Goal: Task Accomplishment & Management: Manage account settings

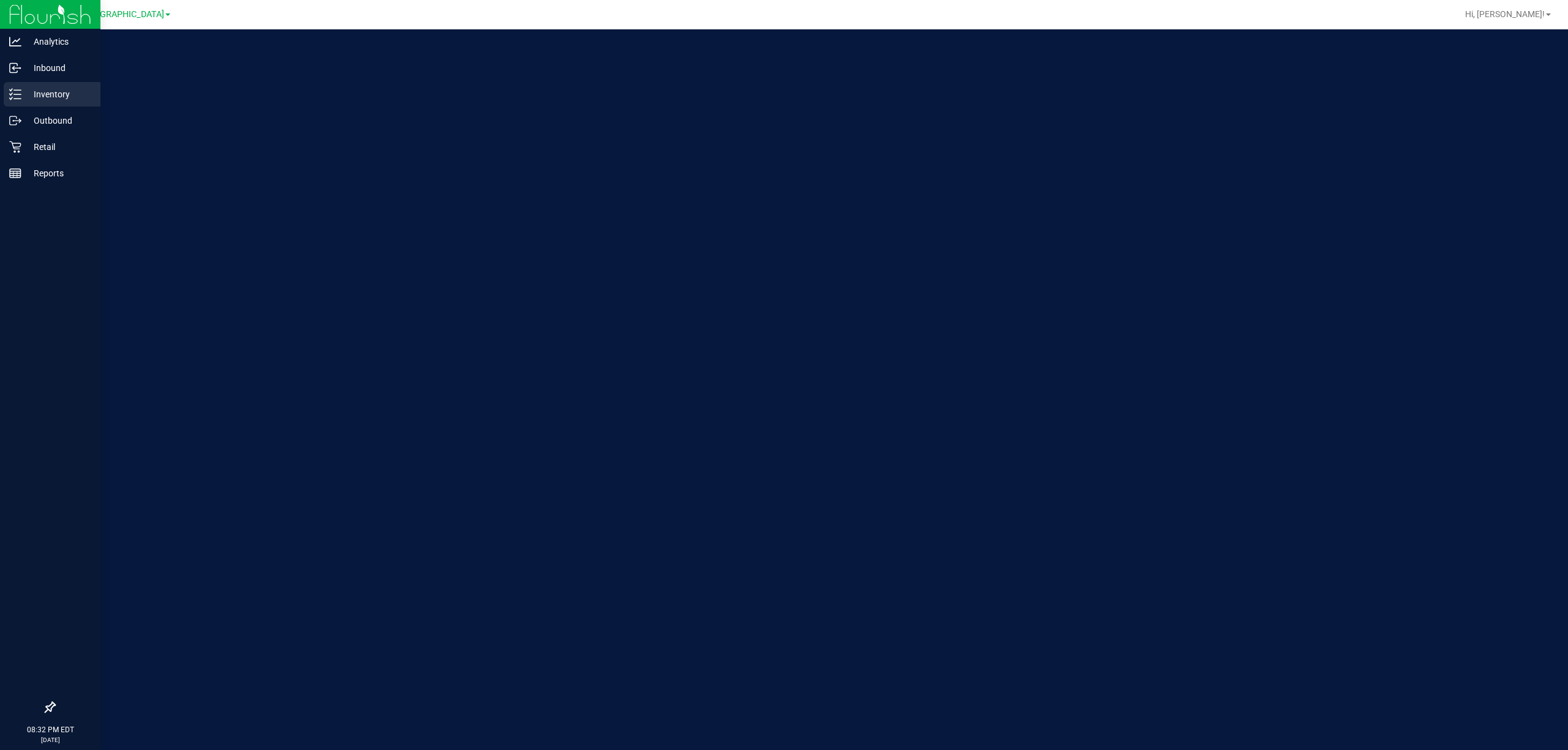
click at [17, 90] on line at bounding box center [17, 90] width 7 height 0
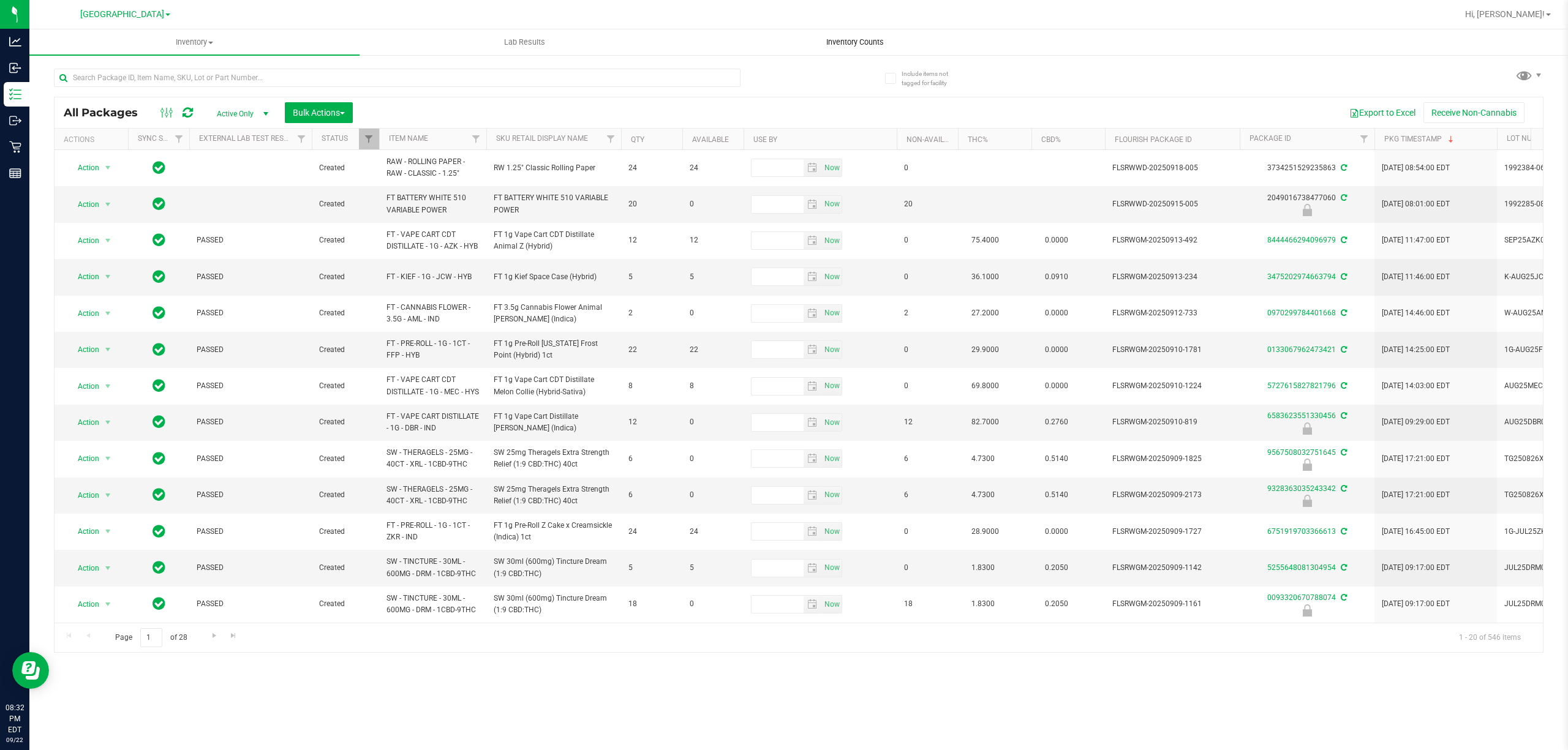
click at [849, 47] on span "Inventory Counts" at bounding box center [855, 42] width 91 height 11
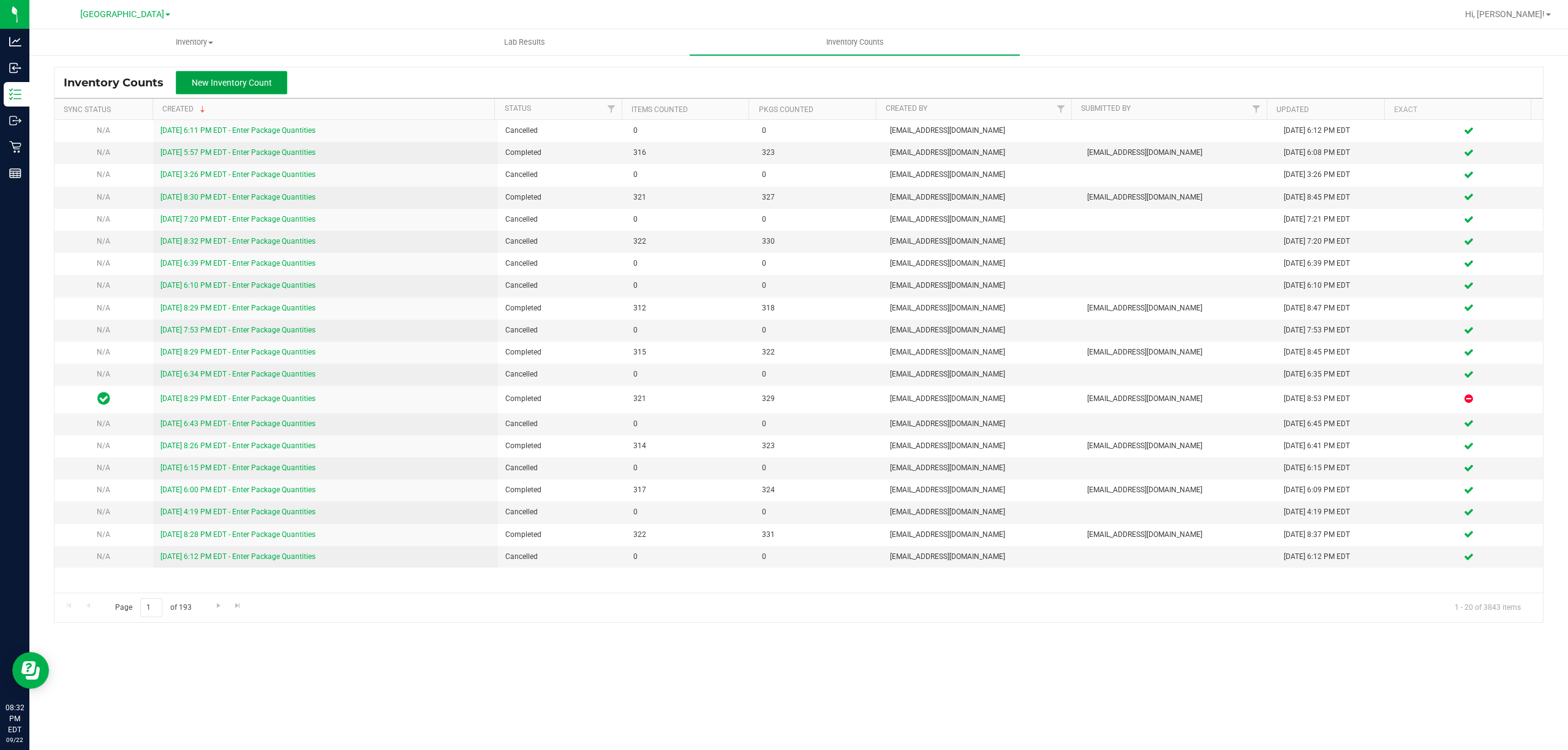
click at [251, 82] on span "New Inventory Count" at bounding box center [232, 82] width 80 height 10
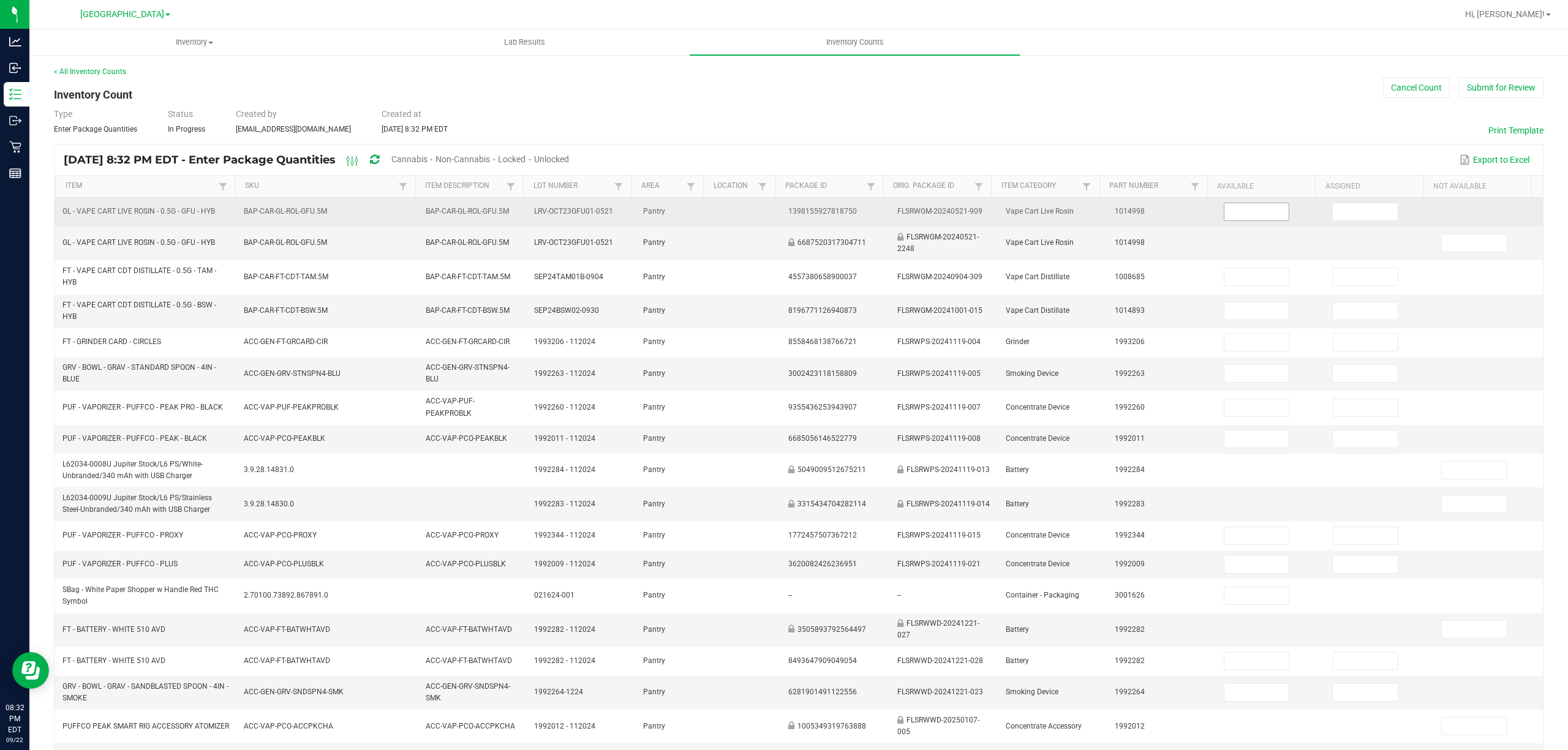
click at [1224, 211] on input at bounding box center [1256, 212] width 65 height 17
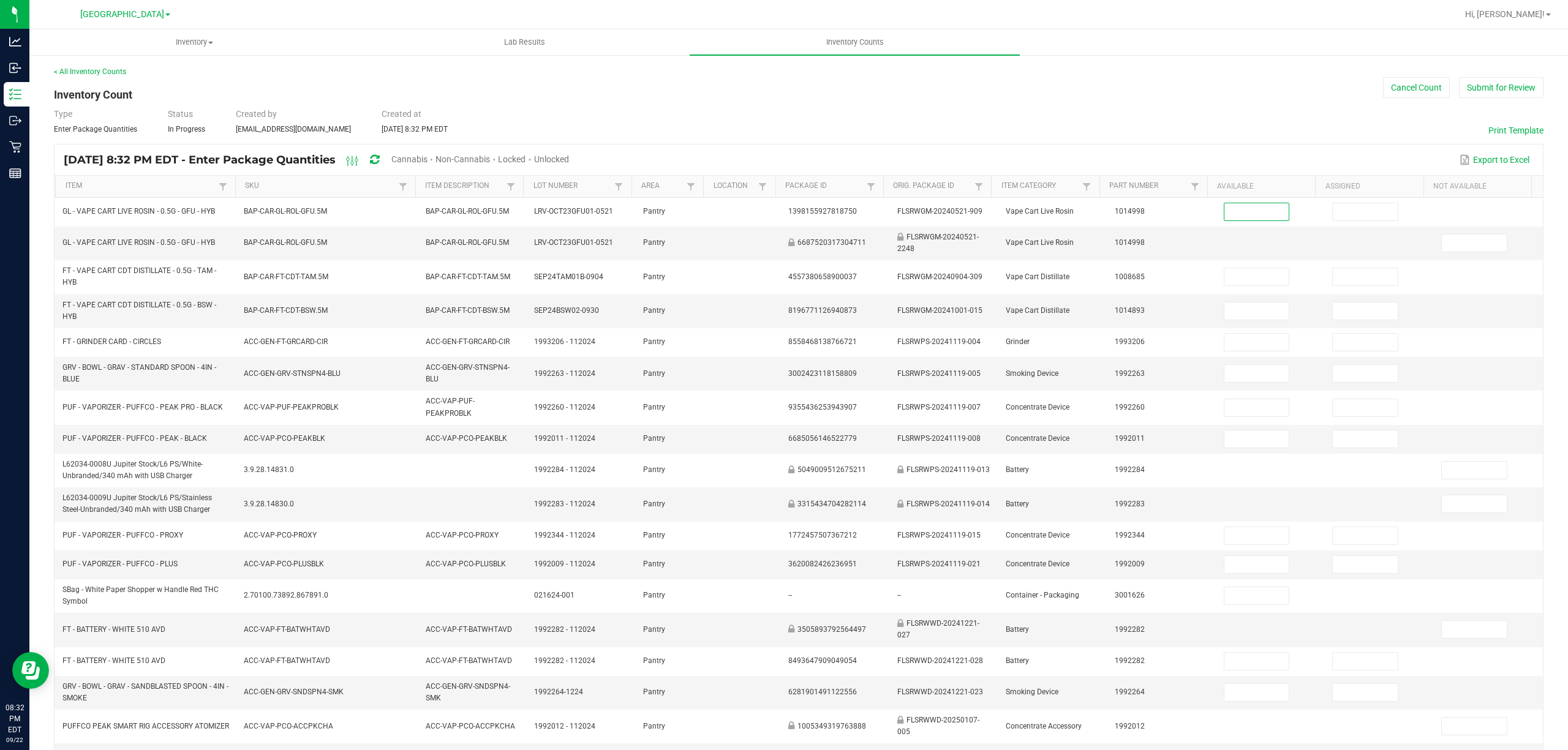
click at [569, 160] on span "Unlocked" at bounding box center [552, 158] width 35 height 10
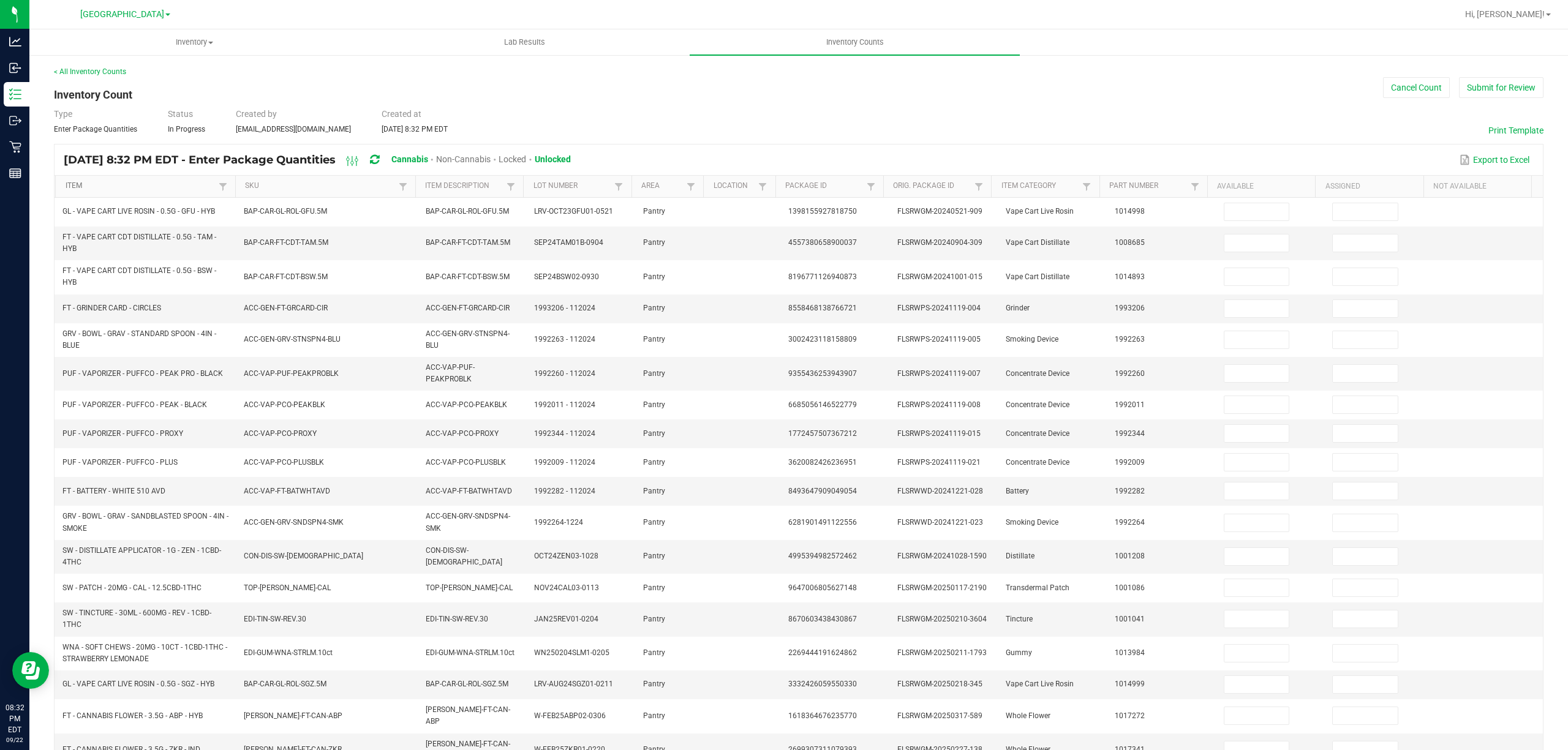
click at [182, 187] on link "Item" at bounding box center [140, 185] width 150 height 10
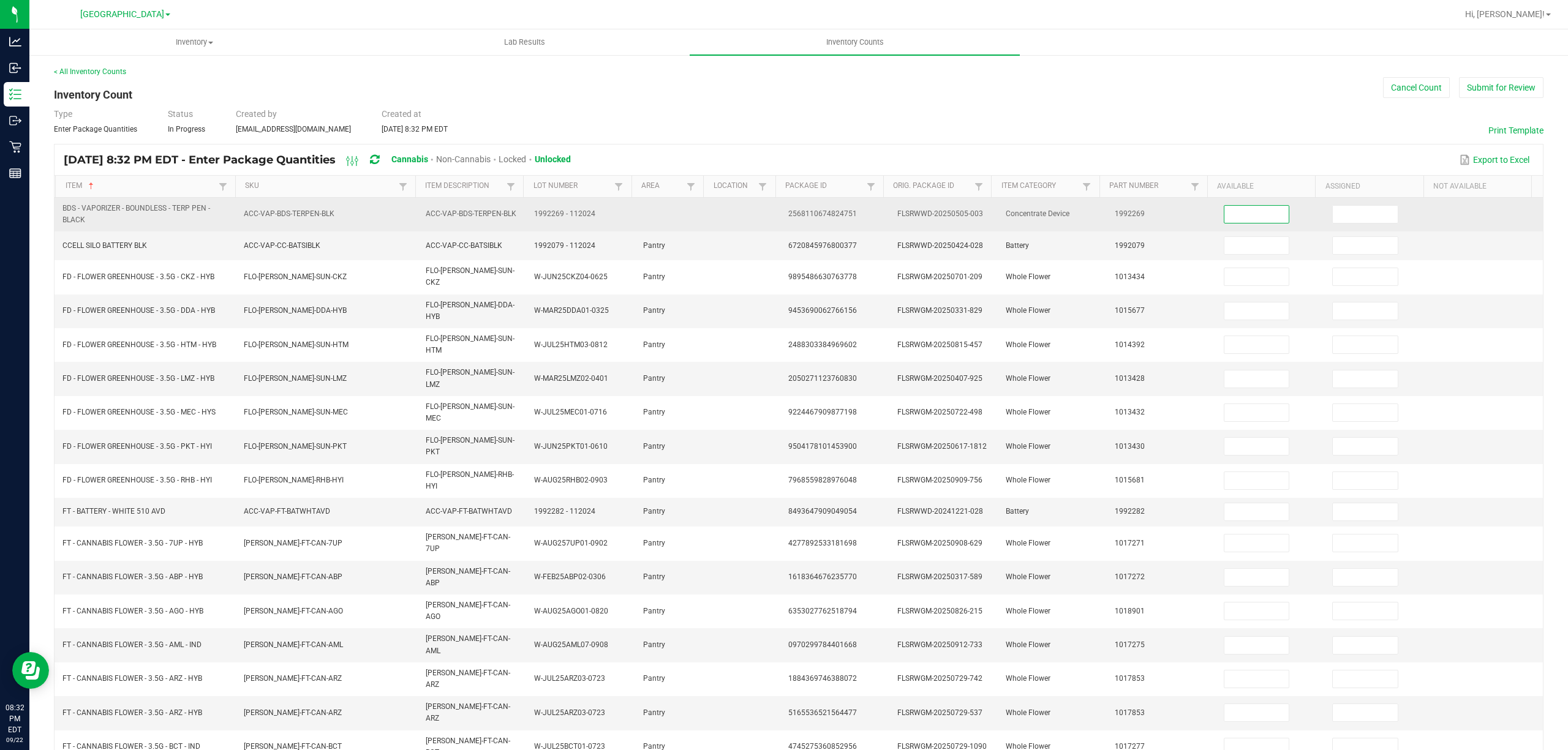
click at [1266, 218] on input at bounding box center [1256, 214] width 65 height 17
type input "4"
type input "1"
type input "13"
type input "3"
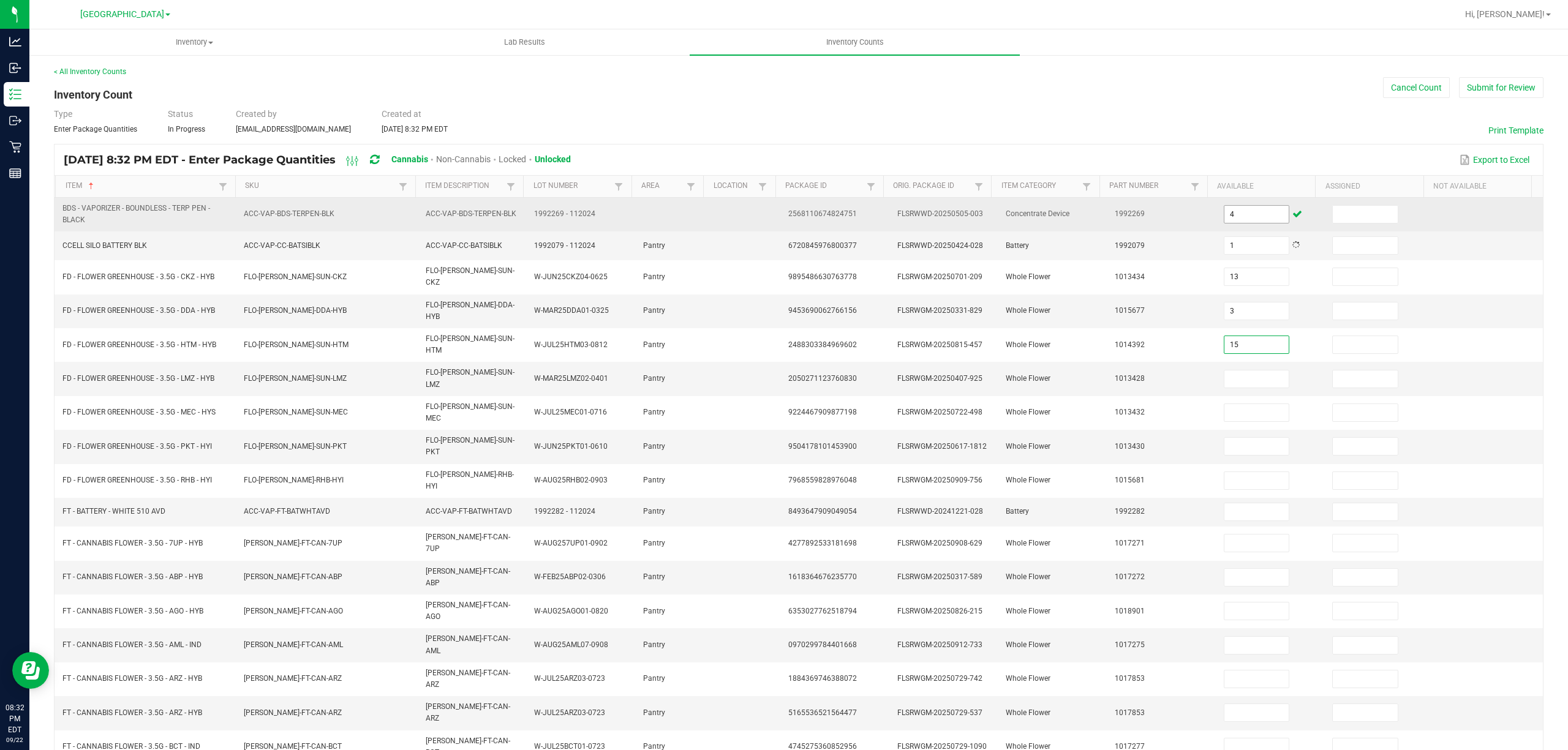
type input "15"
type input "3"
type input "1"
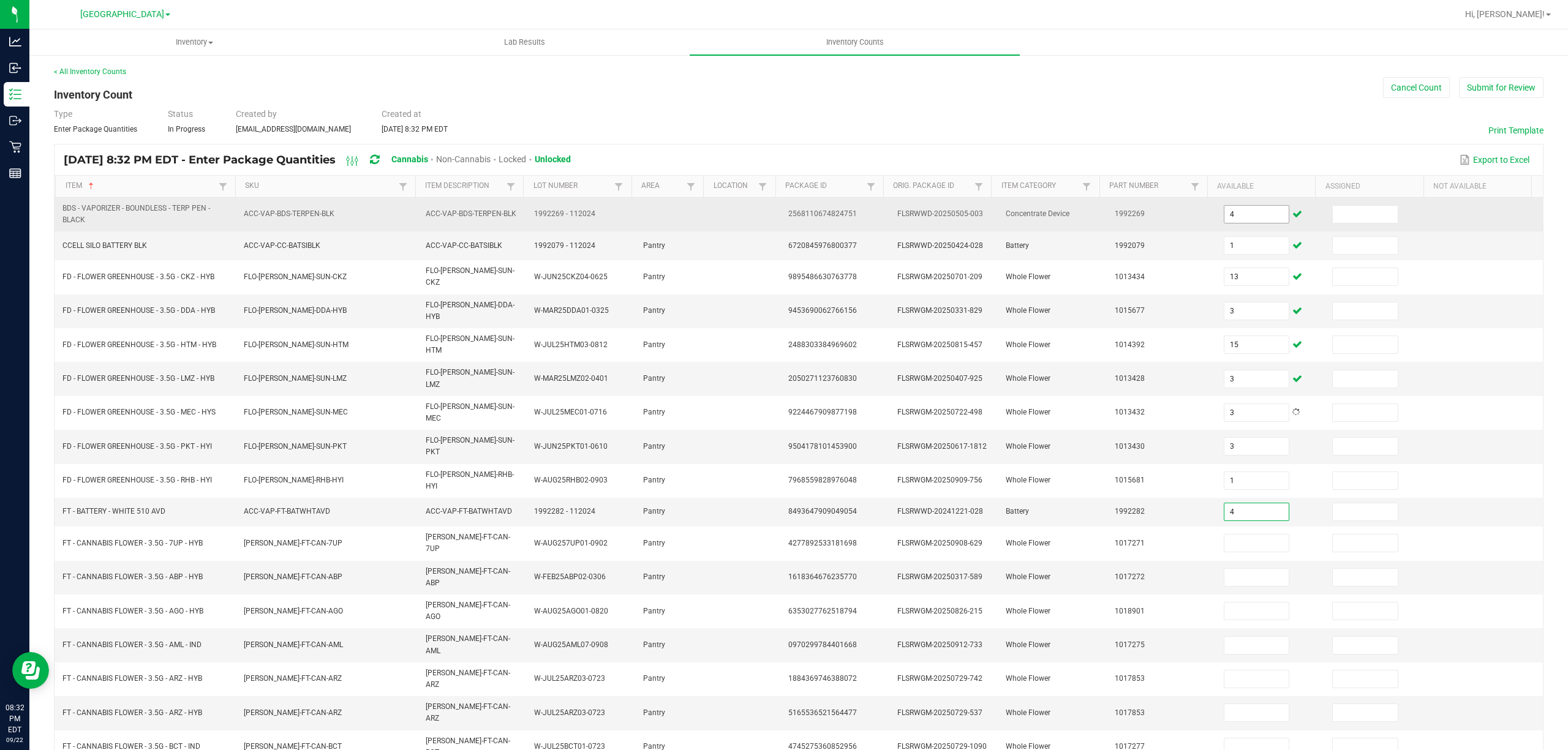
type input "4"
type input "3"
type input "17"
type input "2"
type input "1"
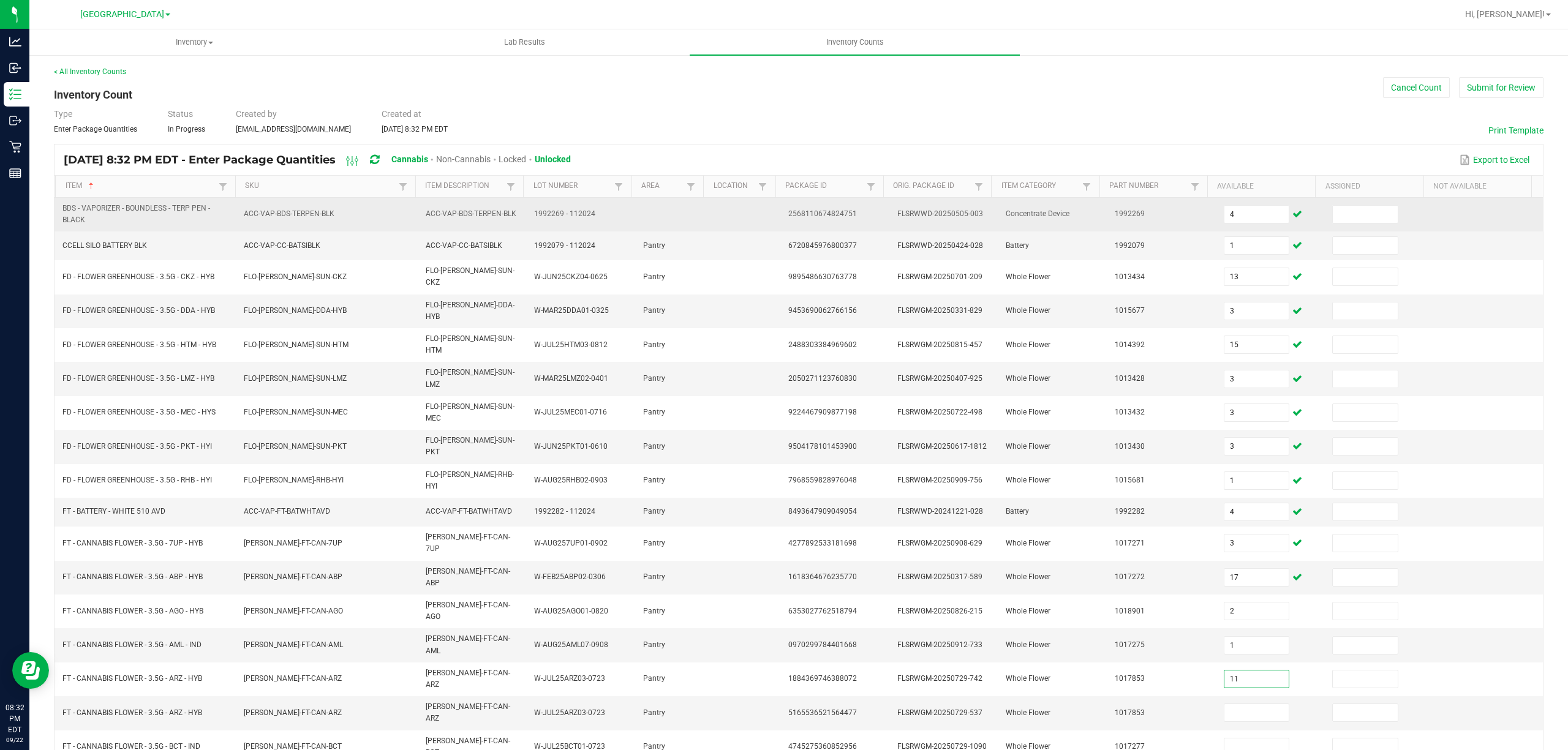
type input "11"
type input "1"
type input "15"
type input "2"
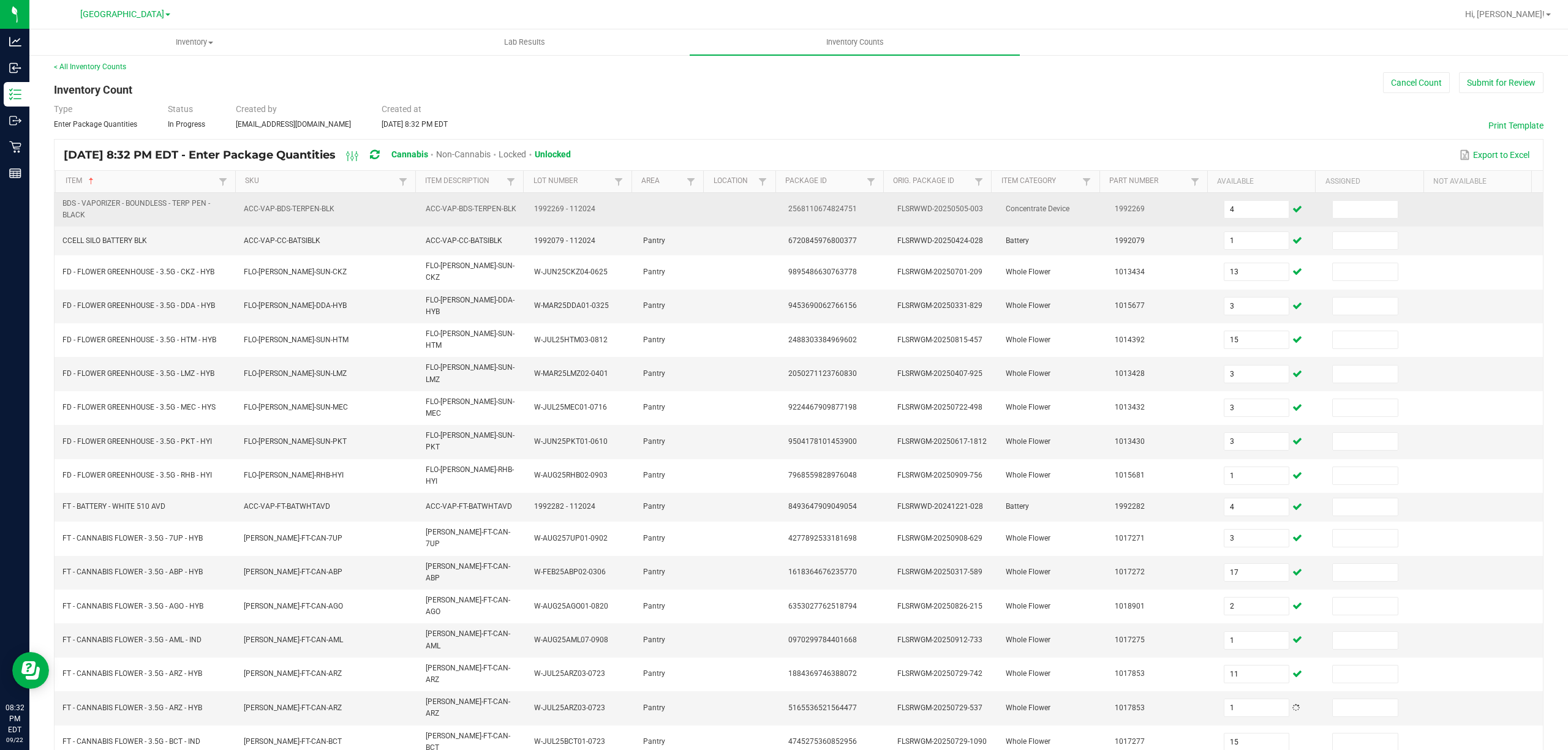
type input "18"
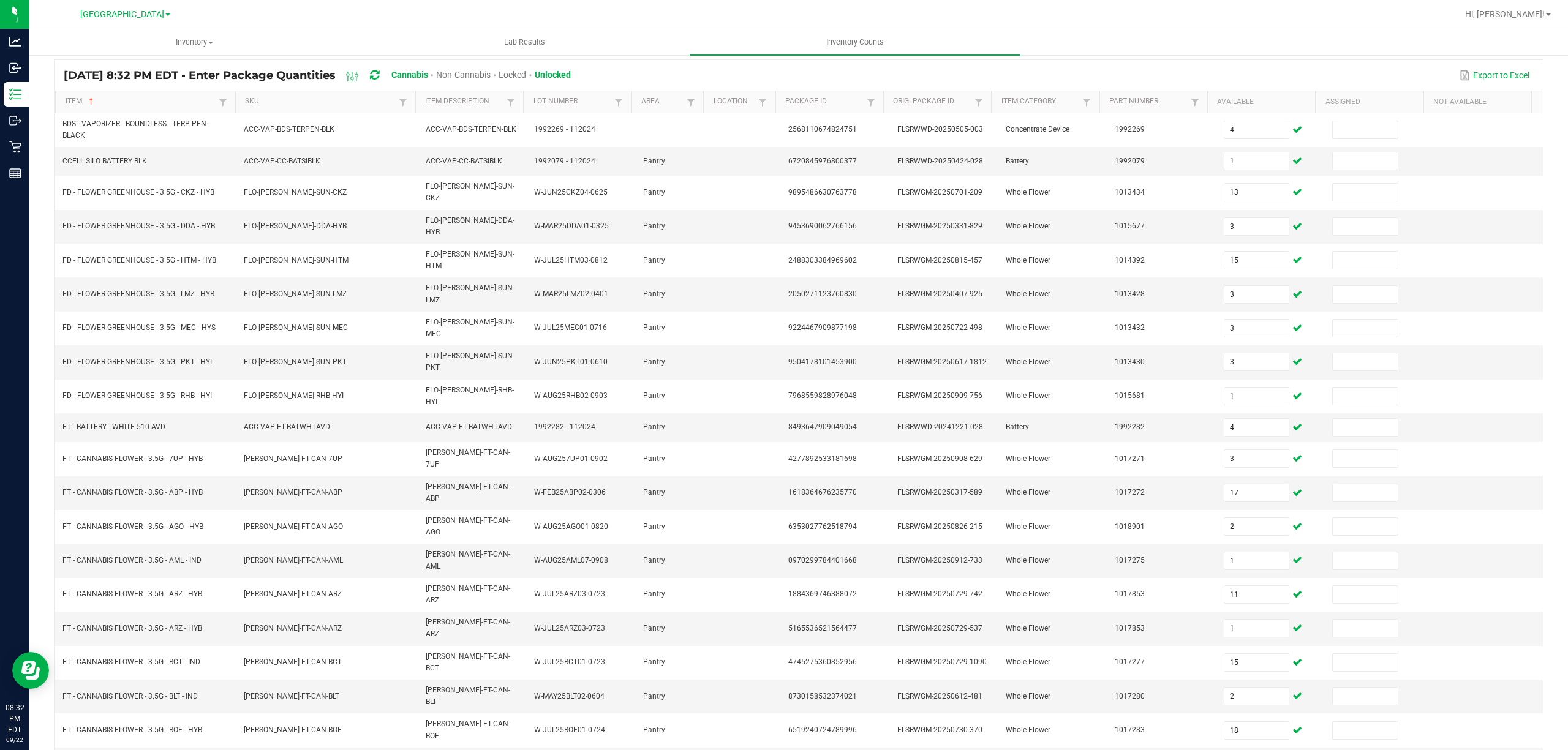
type input "9"
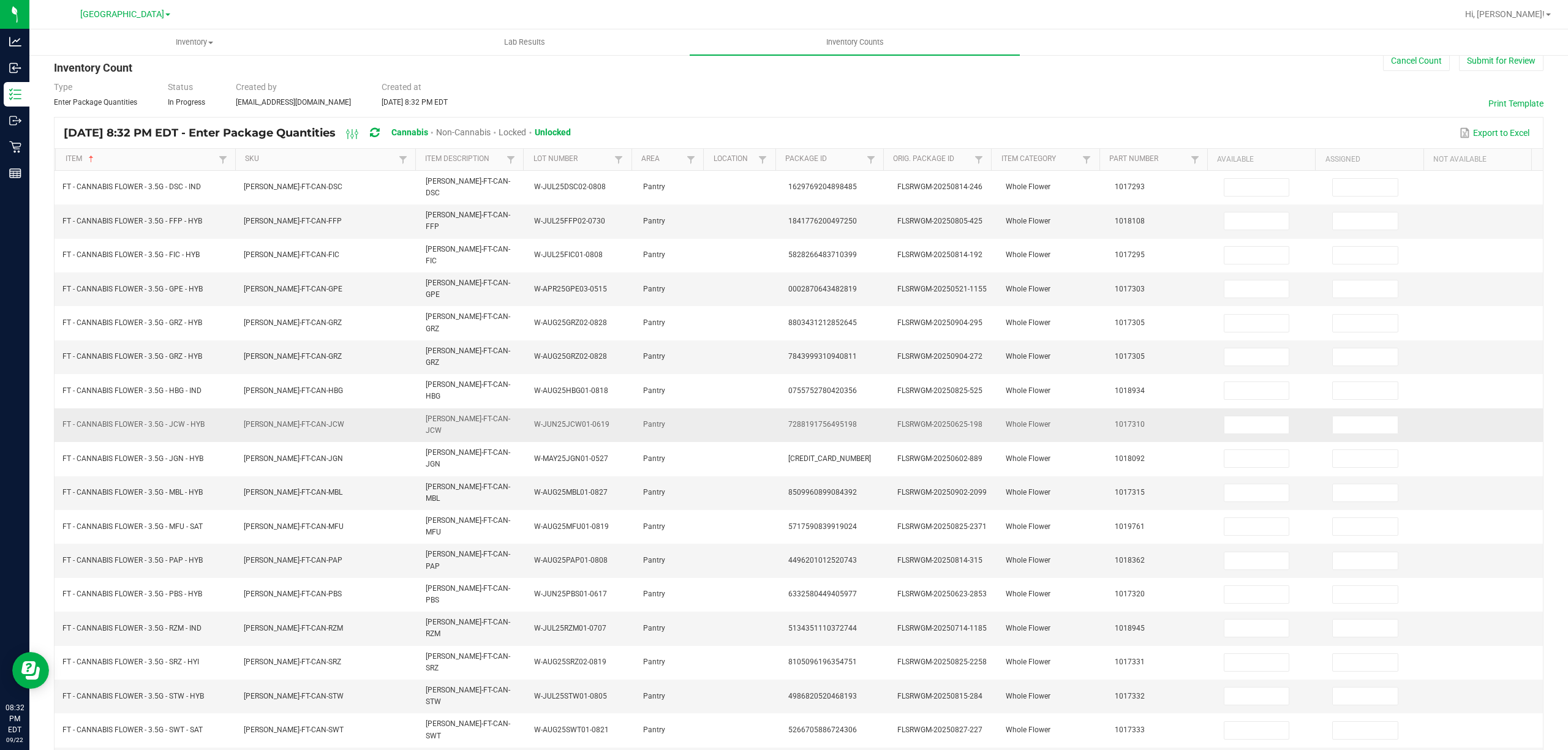
scroll to position [0, 0]
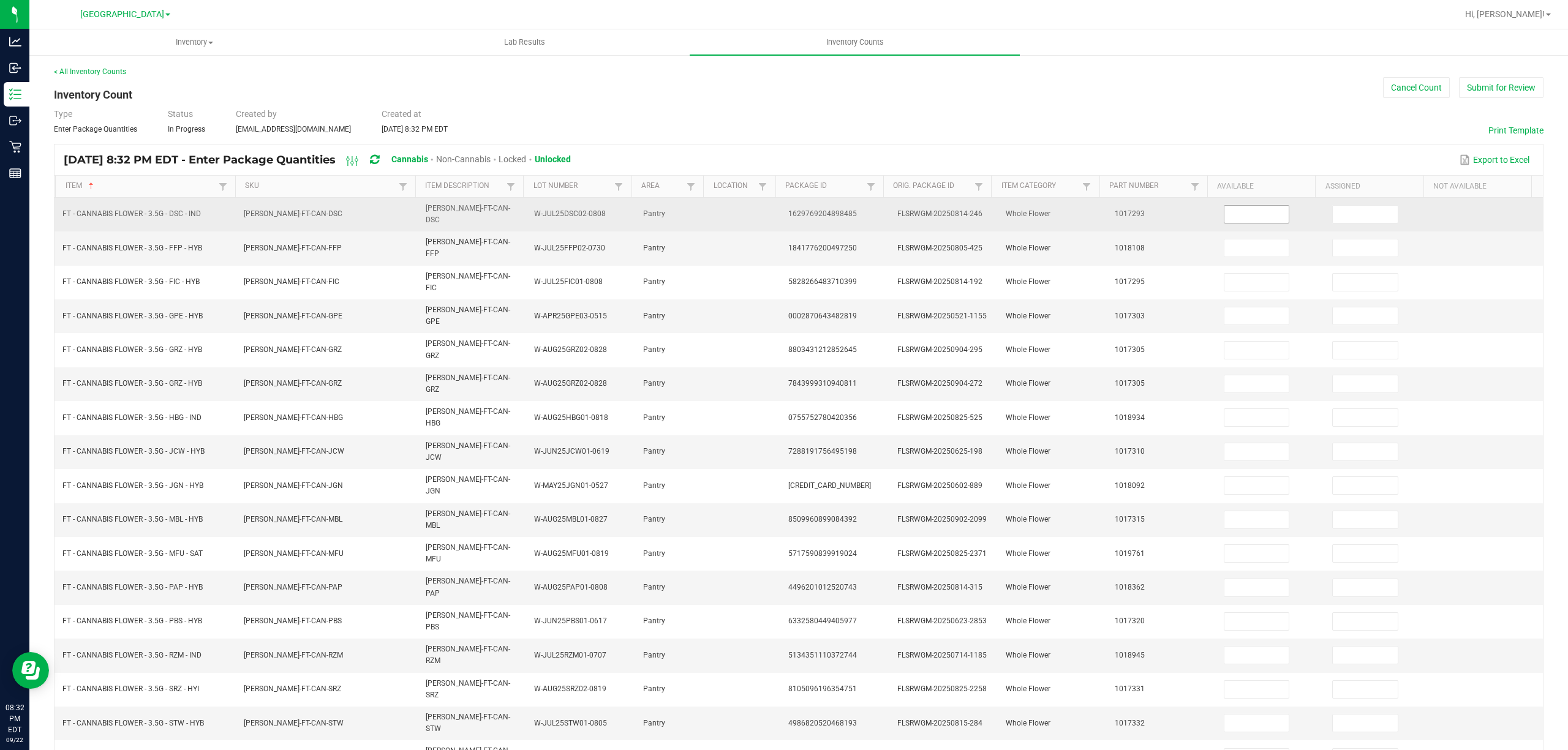
click at [1224, 218] on input at bounding box center [1256, 214] width 65 height 17
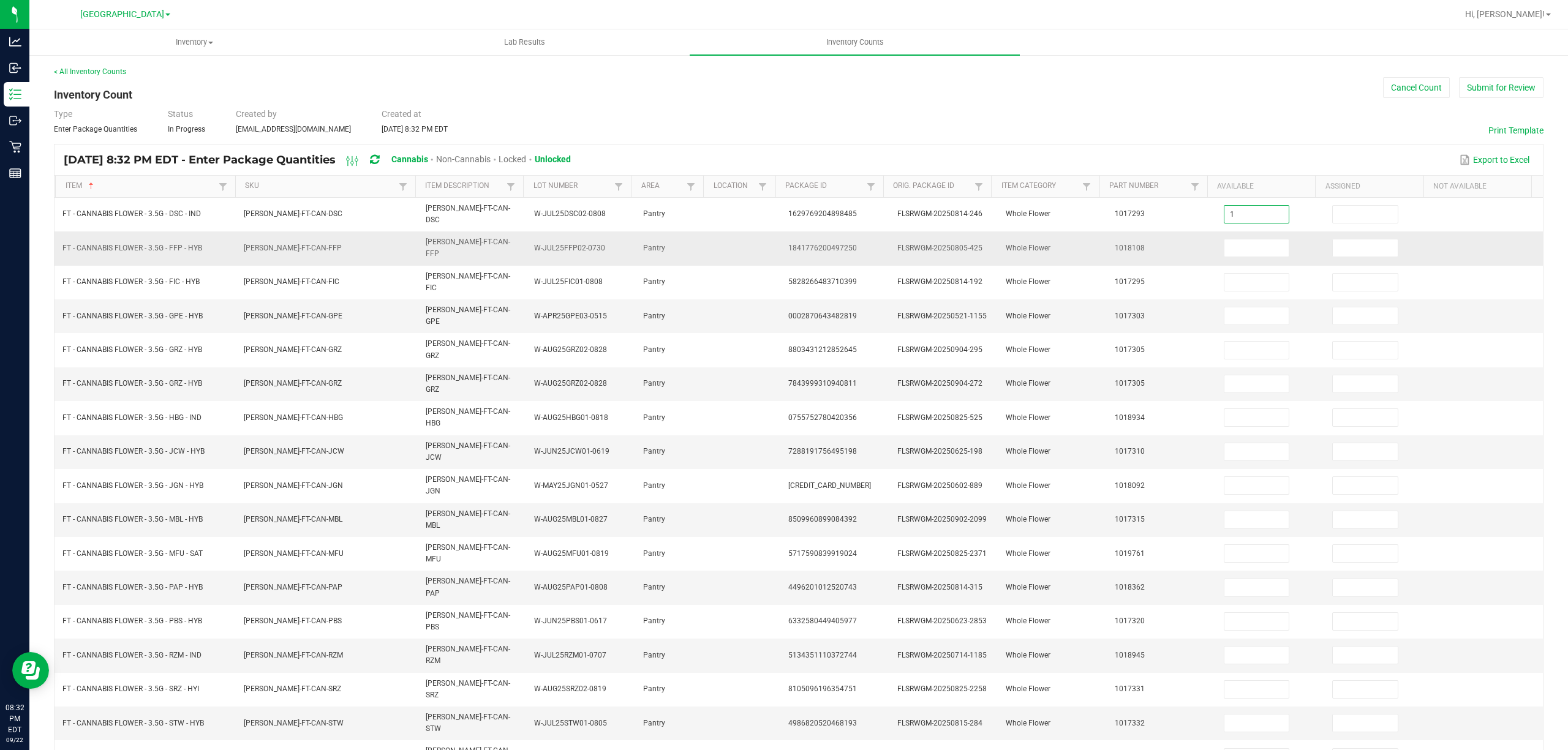
type input "1"
type input "16"
type input "3"
type input "21"
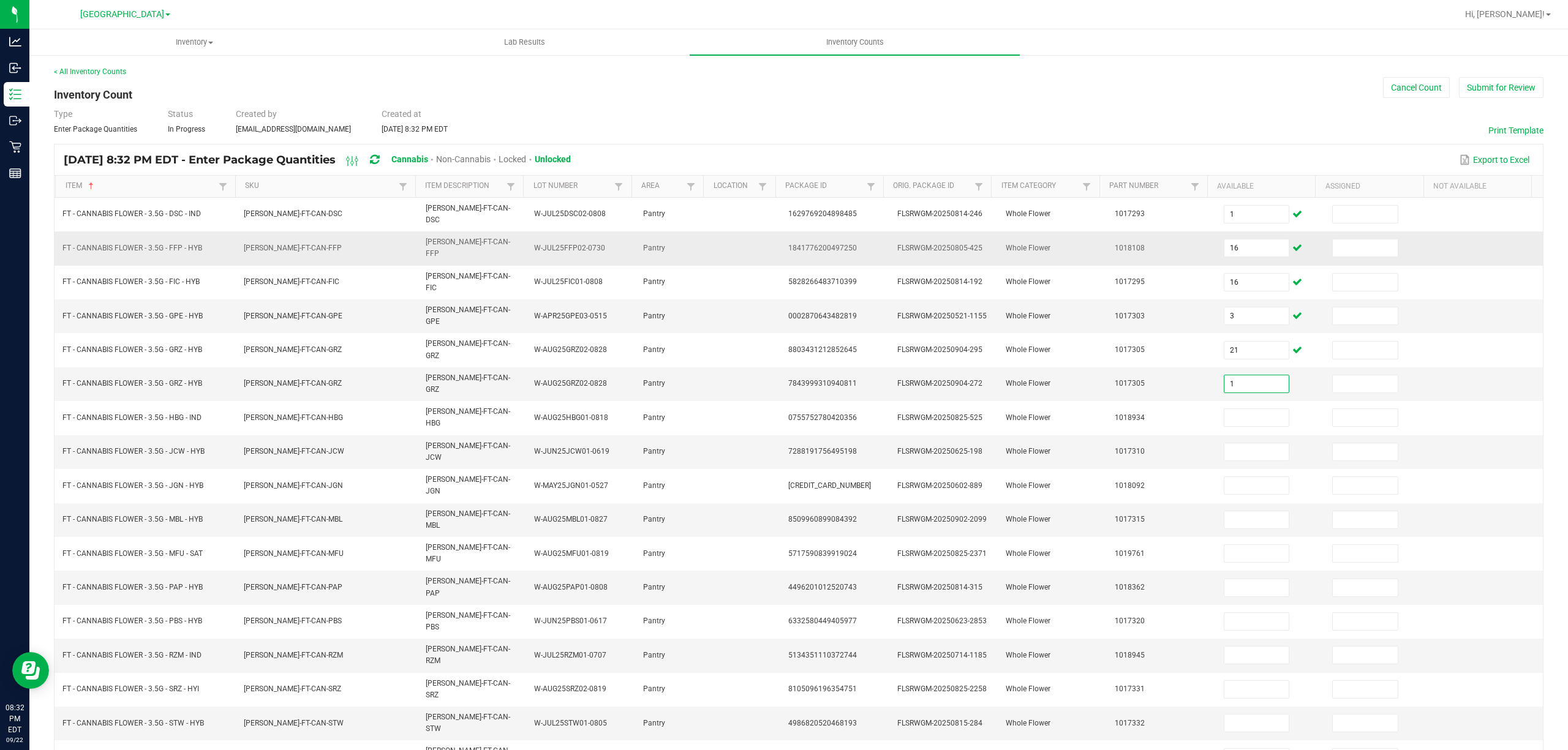
type input "1"
type input "9"
type input "4"
type input "12"
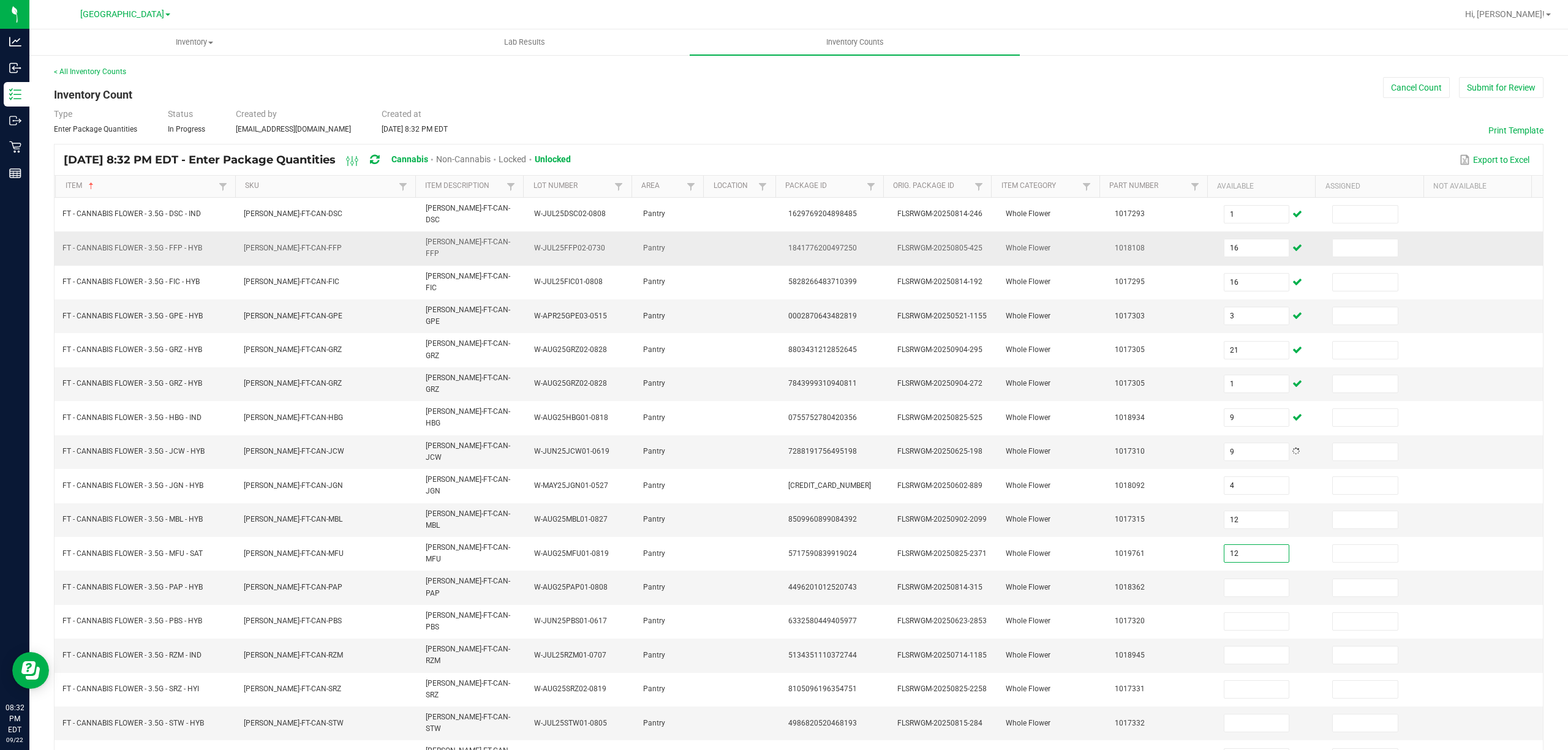
type input "12"
type input "4"
type input "1"
type input "15"
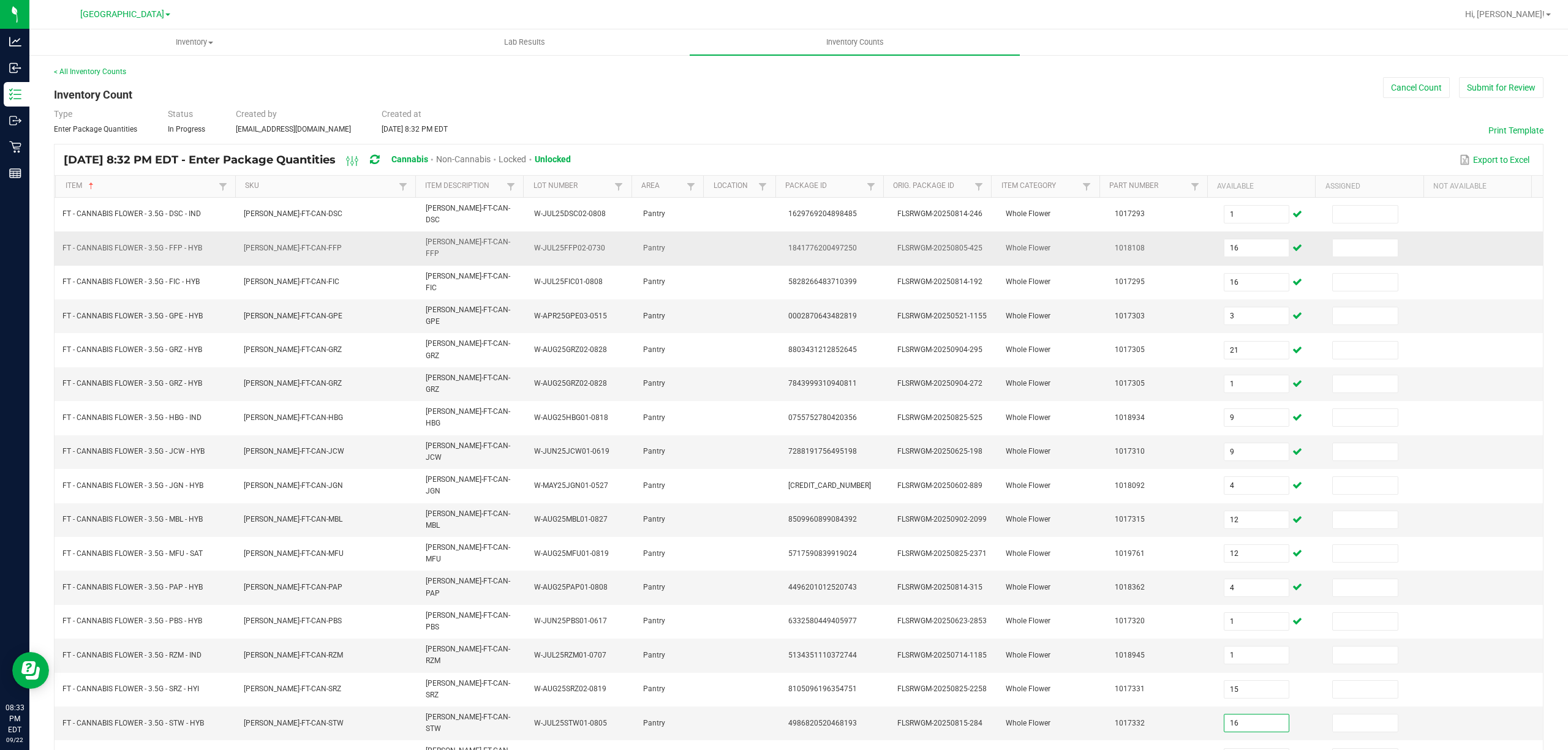
type input "16"
type input "1"
type input "25"
type input "1"
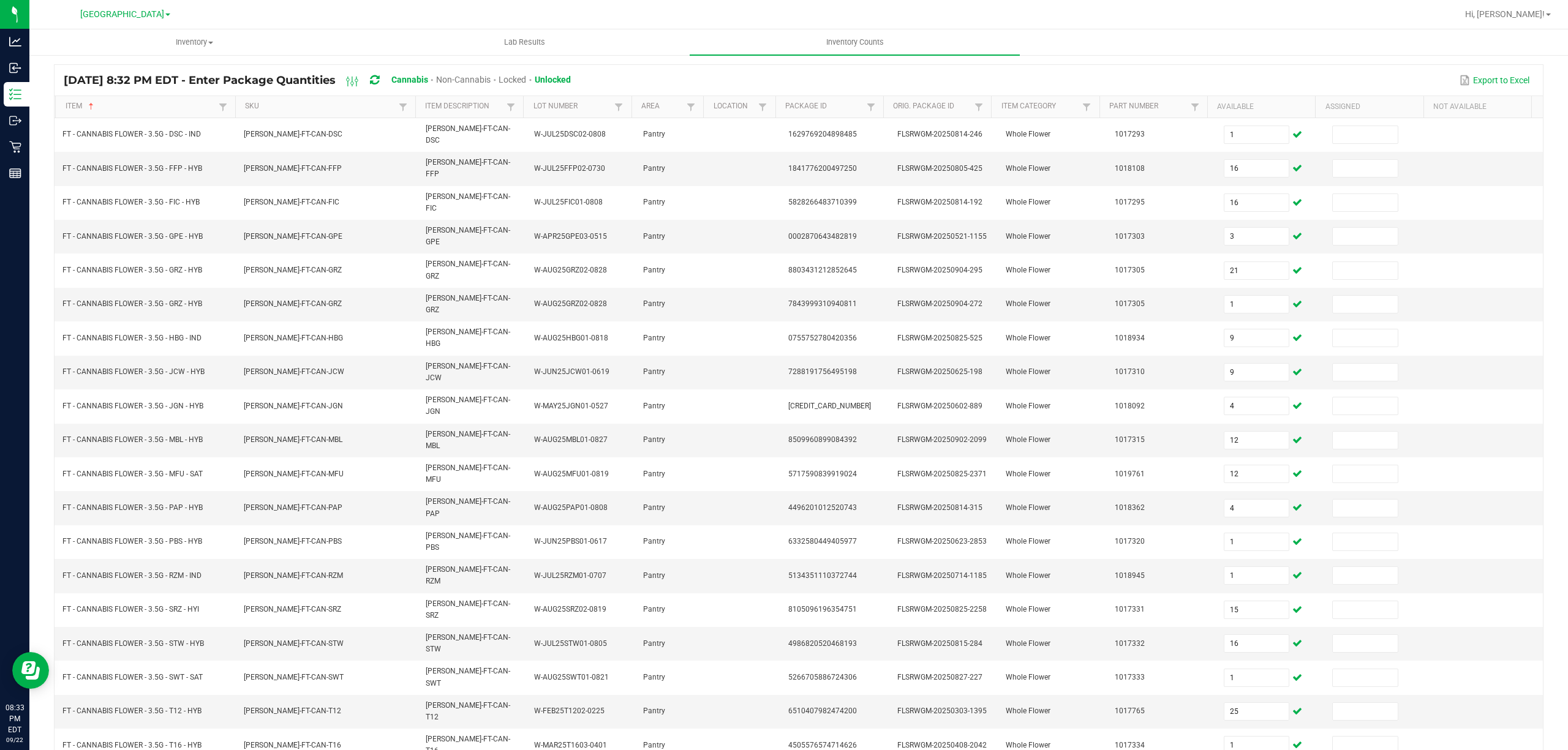
type input "9"
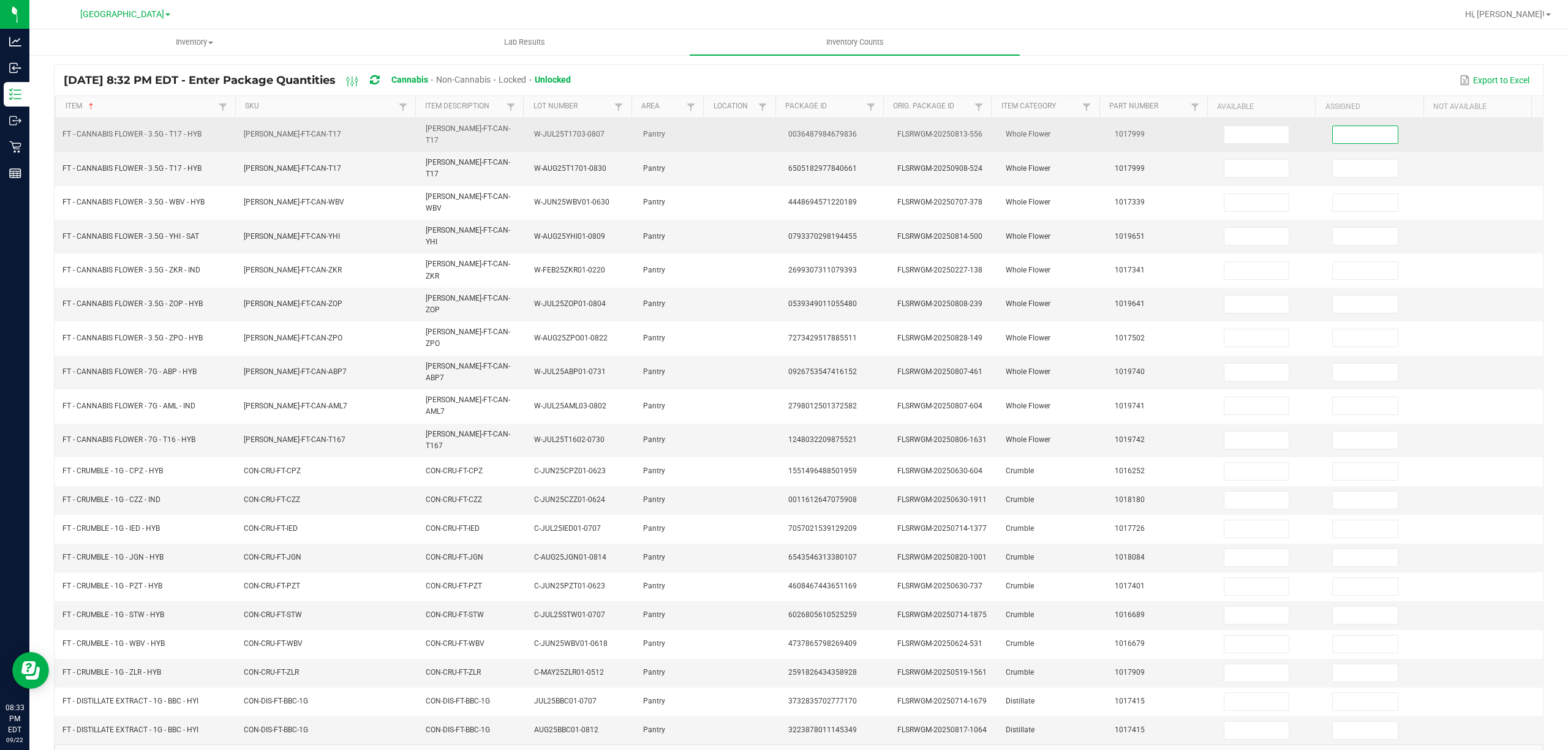
click at [1348, 127] on input at bounding box center [1365, 135] width 65 height 17
type input "4"
type input "1"
type input "15"
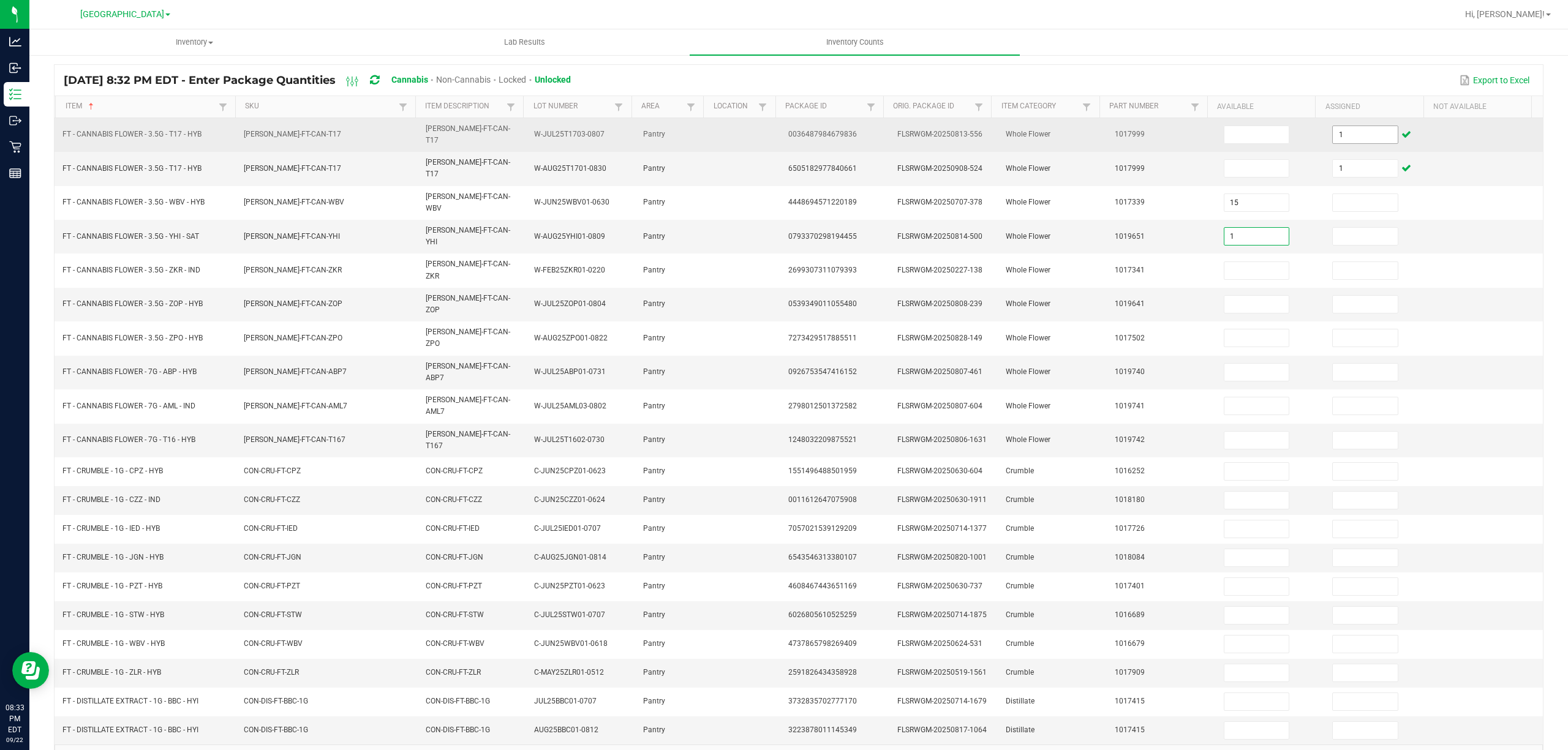
type input "1"
type input "6"
type input "4"
type input "16"
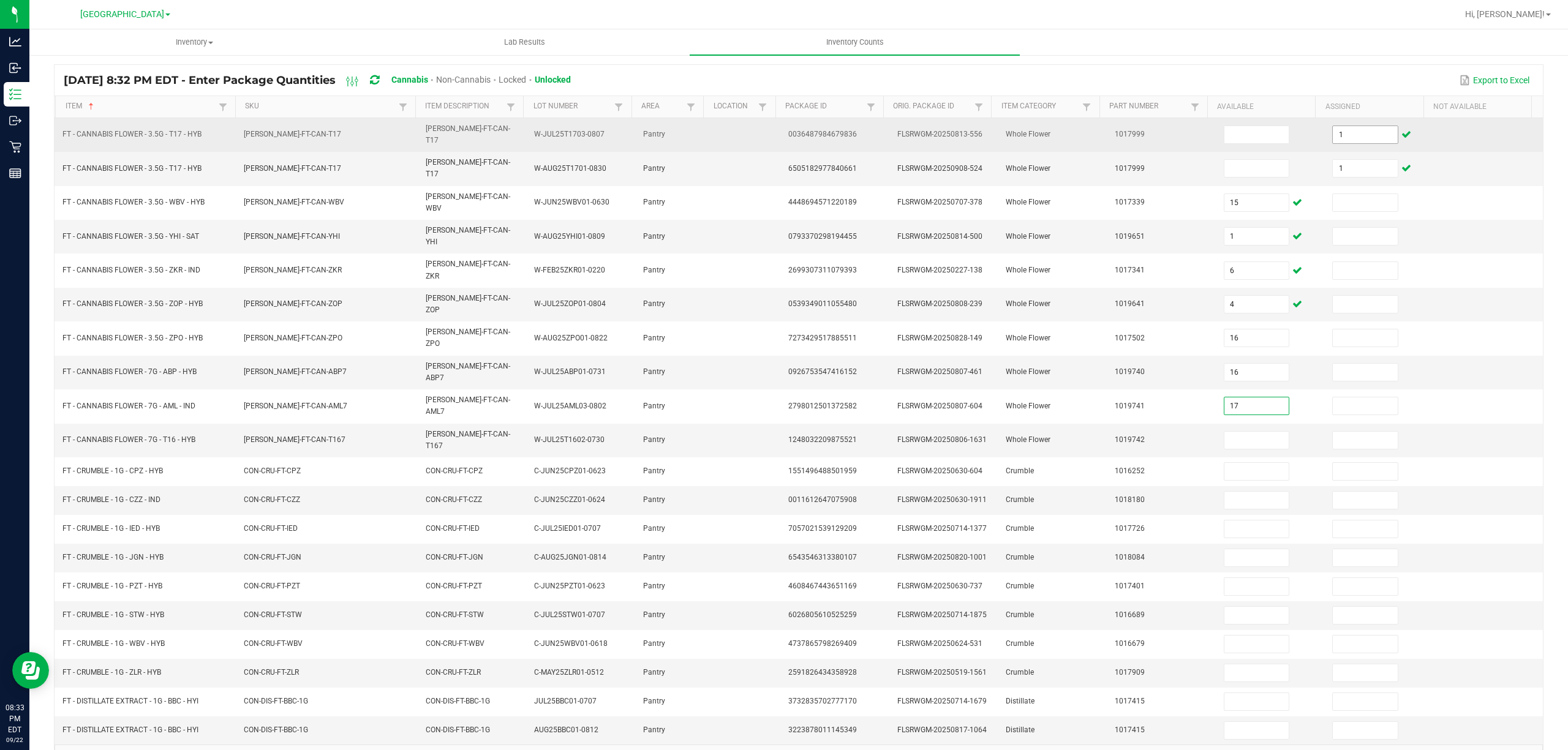
type input "17"
type input "8"
type input "6"
type input "1"
type input "3"
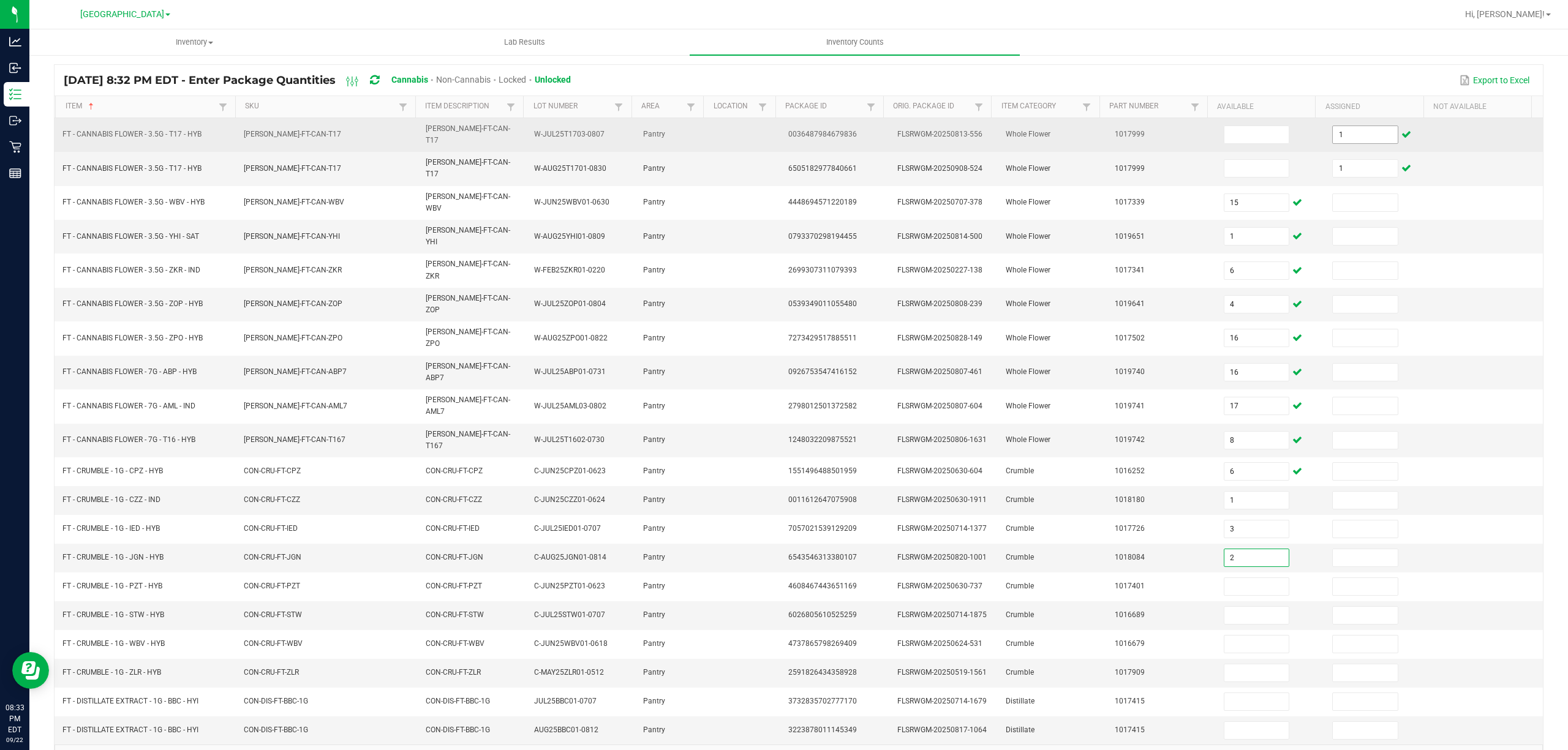
type input "2"
type input "3"
type input "2"
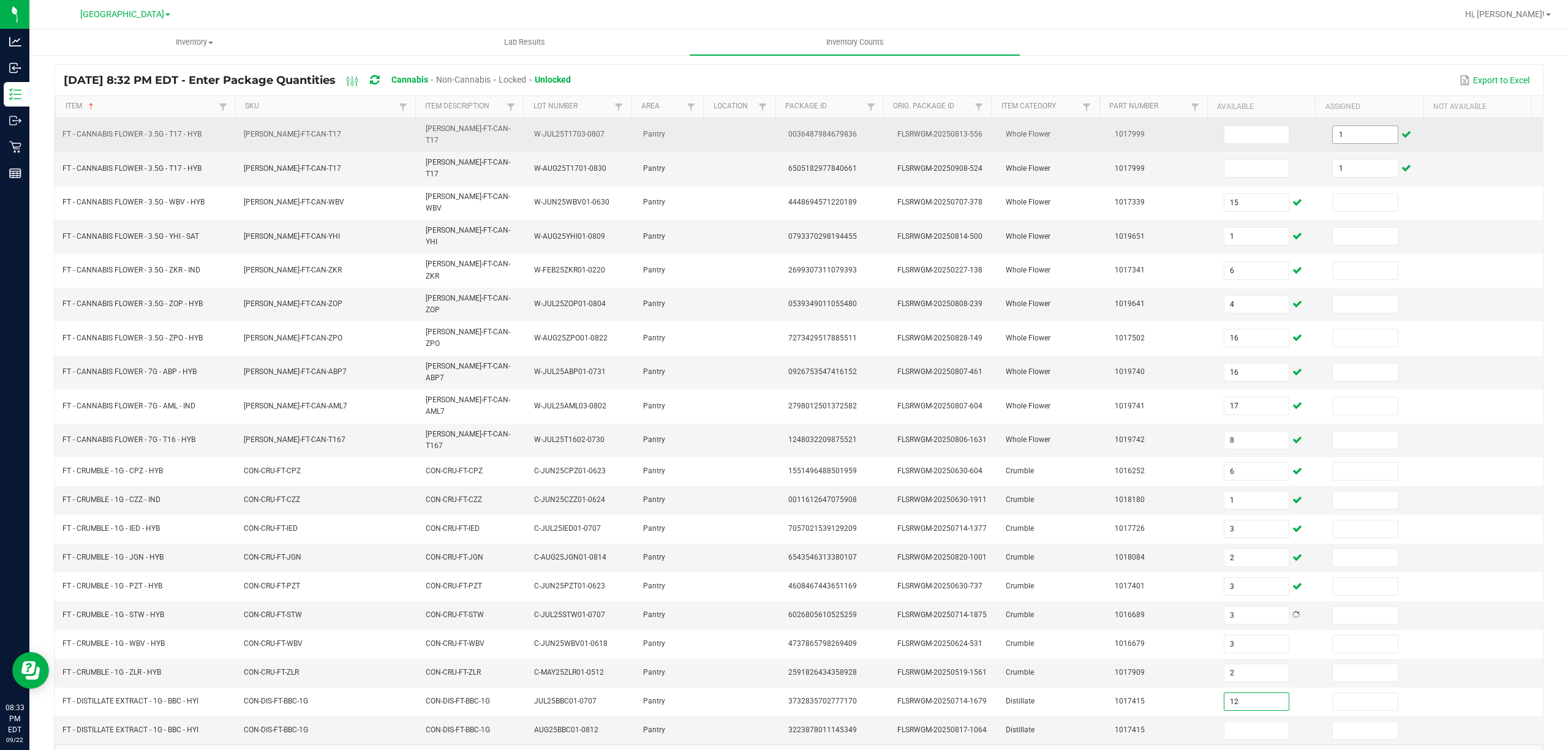
type input "12"
type input "5"
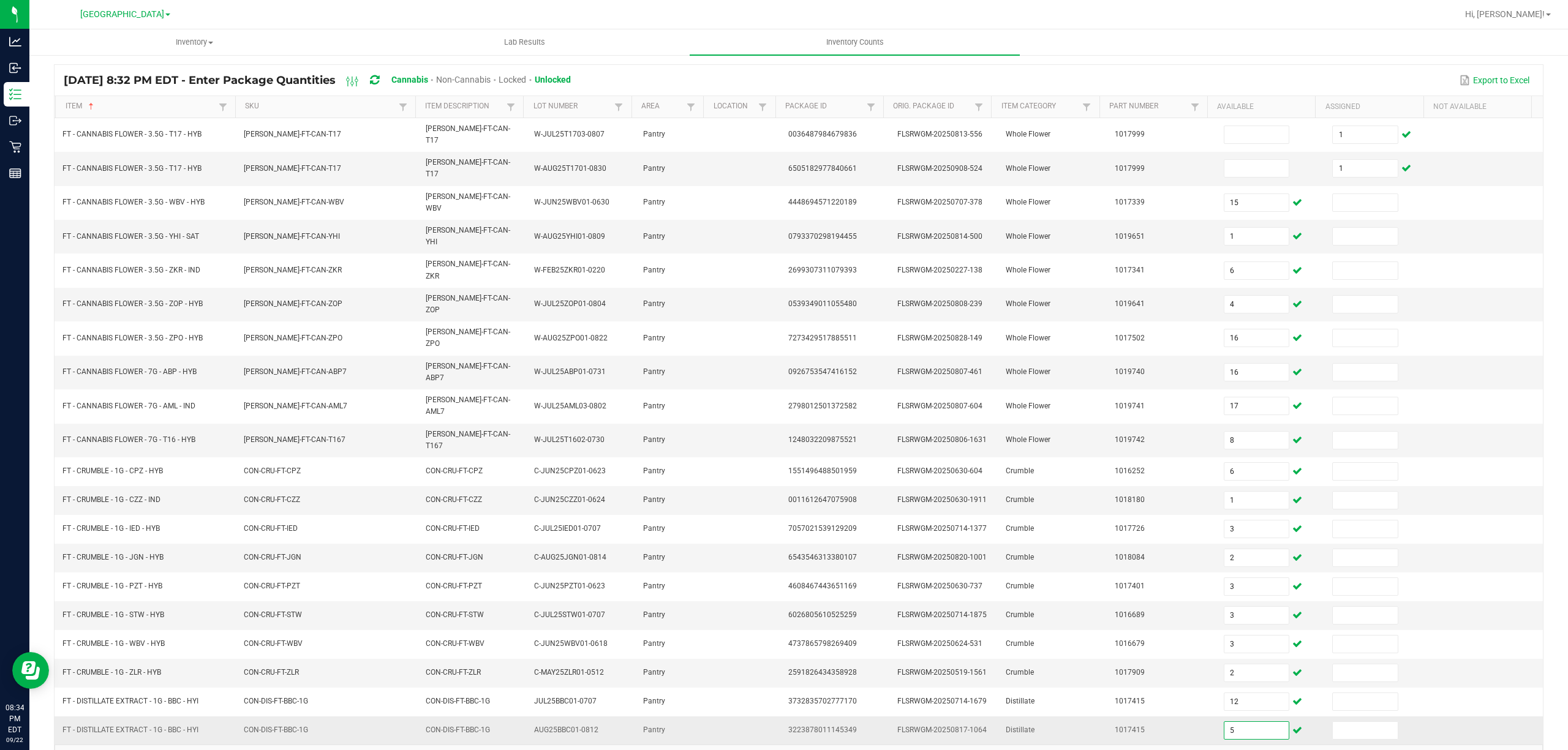
click at [1245, 722] on input "5" at bounding box center [1256, 731] width 65 height 17
type input "0"
click at [162, 749] on link "4" at bounding box center [160, 760] width 17 height 18
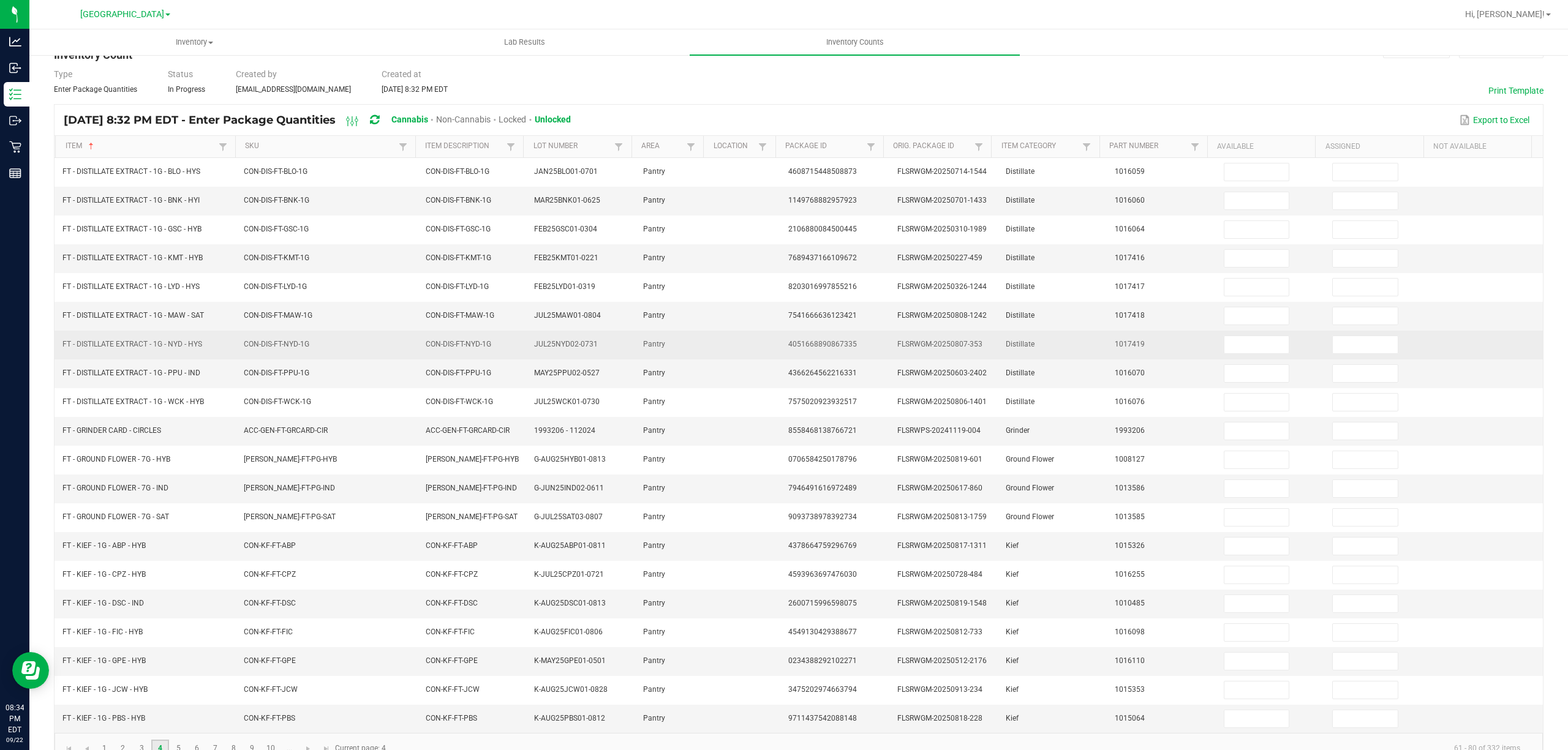
scroll to position [0, 0]
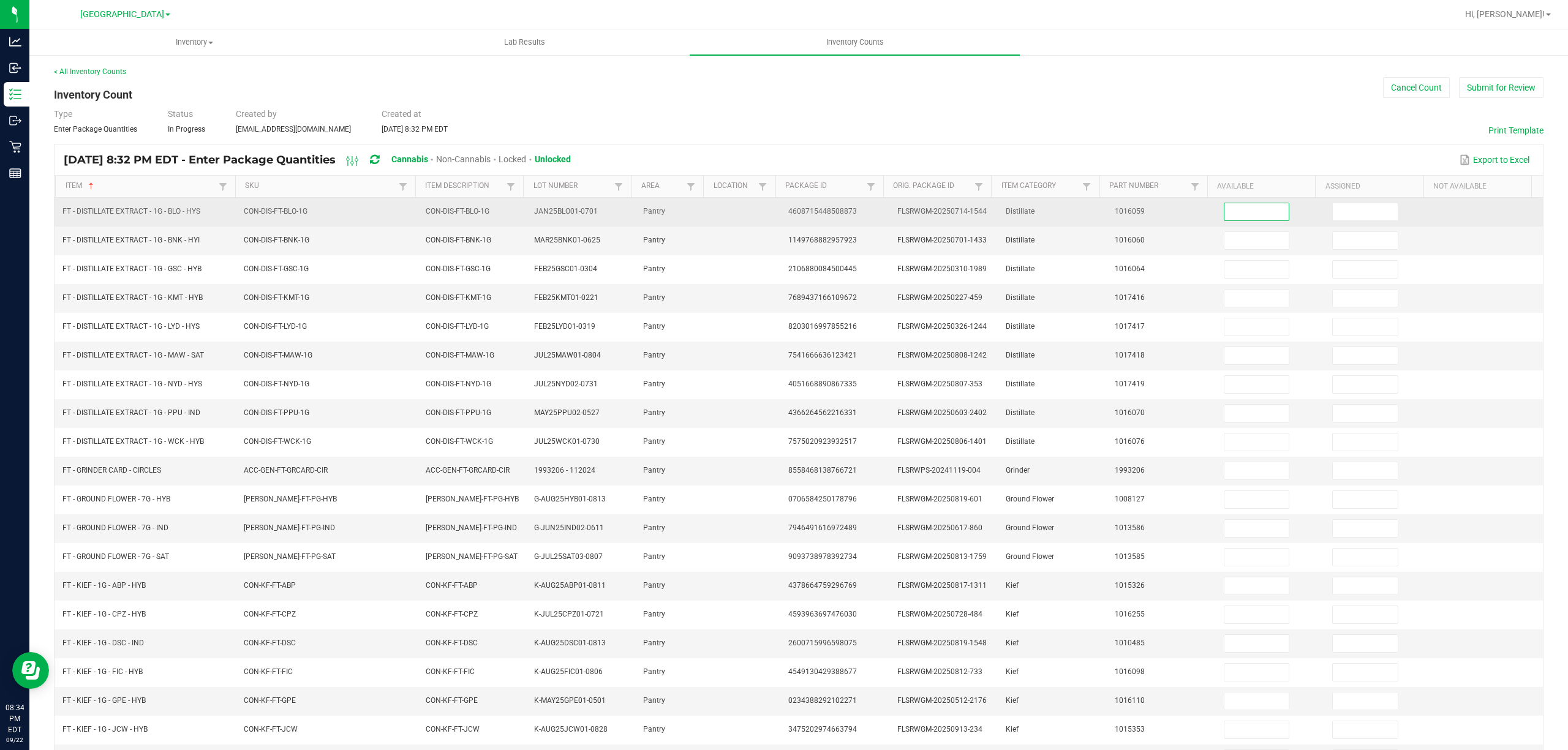
click at [1236, 209] on input at bounding box center [1256, 212] width 65 height 17
type input "5"
type input "3"
type input "8"
type input "4"
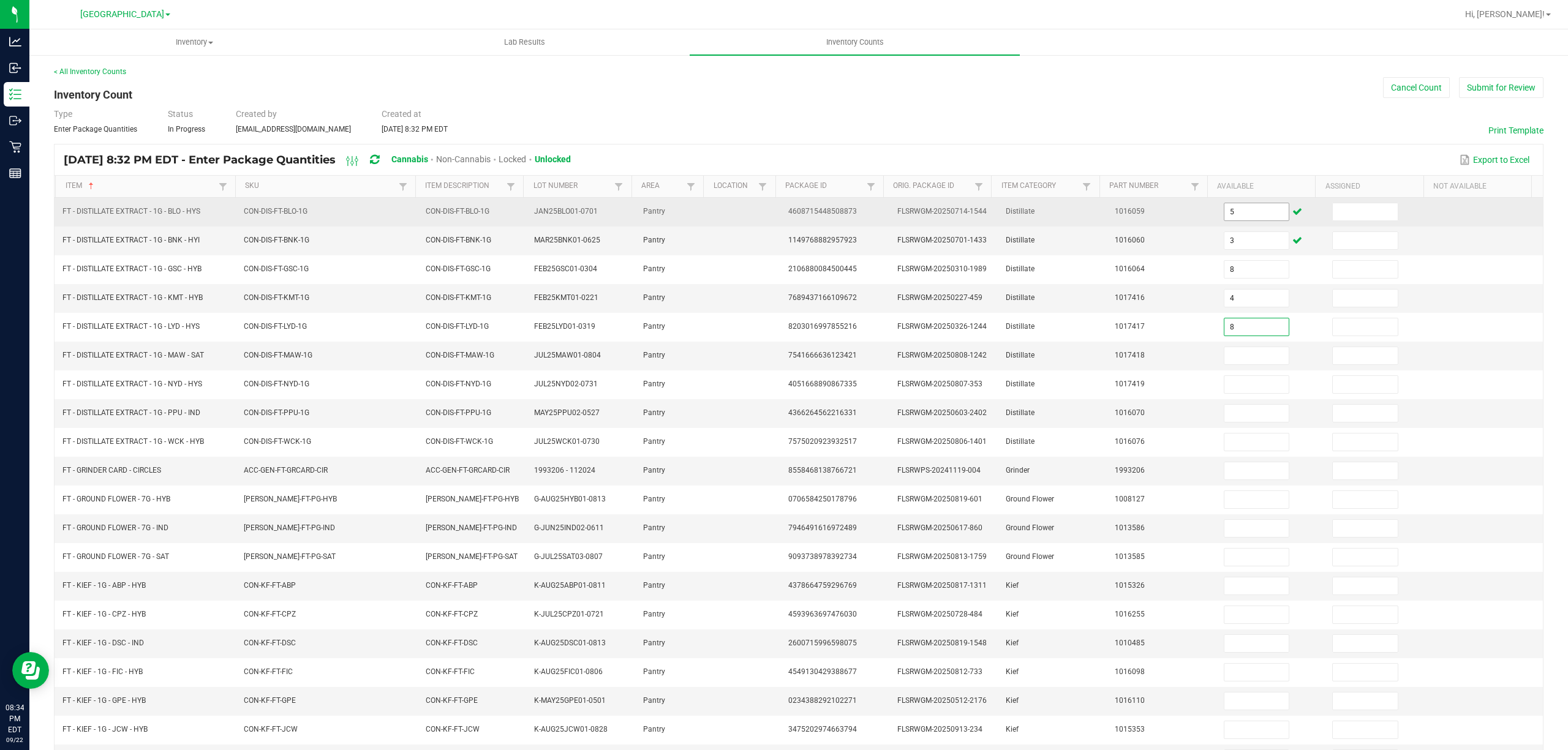
type input "8"
type input "3"
type input "5"
type input "4"
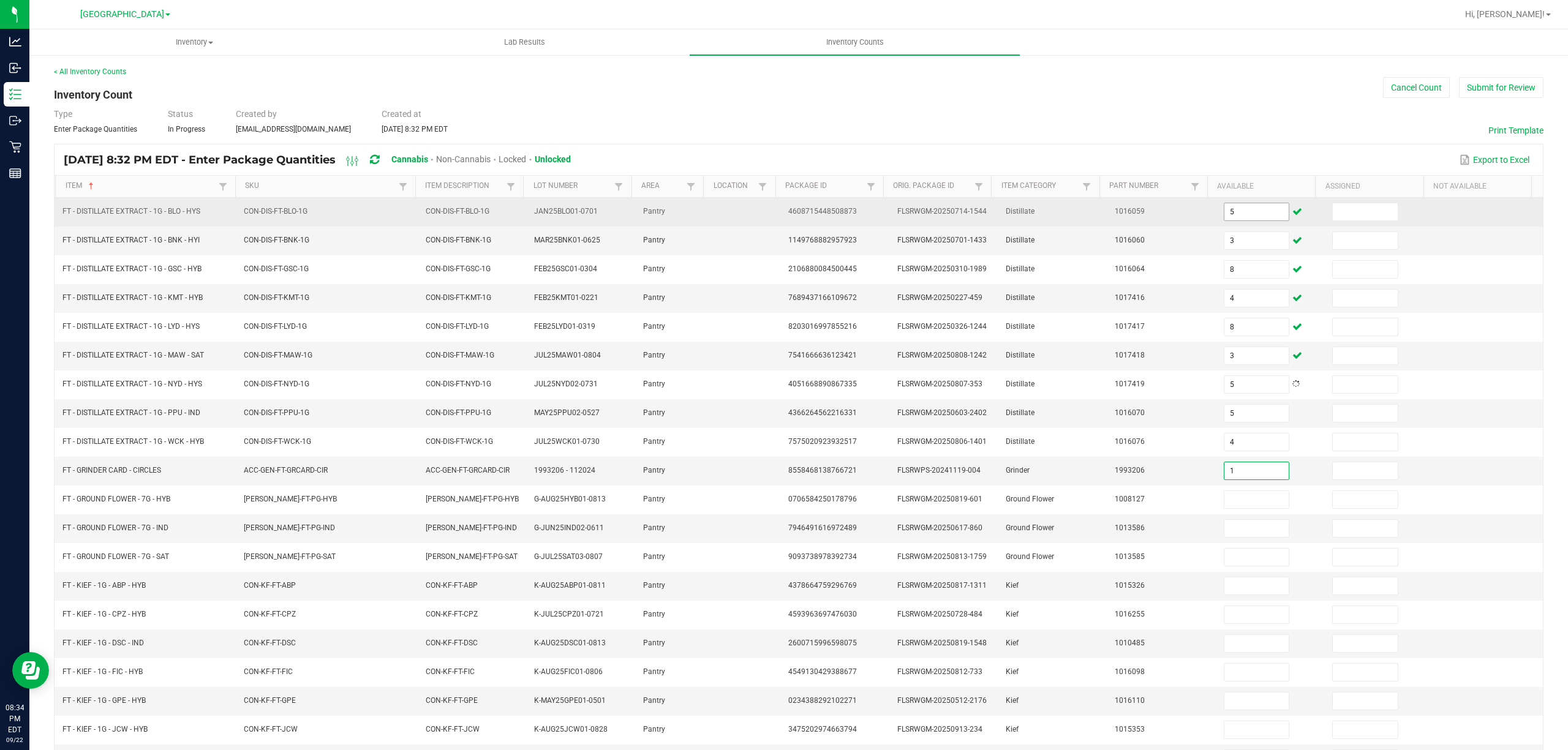
type input "1"
type input "16"
type input "14"
type input "4"
type input "2"
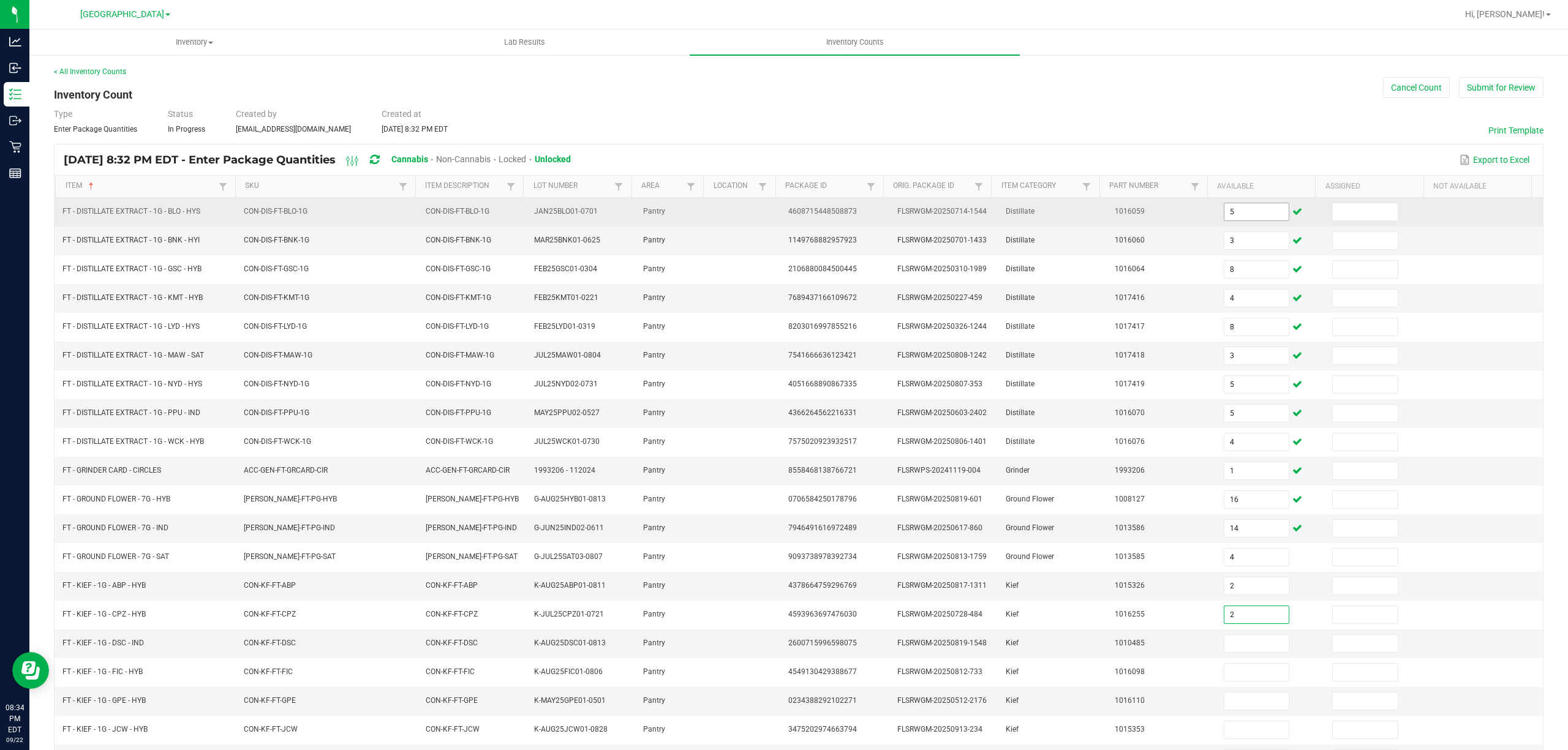
type input "2"
type input "3"
type input "4"
type input "5"
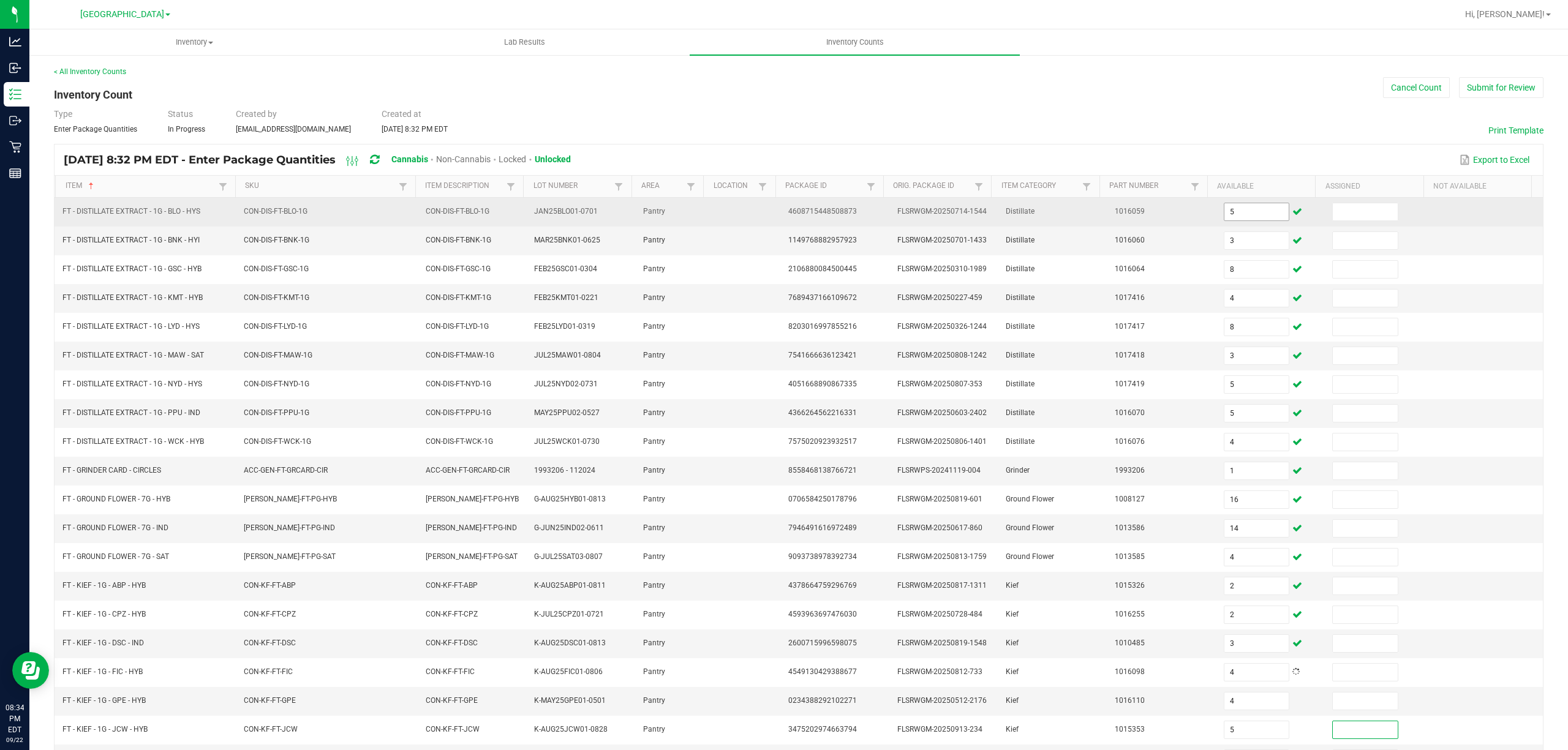
scroll to position [79, 0]
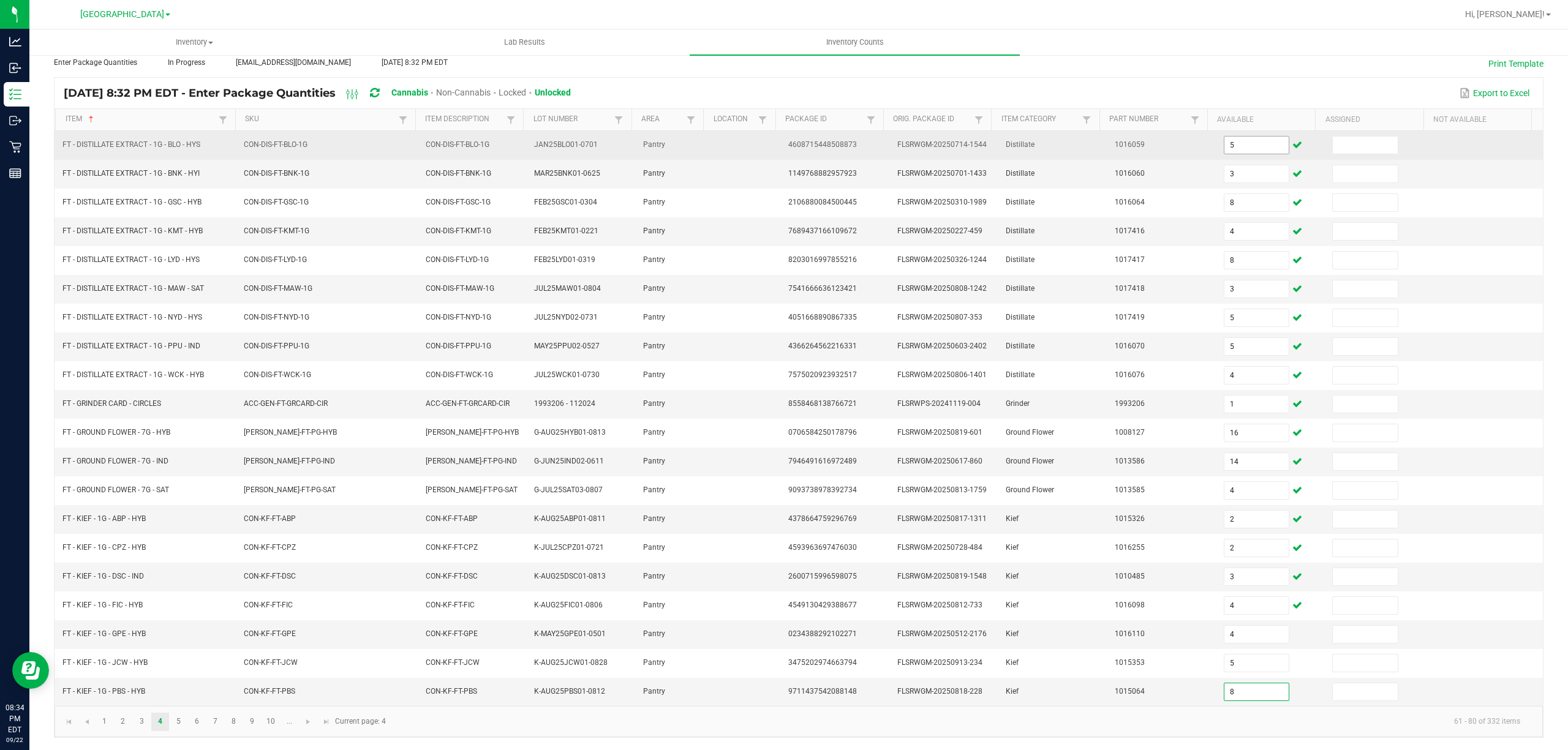
type input "8"
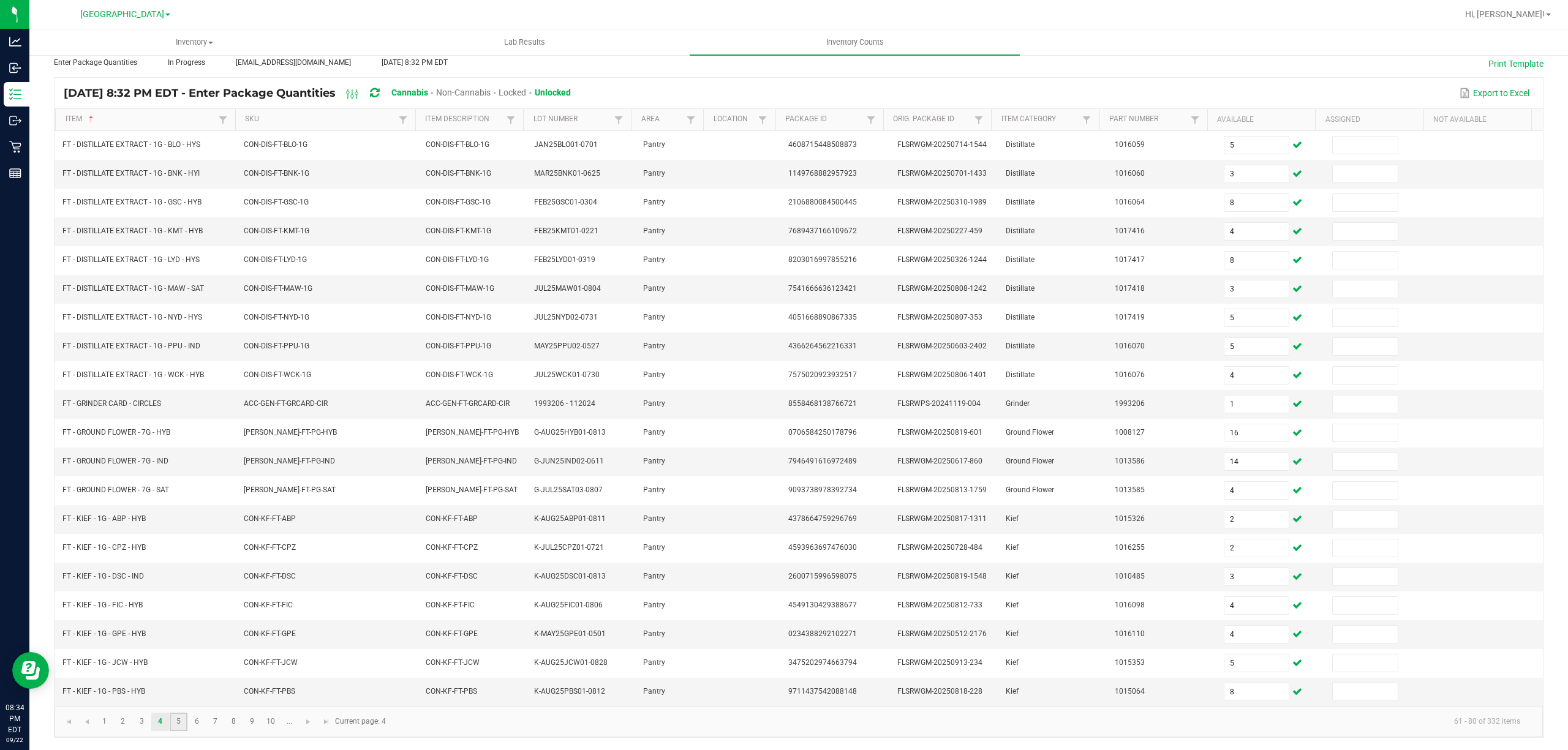
click at [178, 728] on link "5" at bounding box center [178, 721] width 17 height 18
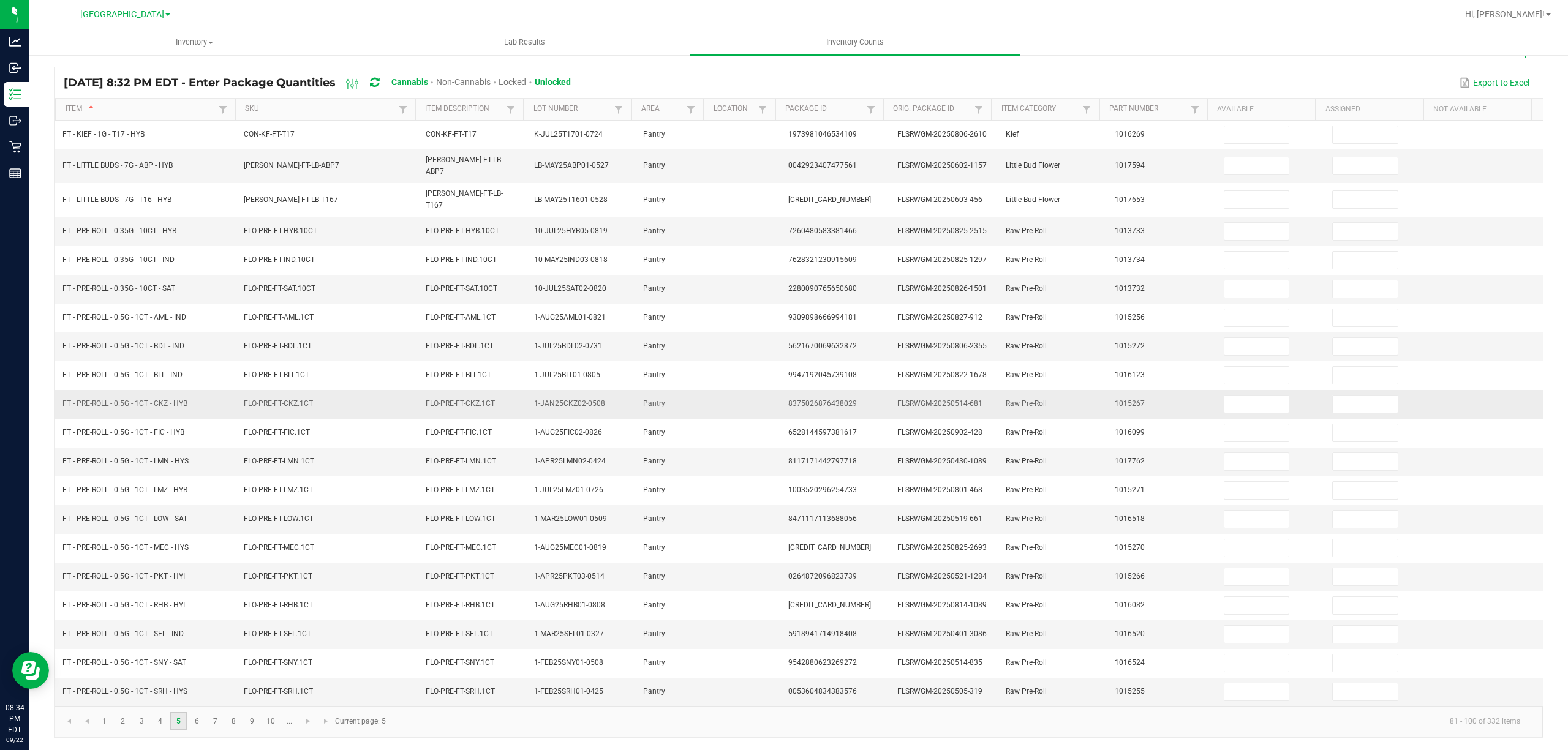
scroll to position [0, 0]
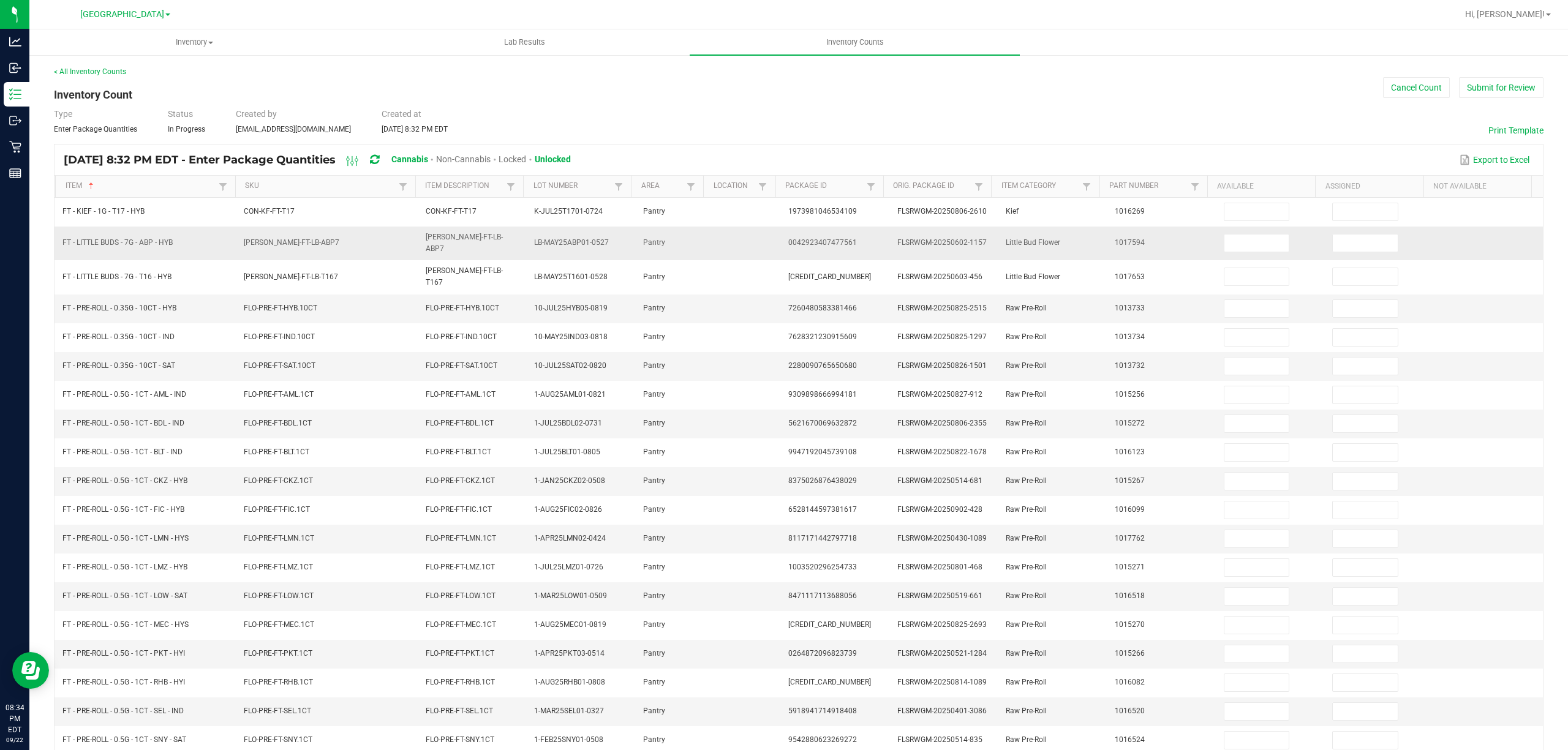
click at [1234, 231] on td at bounding box center [1270, 243] width 109 height 34
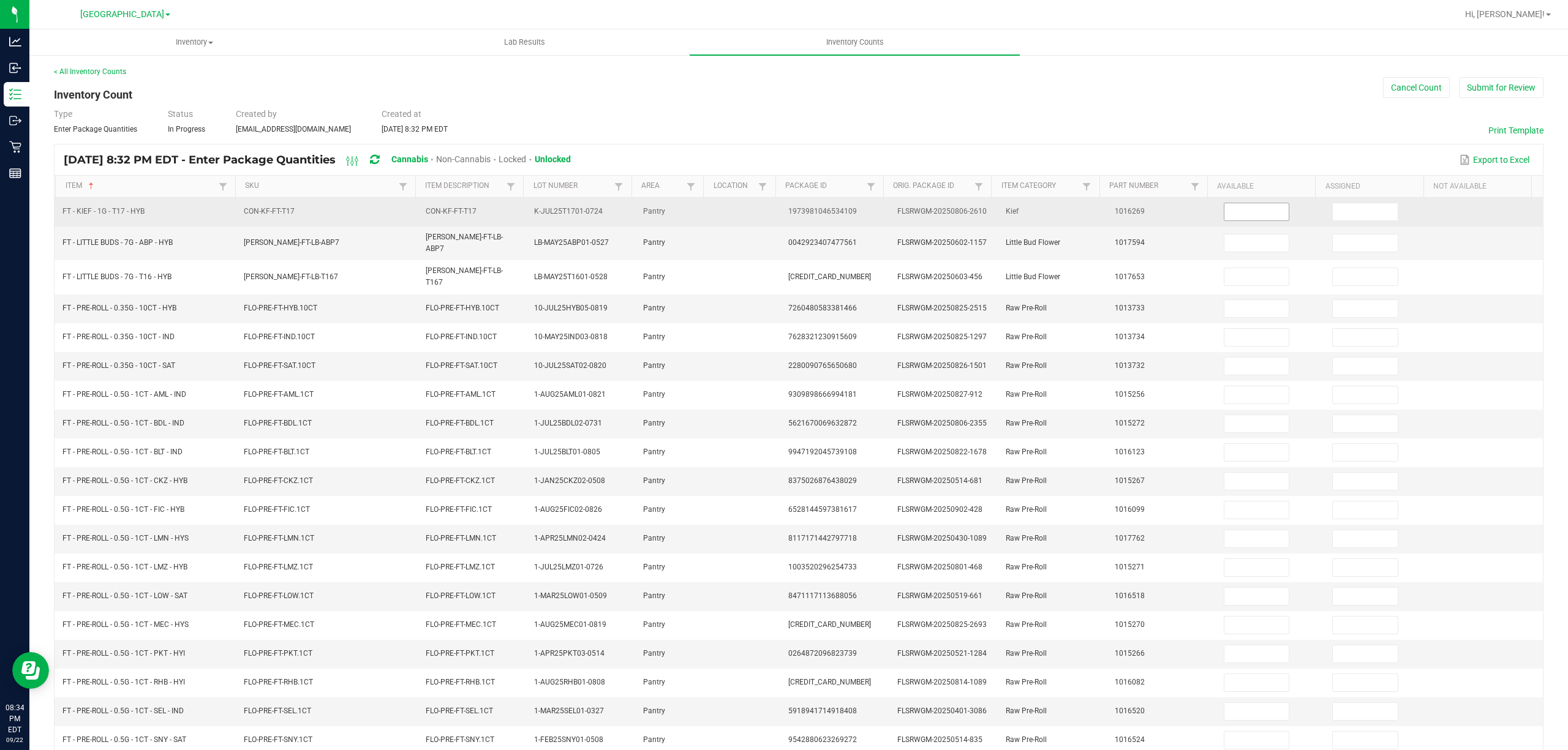
click at [1254, 211] on input at bounding box center [1256, 212] width 65 height 17
type input "1"
type input "4"
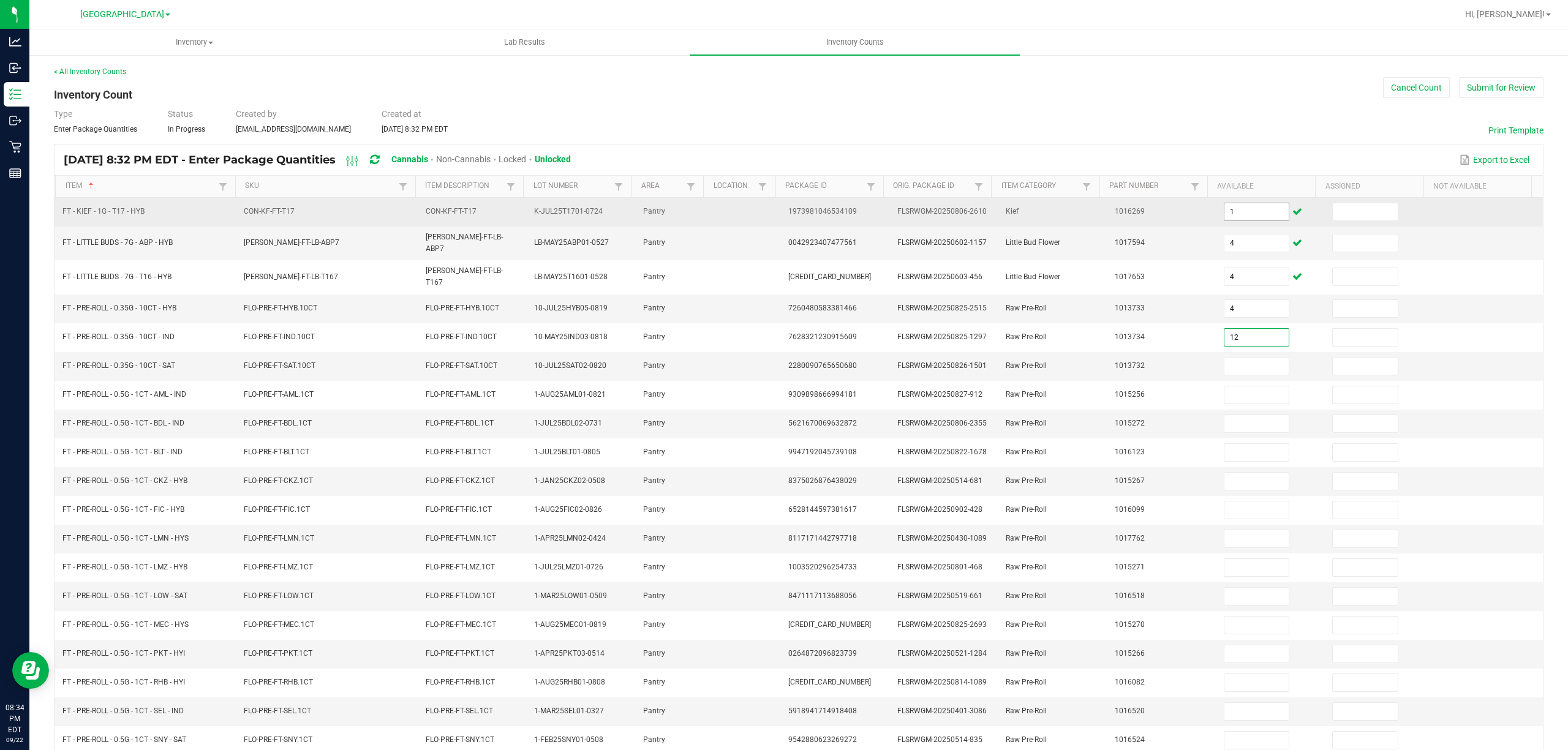
type input "12"
type input "2"
type input "11"
type input "15"
type input "5"
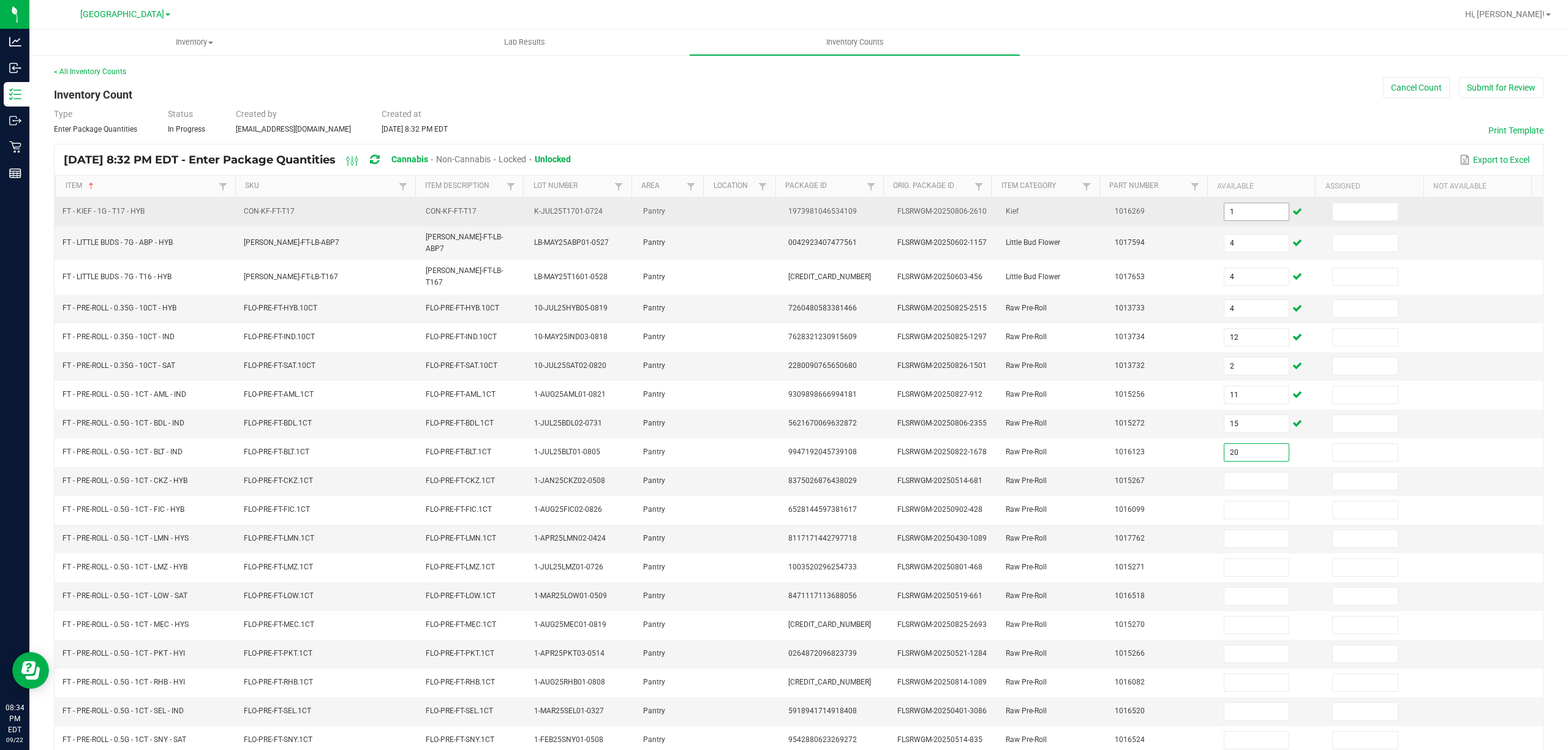
type input "20"
type input "5"
type input "2"
type input "11"
type input "9"
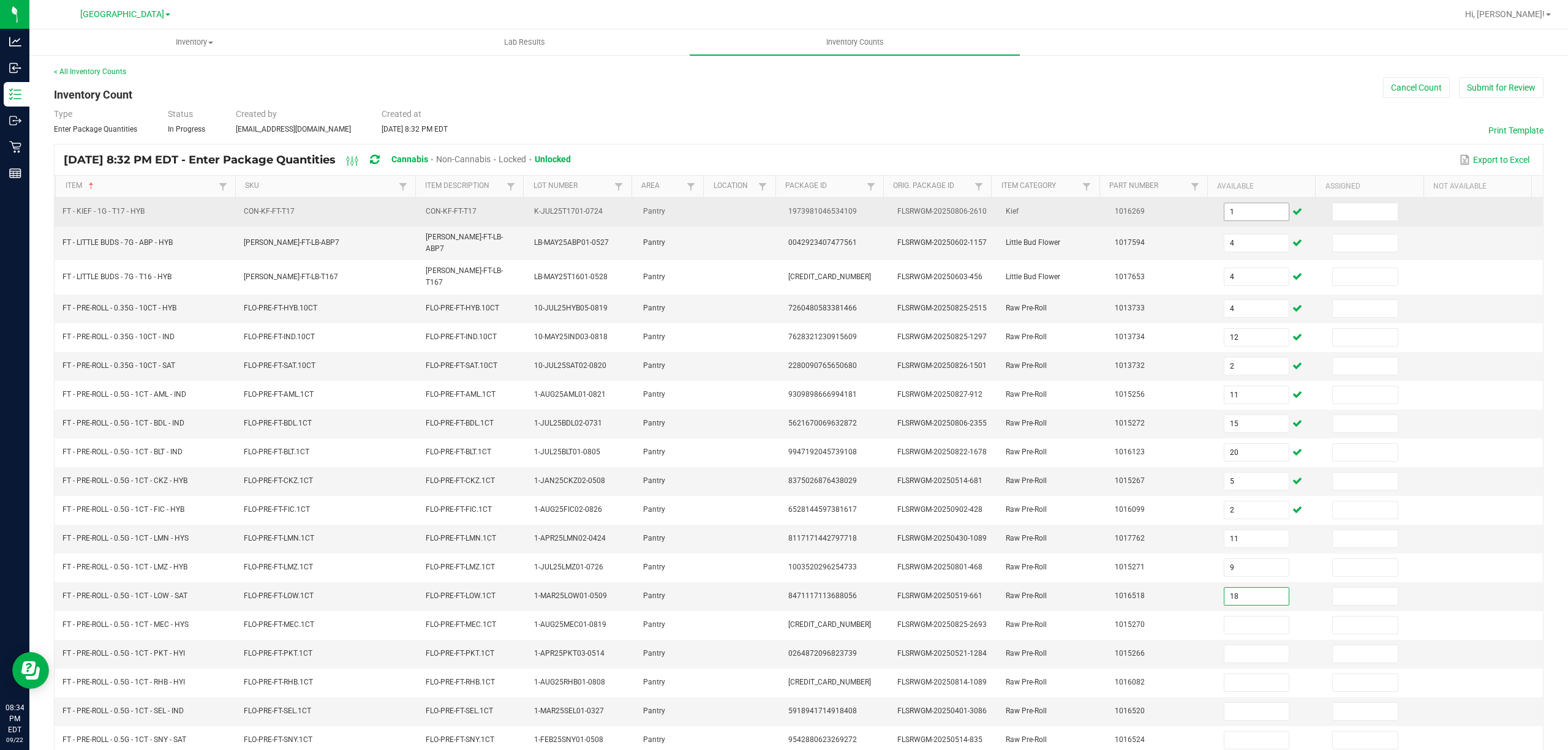
type input "18"
type input "19"
type input "24"
type input "9"
type input "3"
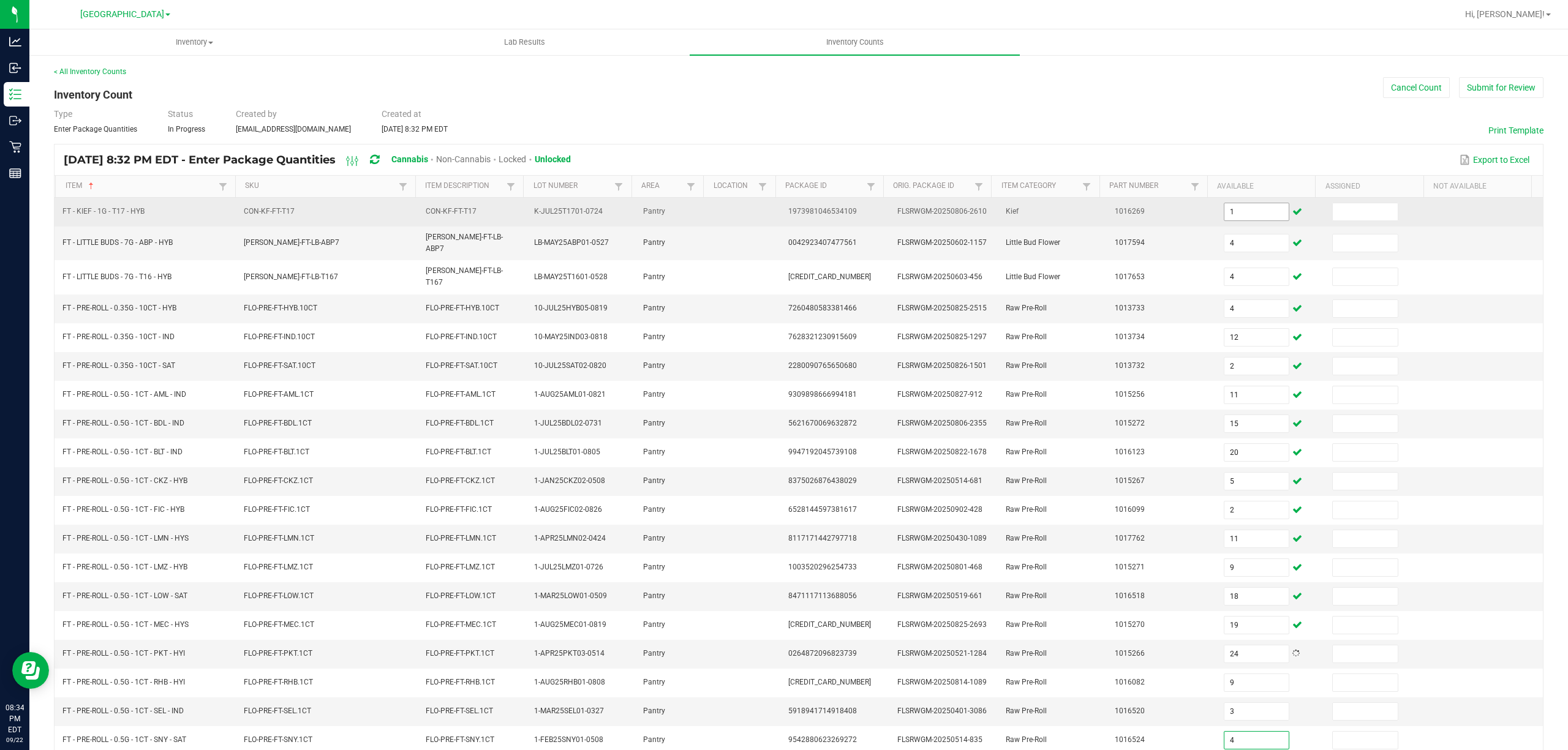
type input "4"
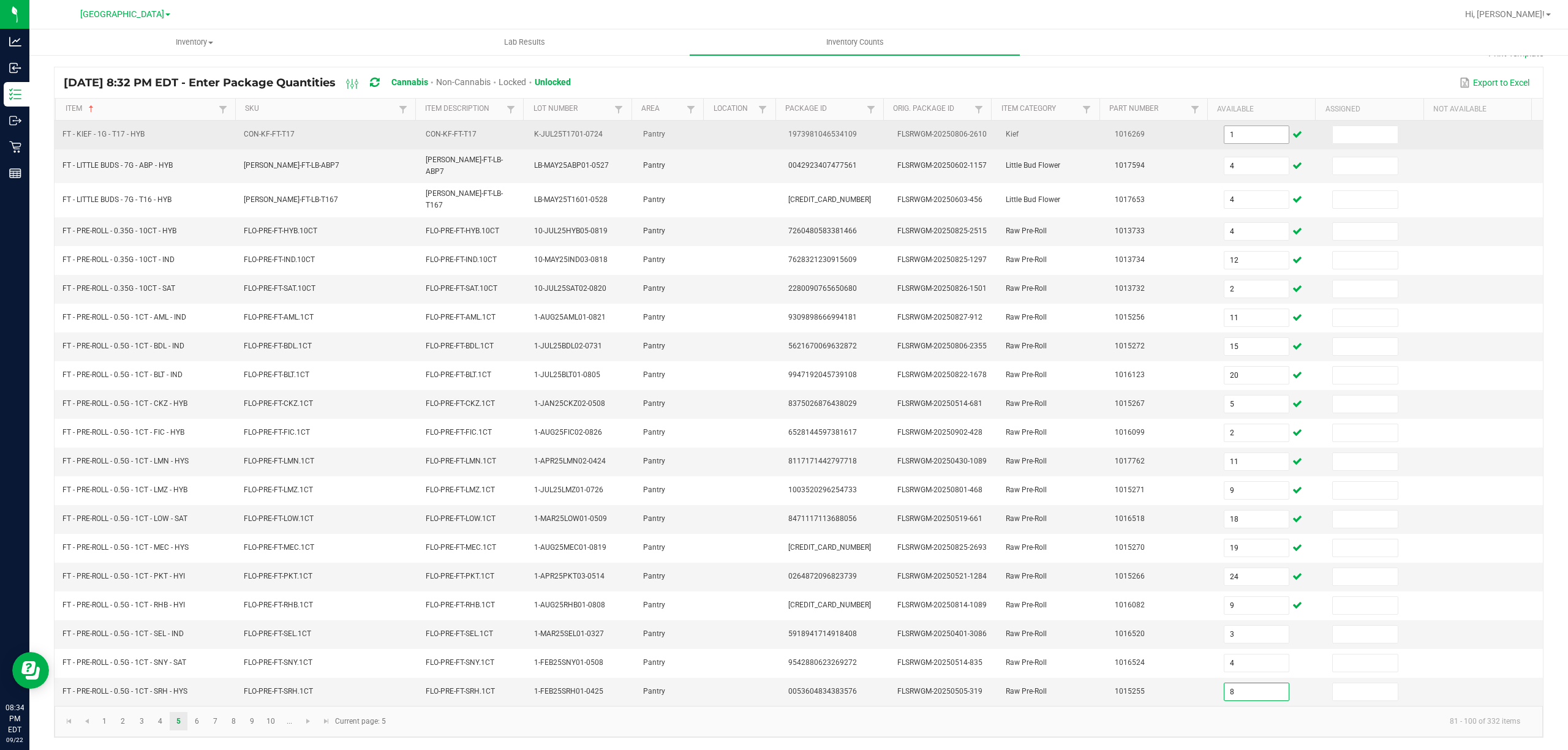
type input "8"
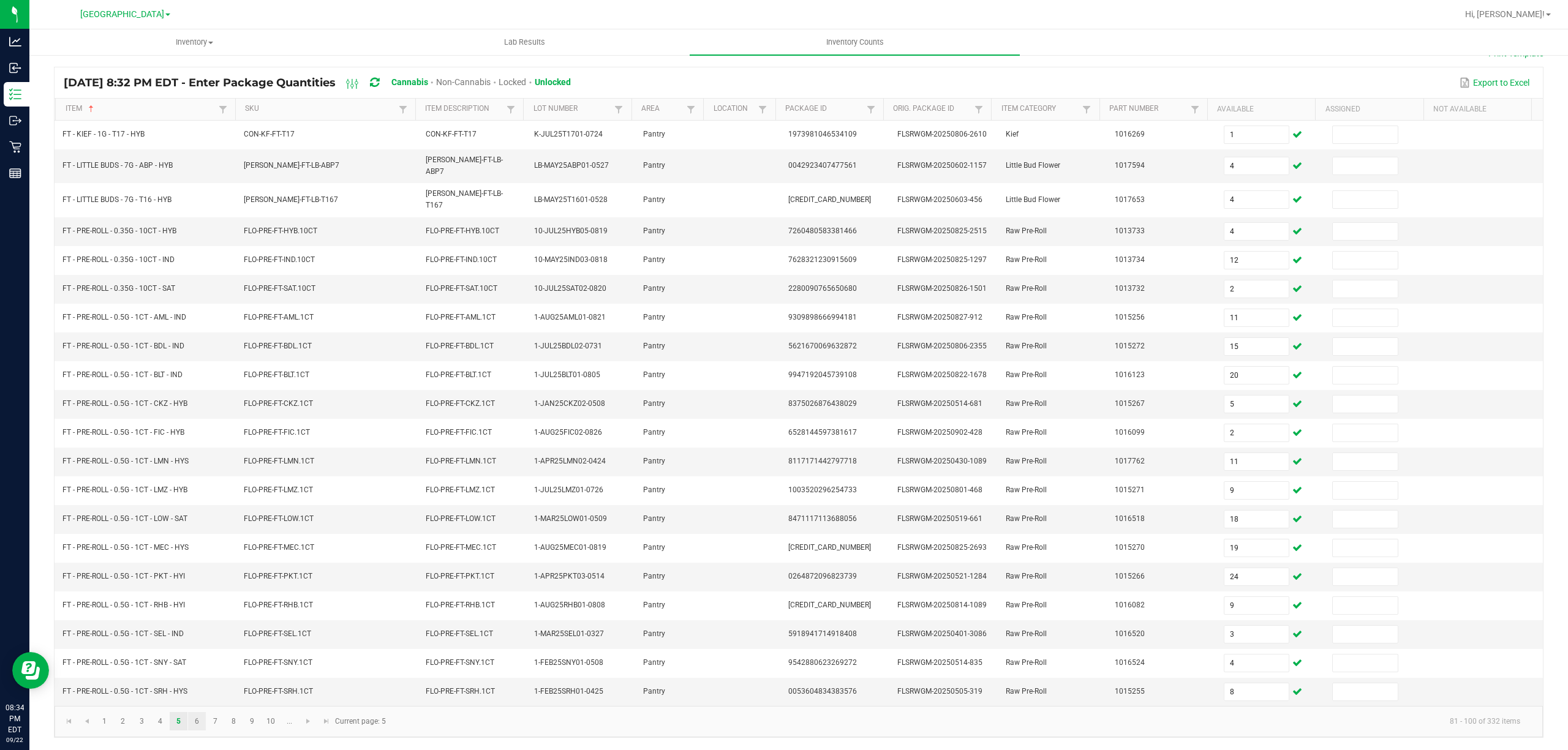
click at [195, 719] on link "6" at bounding box center [197, 720] width 17 height 18
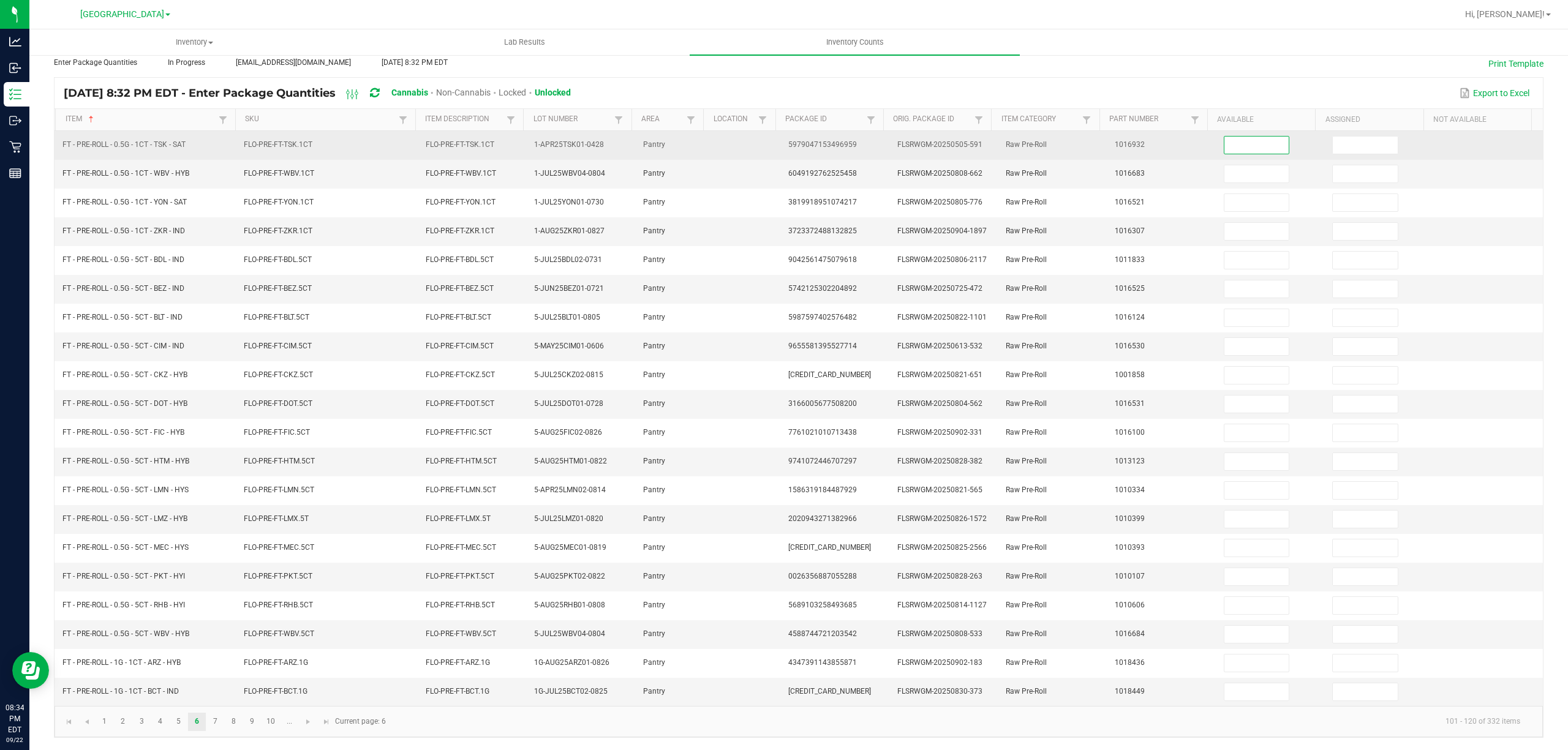
click at [1239, 137] on input at bounding box center [1256, 145] width 65 height 17
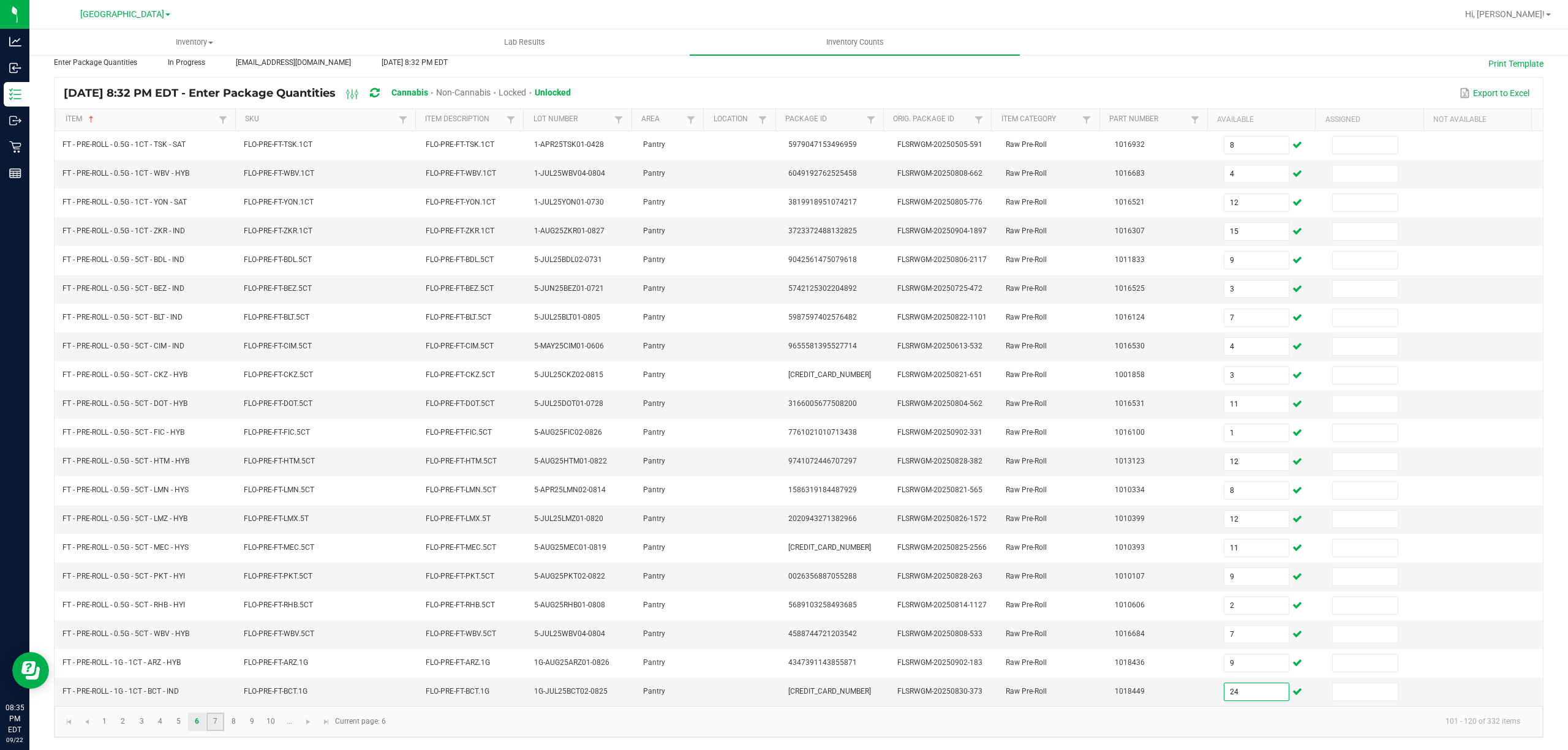
click at [208, 718] on link "7" at bounding box center [215, 721] width 17 height 18
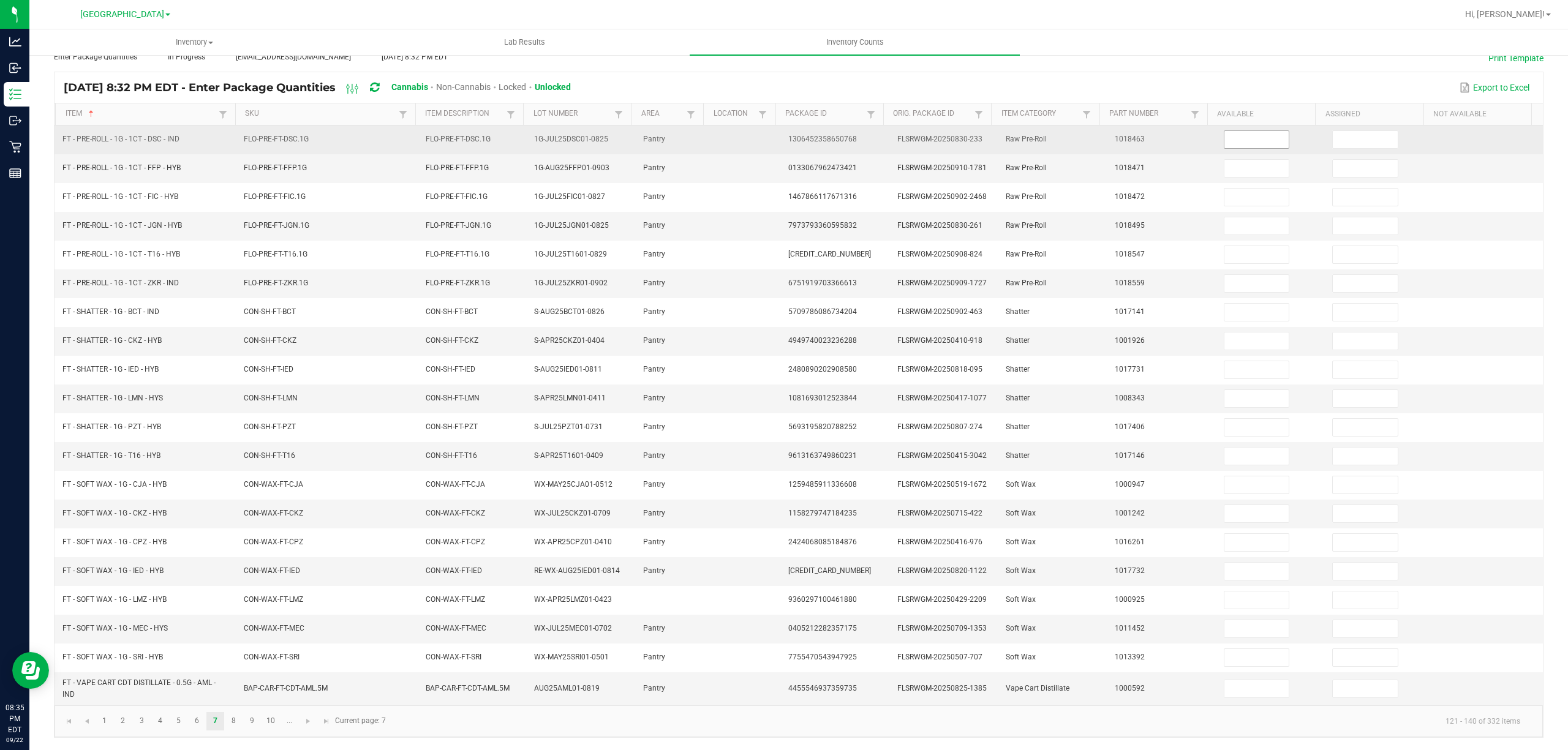
click at [1228, 135] on input at bounding box center [1256, 140] width 65 height 17
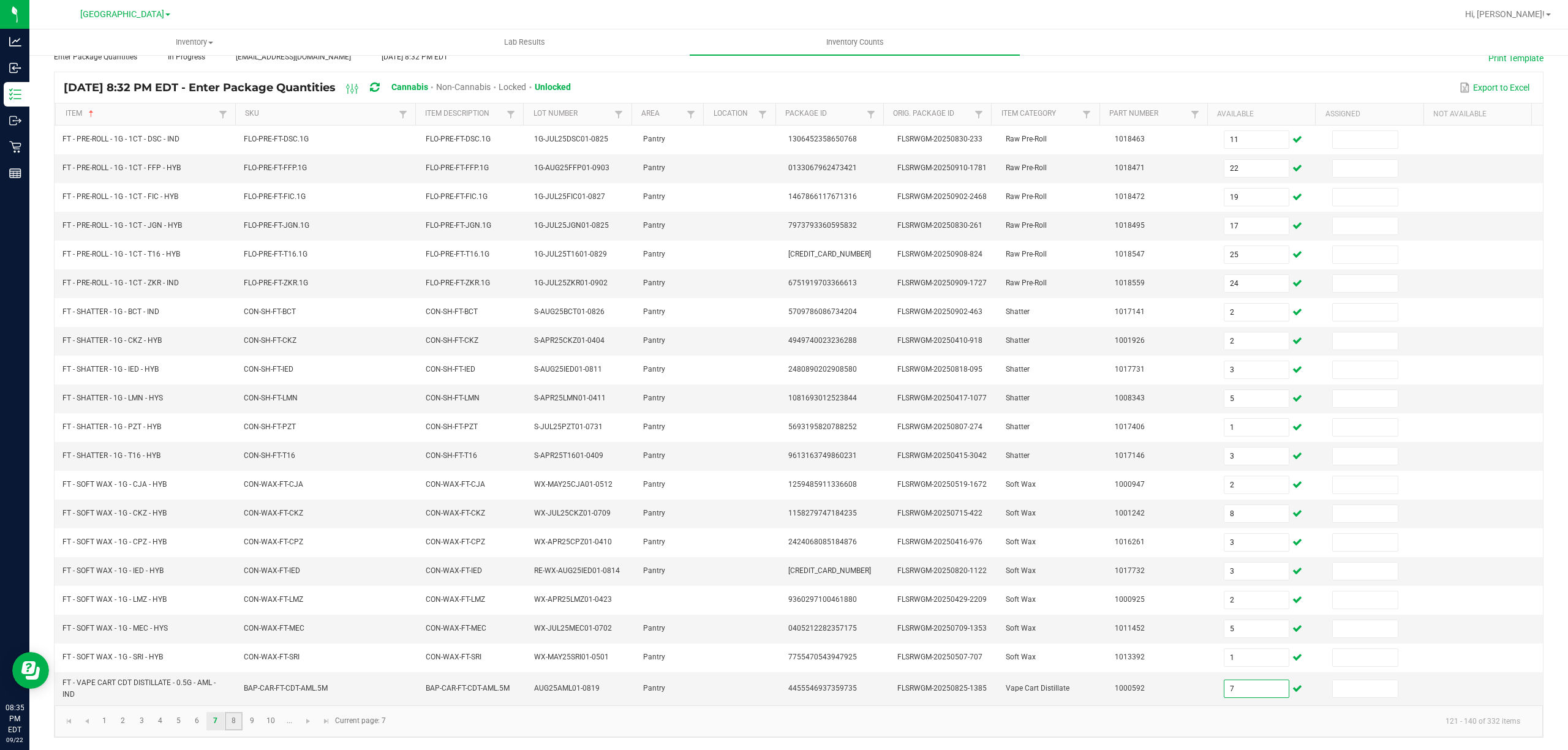
click at [231, 730] on link "8" at bounding box center [233, 720] width 17 height 18
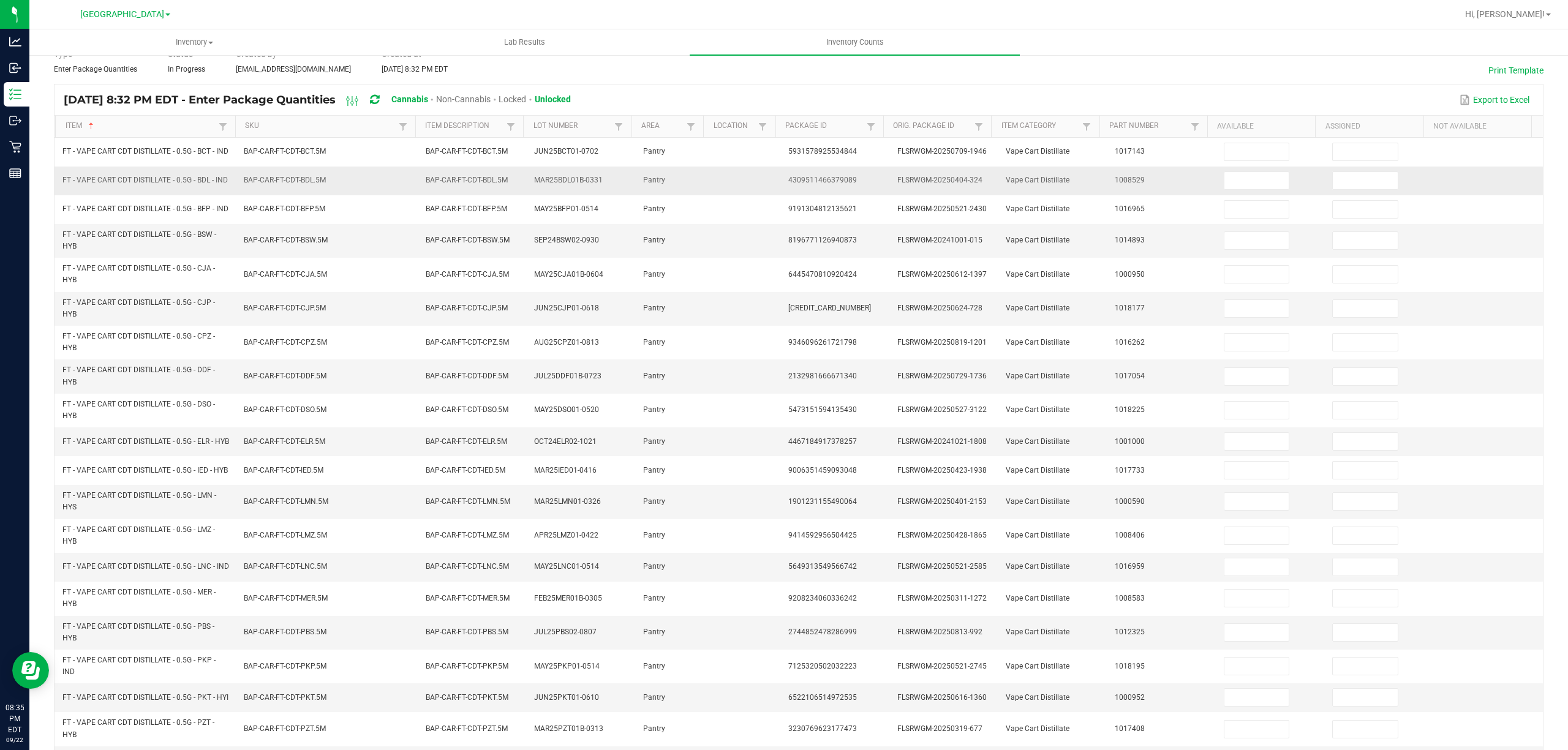
scroll to position [0, 0]
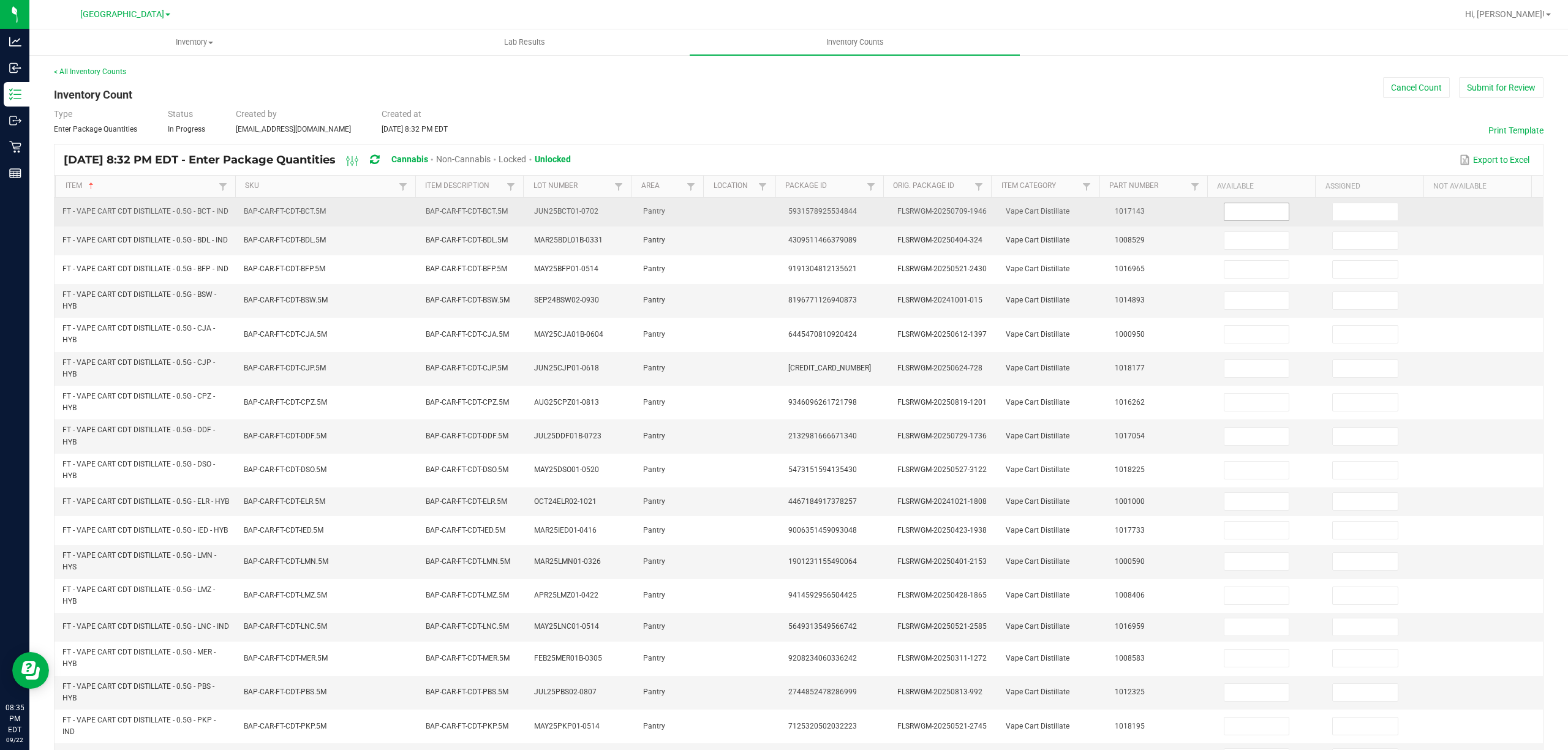
click at [1250, 218] on input at bounding box center [1256, 212] width 65 height 17
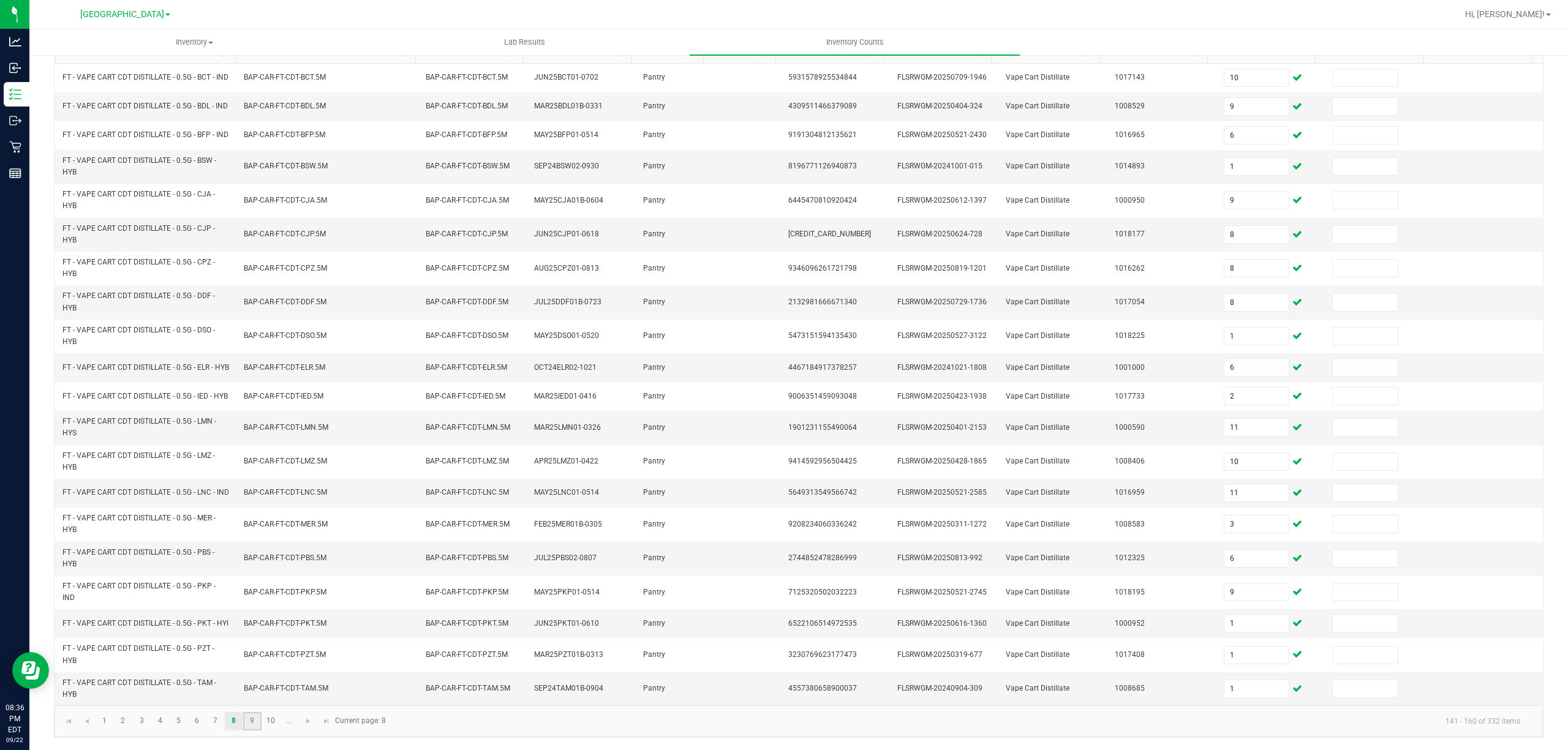
click at [253, 723] on link "9" at bounding box center [252, 720] width 17 height 18
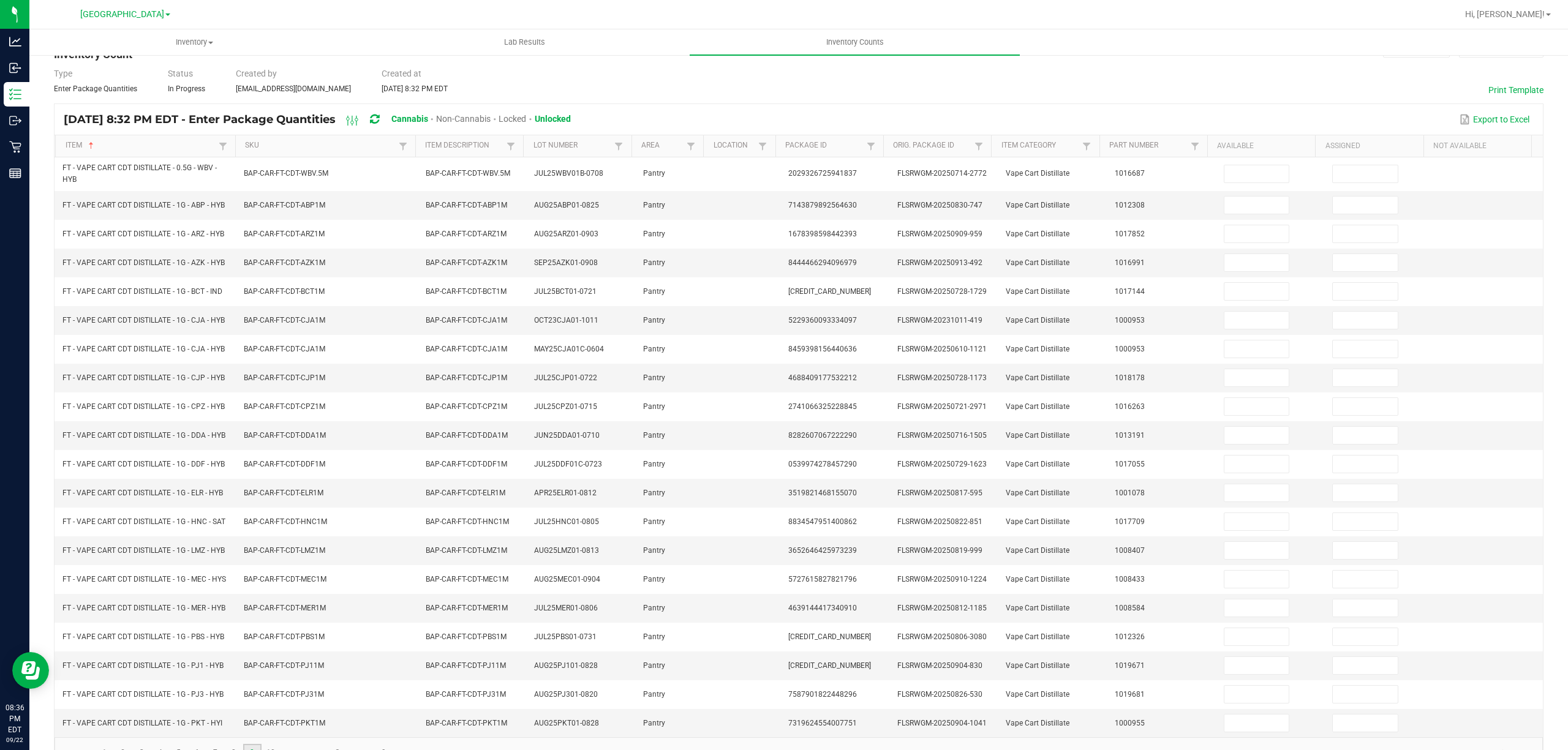
scroll to position [0, 0]
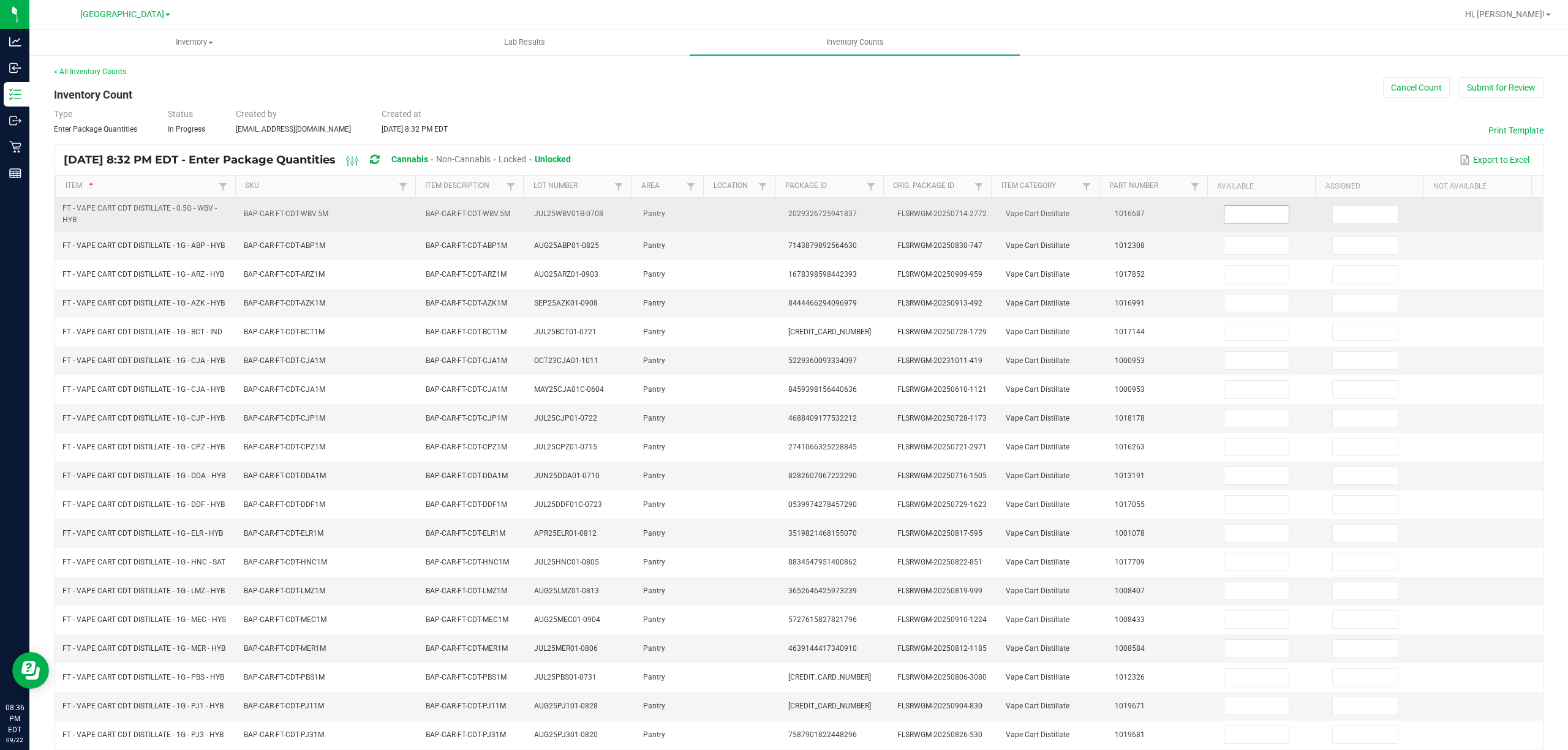
click at [1241, 216] on input at bounding box center [1256, 214] width 65 height 17
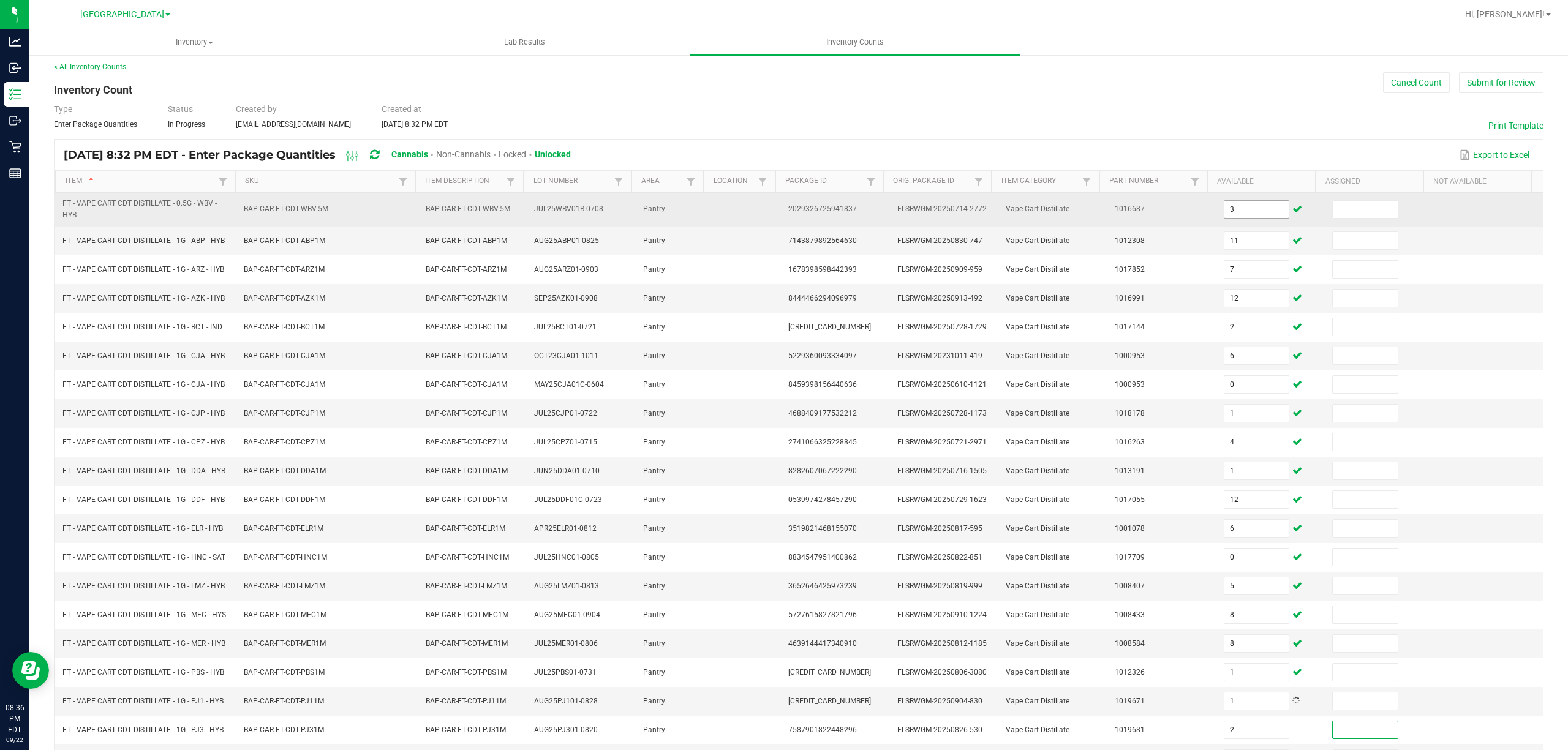
scroll to position [84, 0]
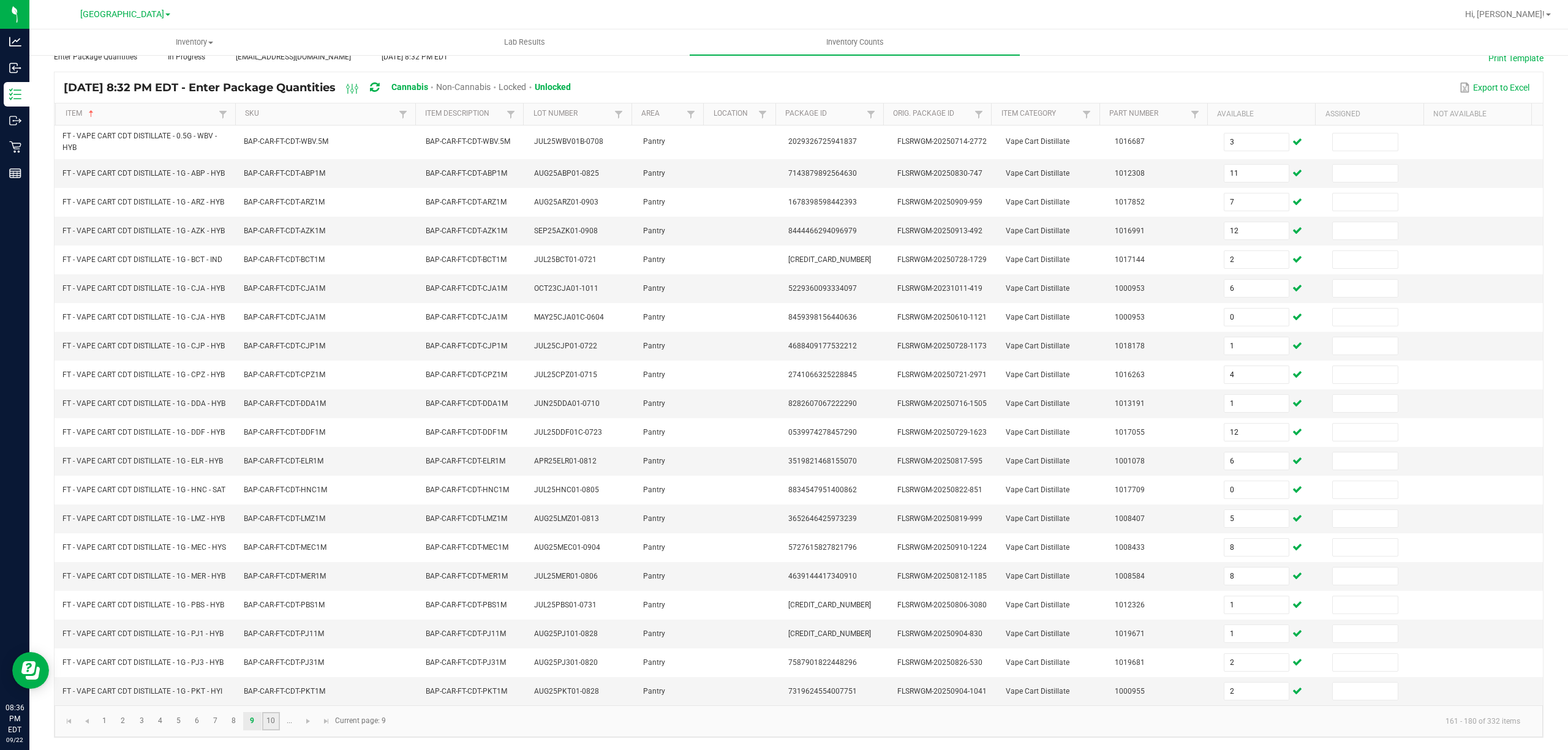
click at [273, 721] on link "10" at bounding box center [271, 720] width 17 height 18
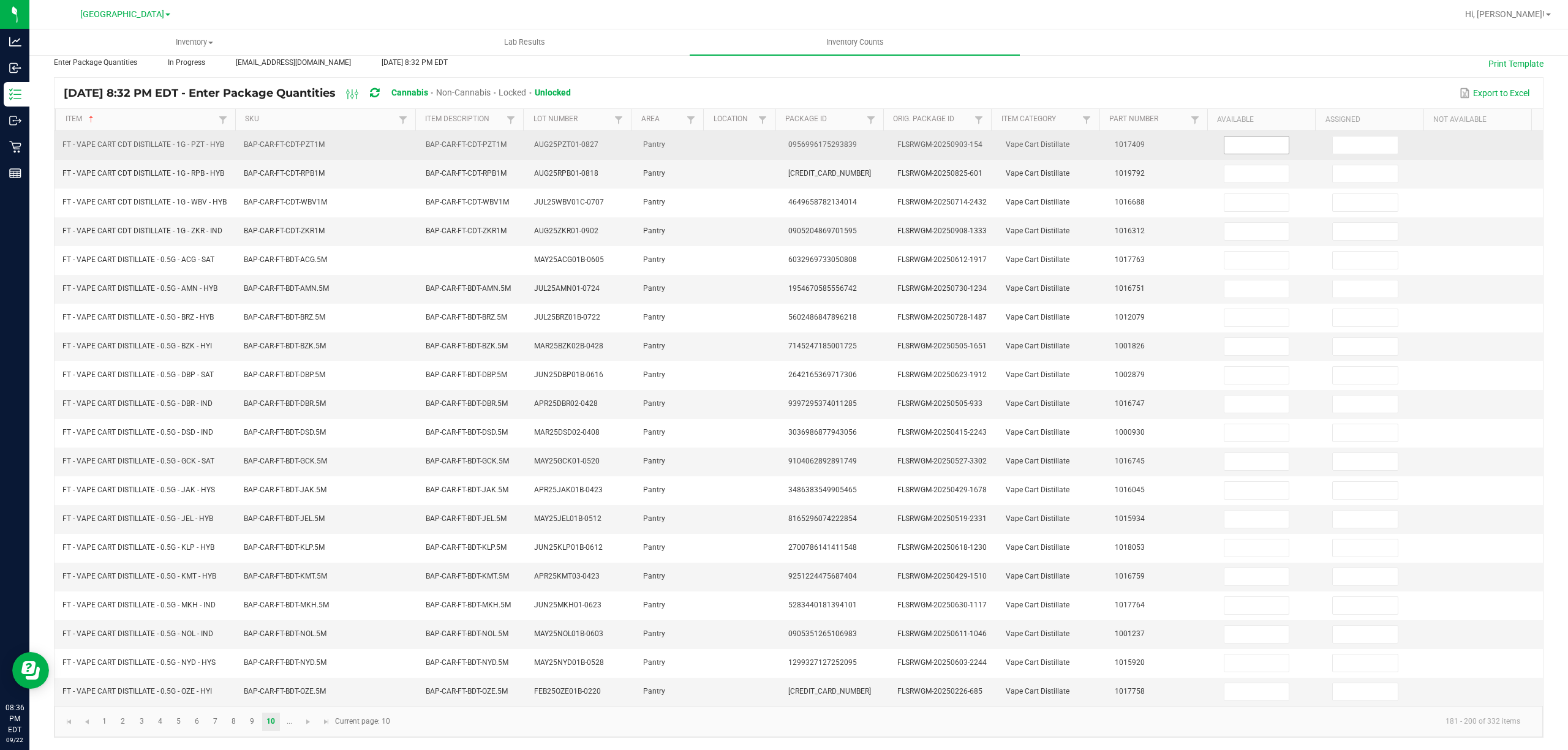
click at [1228, 137] on input at bounding box center [1256, 145] width 65 height 17
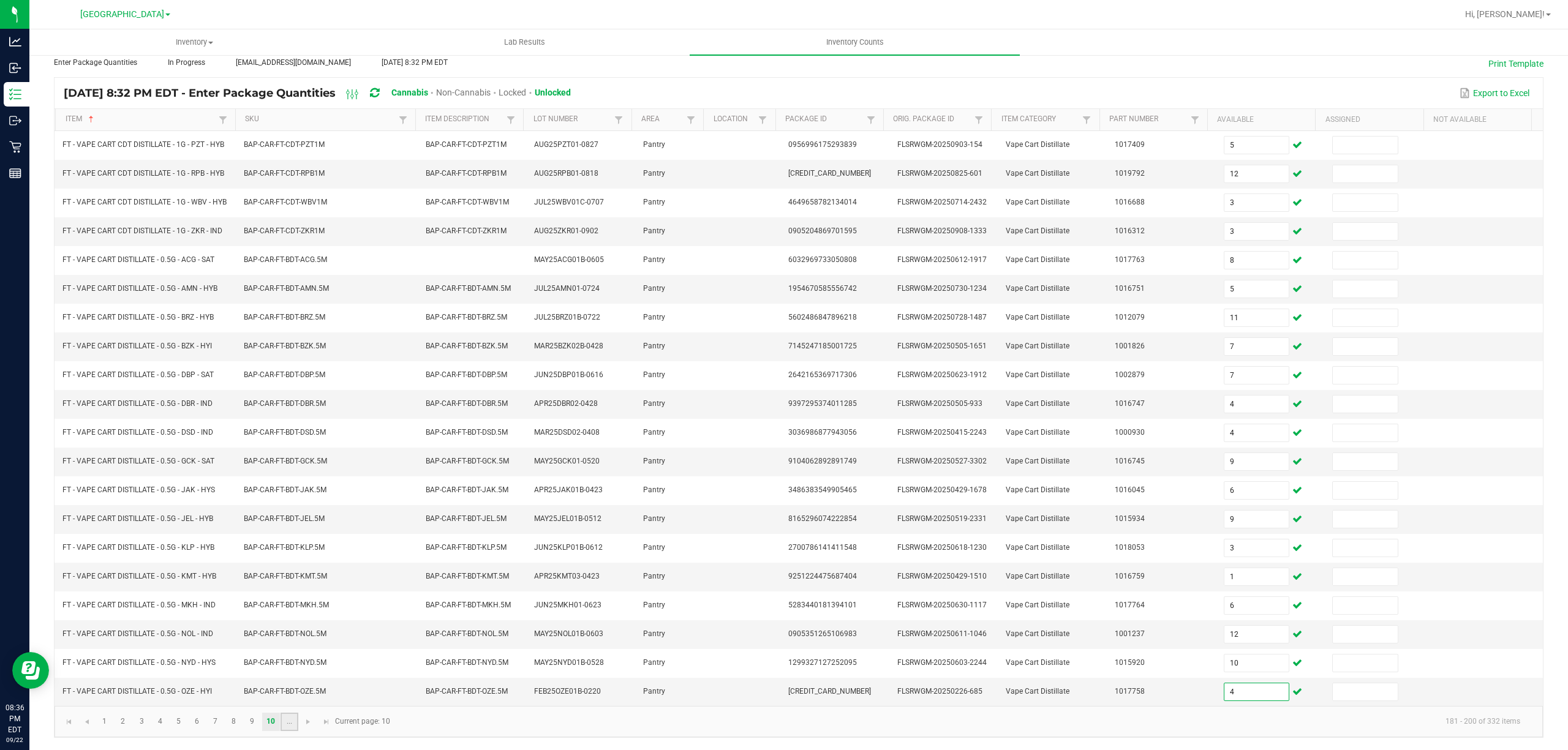
click at [293, 725] on link "..." at bounding box center [289, 721] width 17 height 18
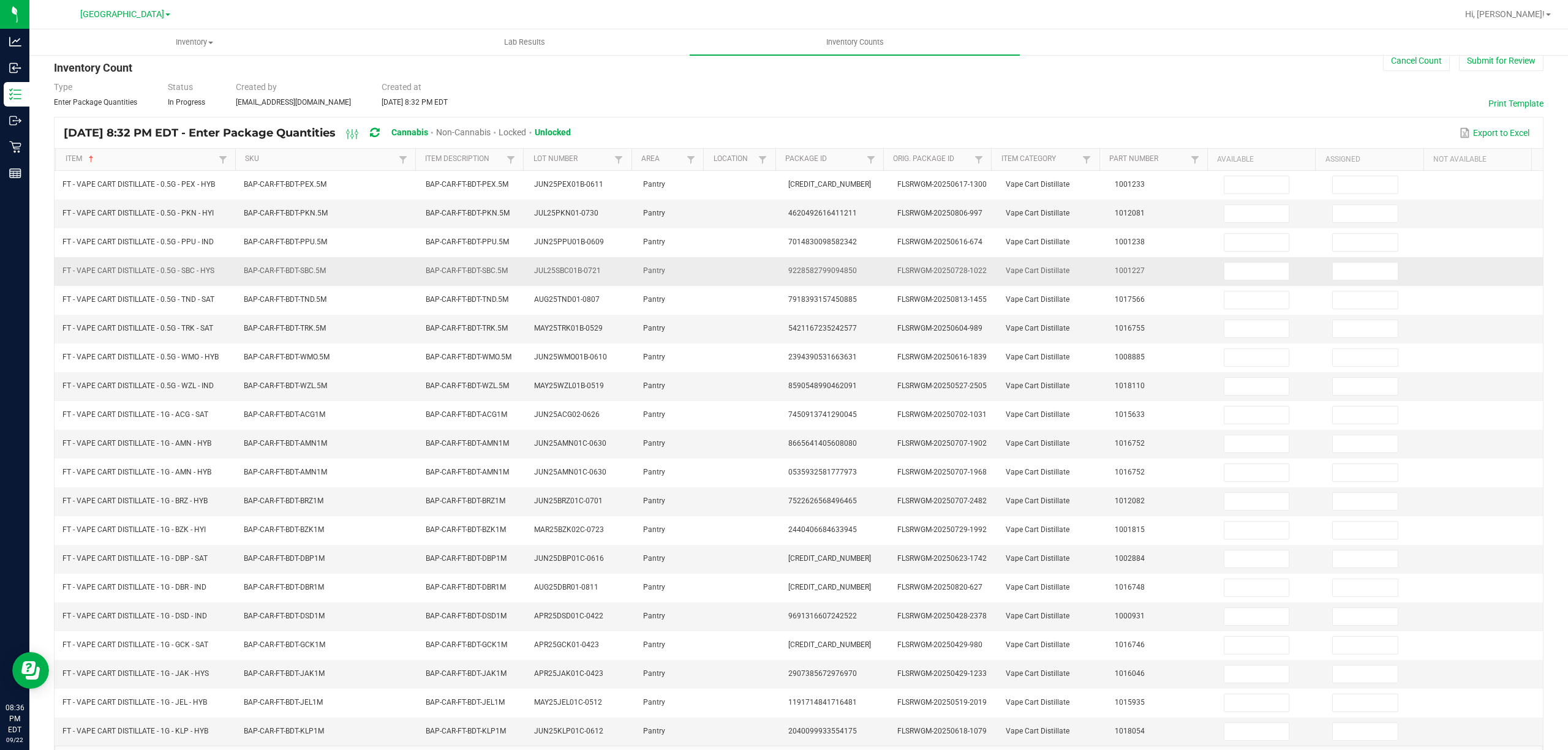
scroll to position [0, 0]
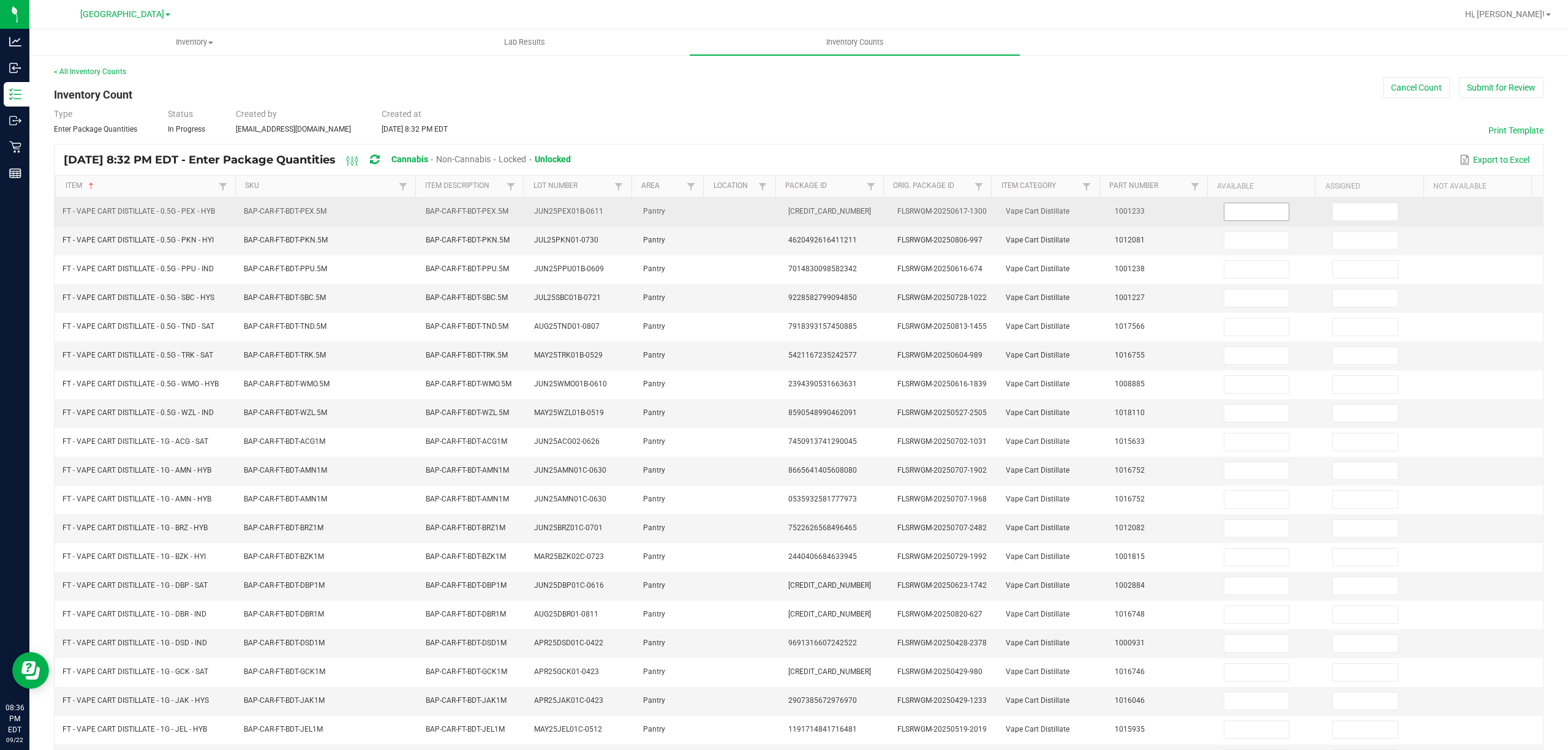
click at [1227, 220] on input at bounding box center [1256, 212] width 65 height 17
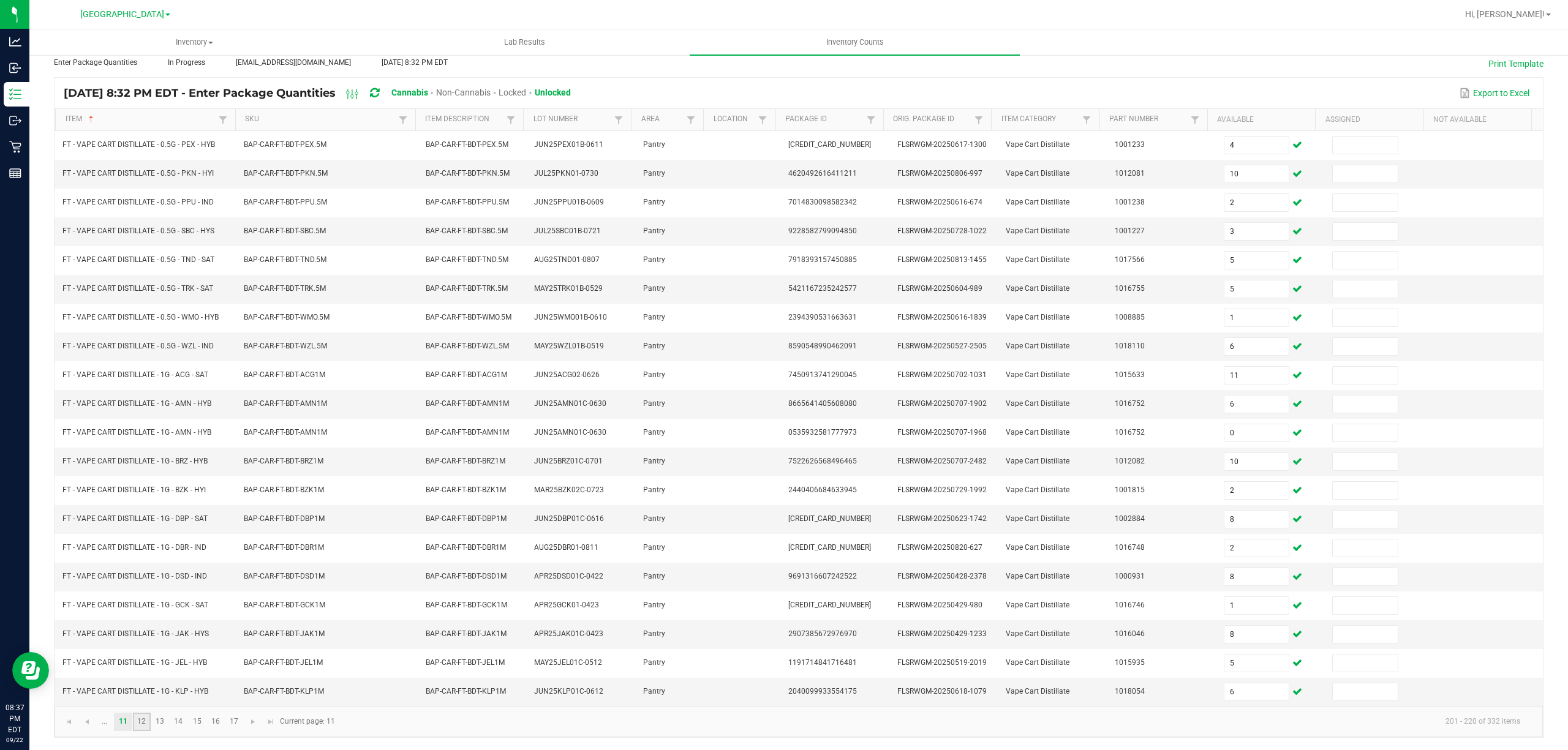
click at [138, 722] on link "12" at bounding box center [142, 721] width 17 height 18
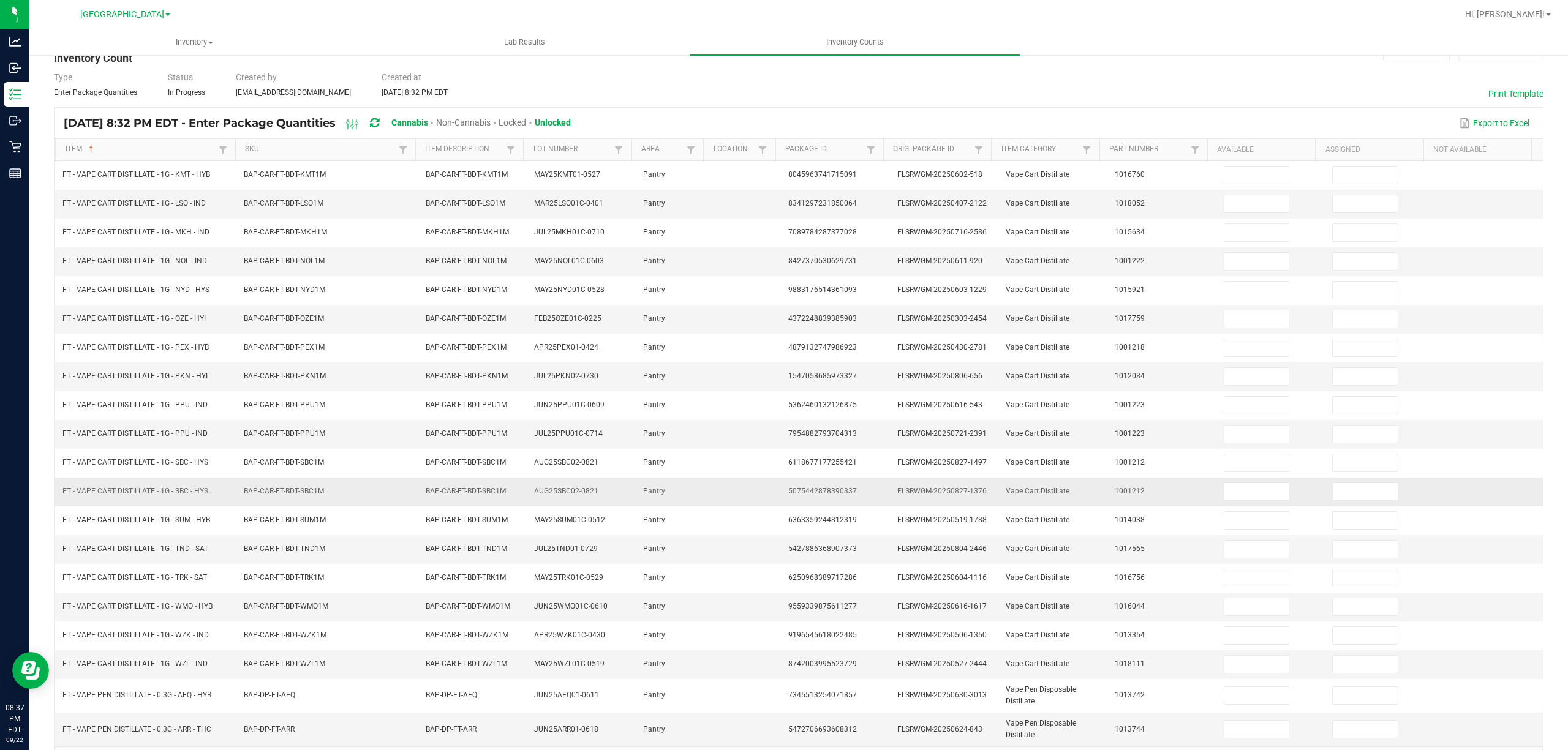
scroll to position [0, 0]
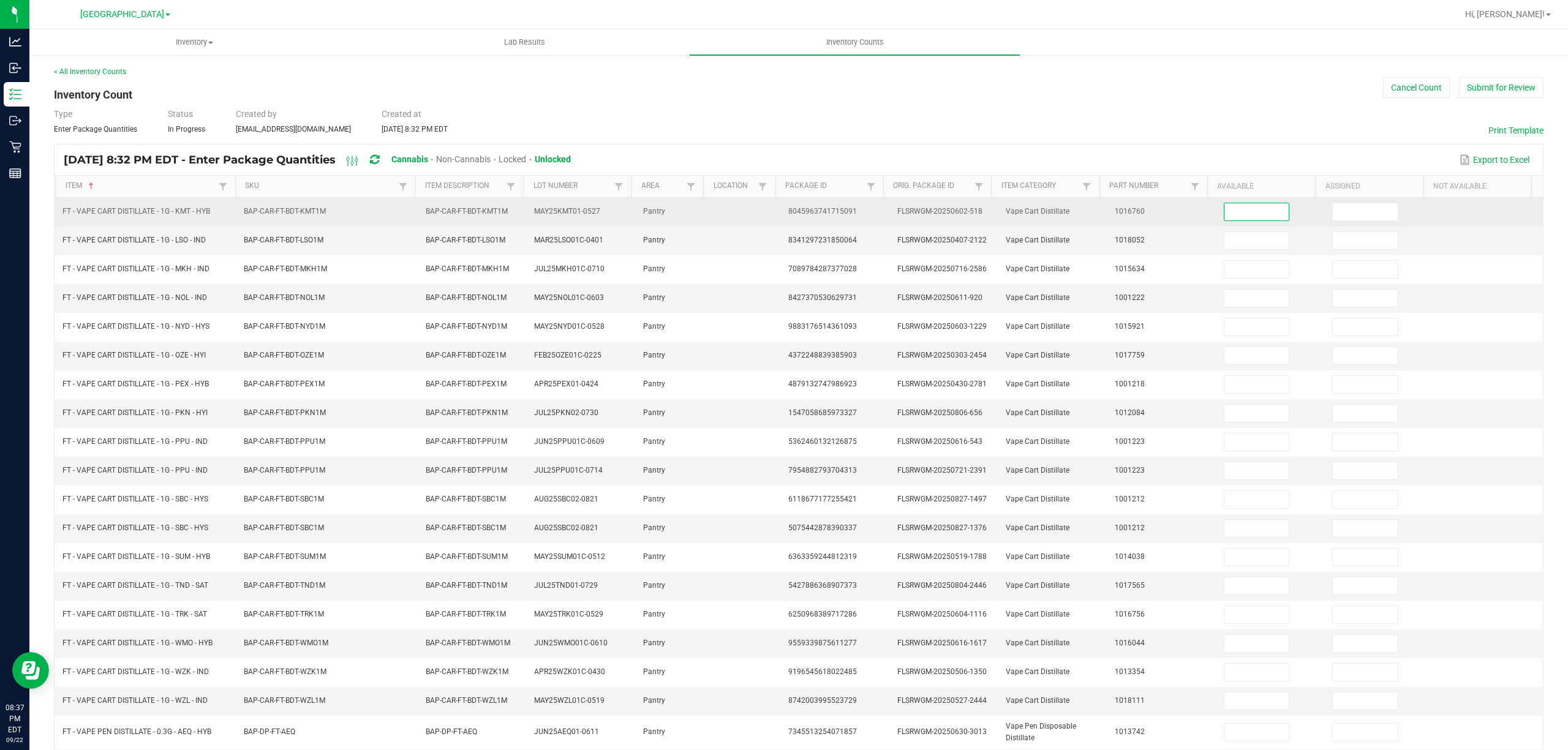
click at [1257, 211] on input at bounding box center [1256, 212] width 65 height 17
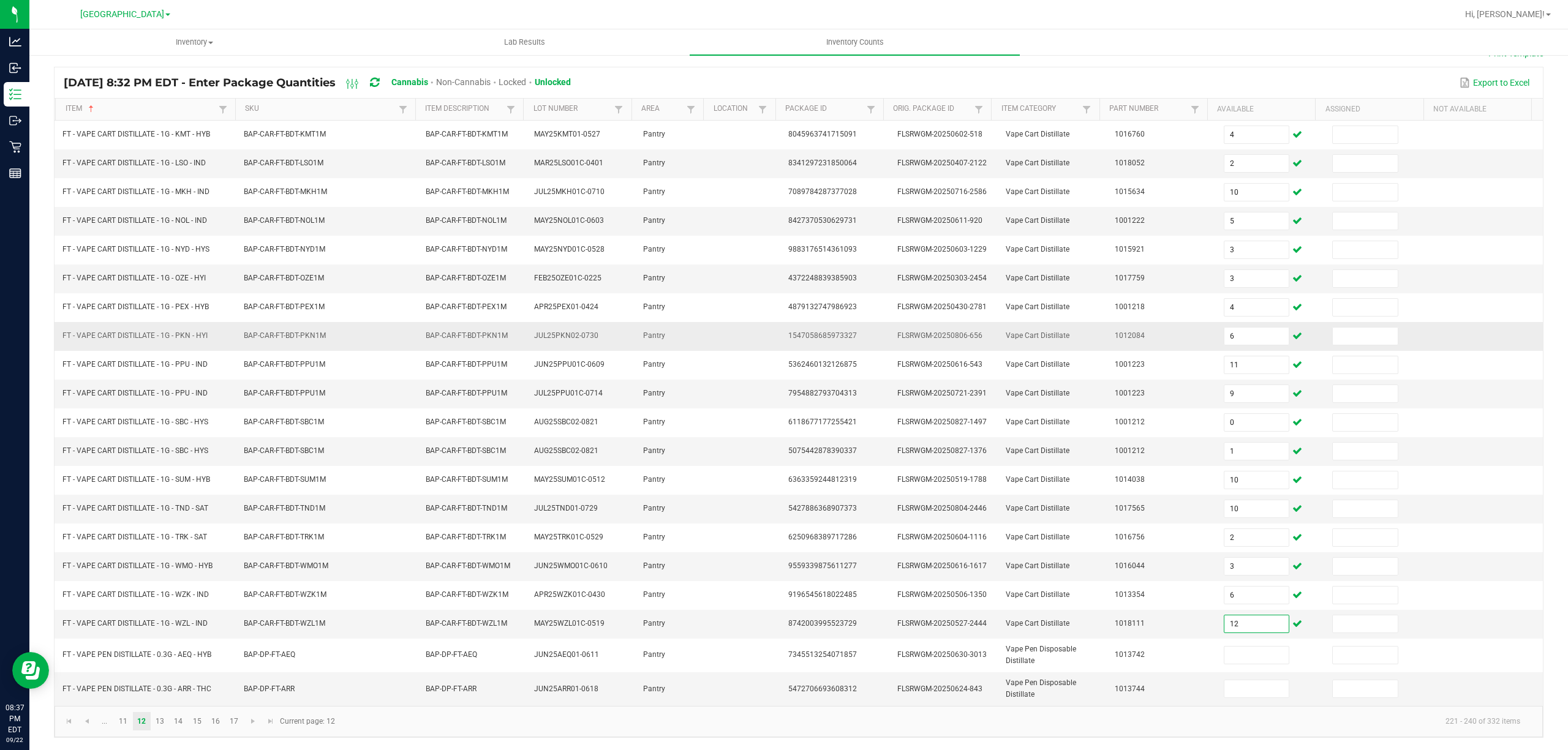
scroll to position [90, 0]
click at [1236, 390] on input "9" at bounding box center [1256, 394] width 65 height 17
click at [160, 727] on link "13" at bounding box center [160, 720] width 17 height 18
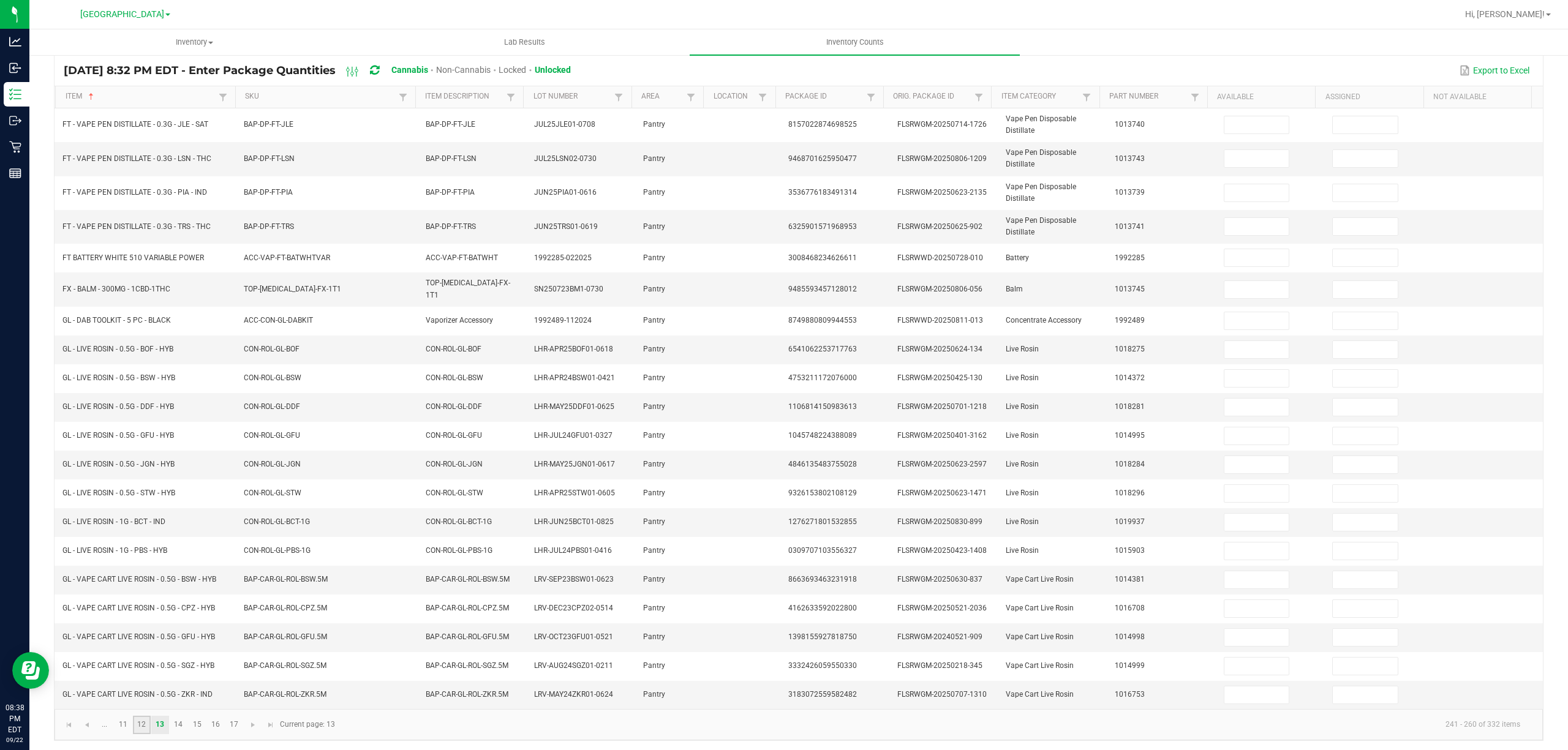
click at [143, 728] on link "12" at bounding box center [142, 724] width 17 height 18
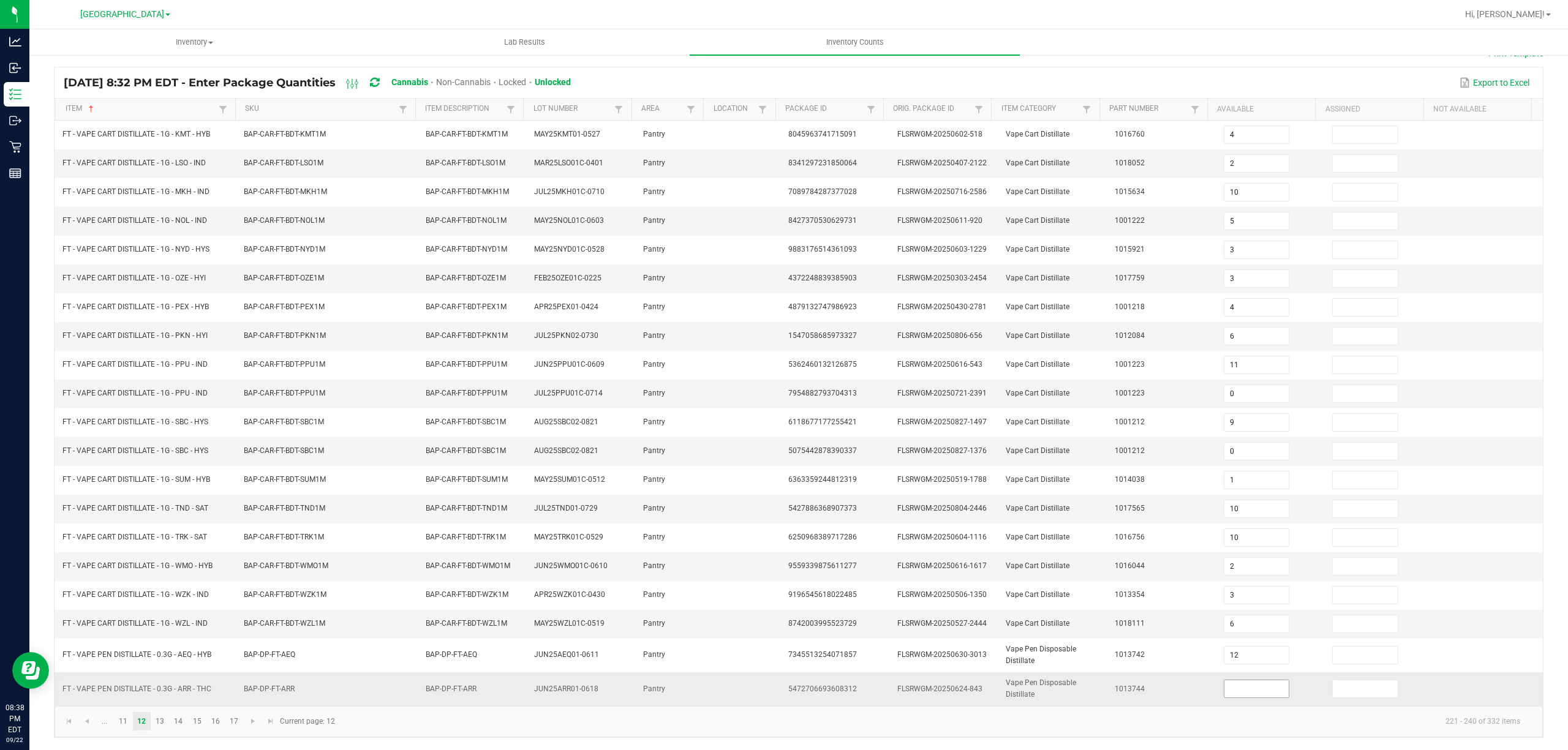
click at [1224, 684] on input at bounding box center [1256, 689] width 65 height 17
click at [162, 721] on link "13" at bounding box center [160, 720] width 17 height 18
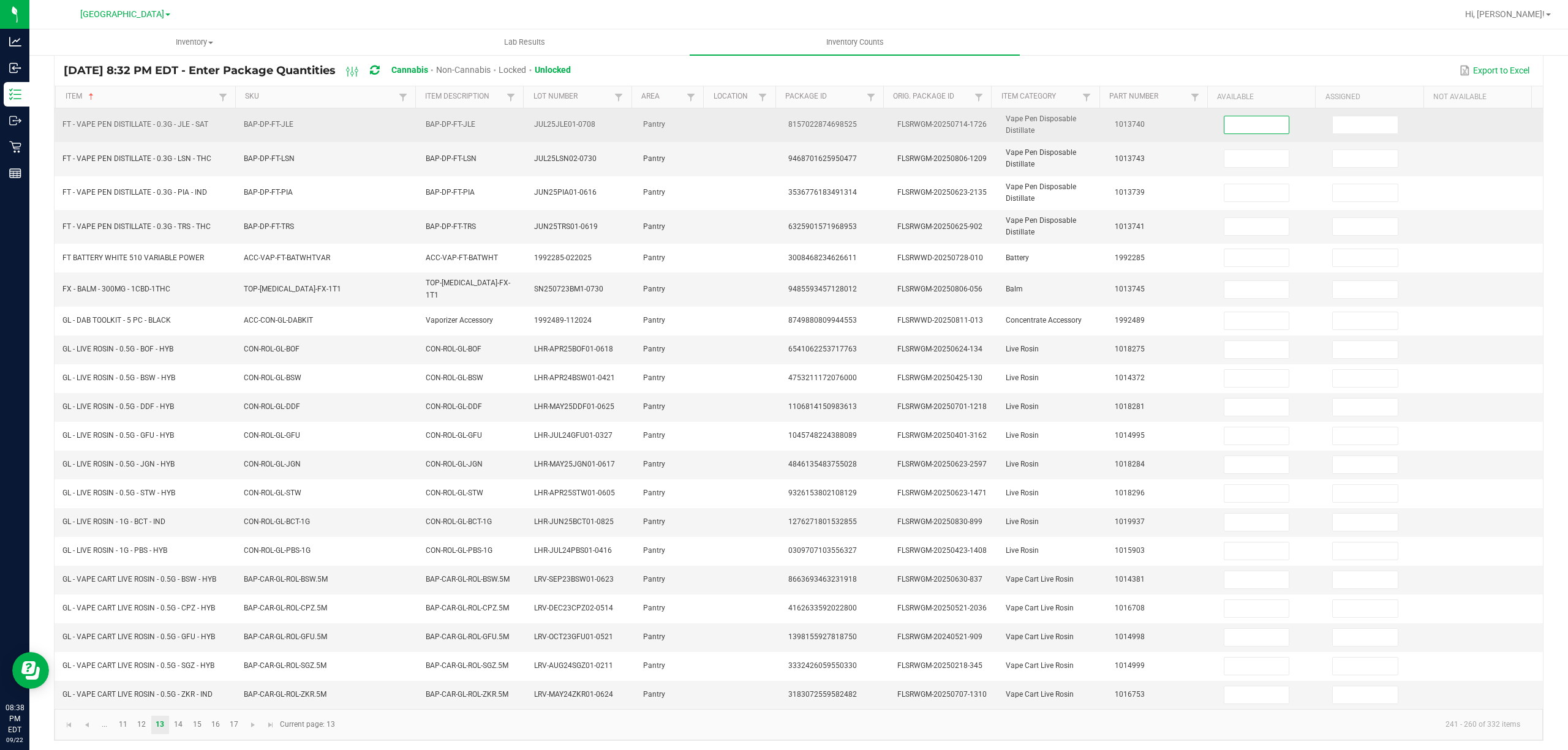
click at [1224, 118] on input at bounding box center [1256, 125] width 65 height 17
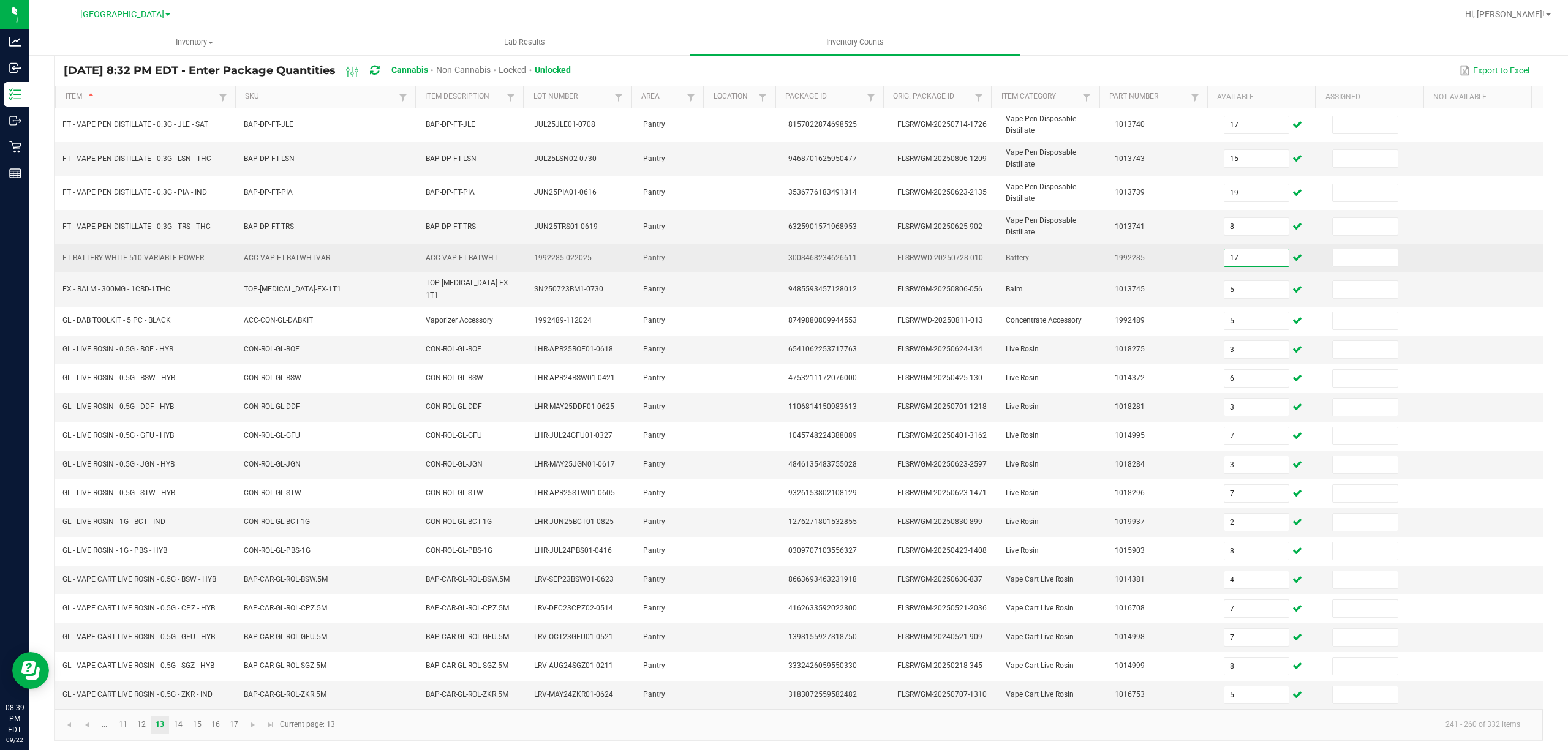
click at [1224, 261] on input "17" at bounding box center [1256, 258] width 65 height 17
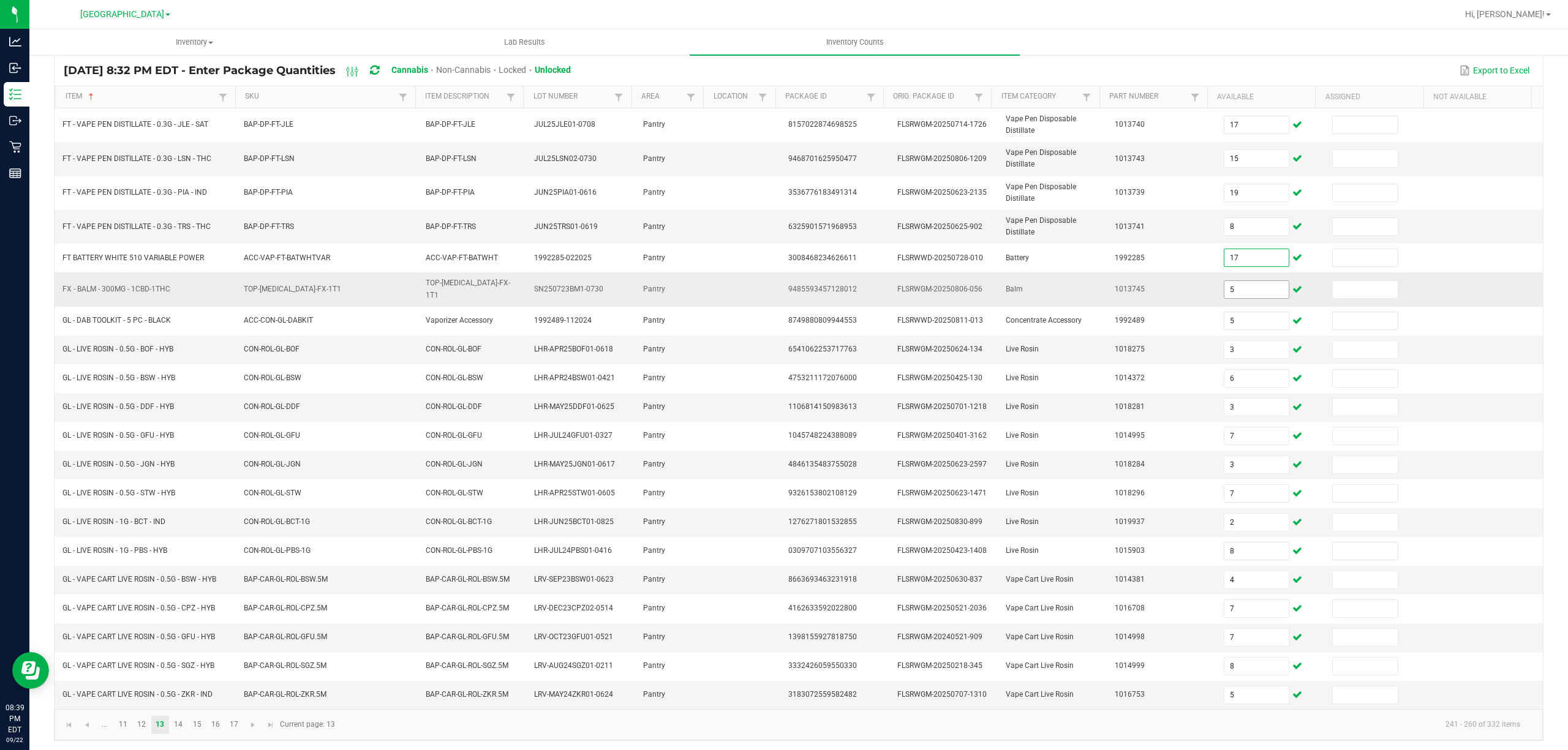
click at [1239, 292] on input "5" at bounding box center [1256, 290] width 65 height 17
click at [177, 731] on link "14" at bounding box center [178, 724] width 17 height 18
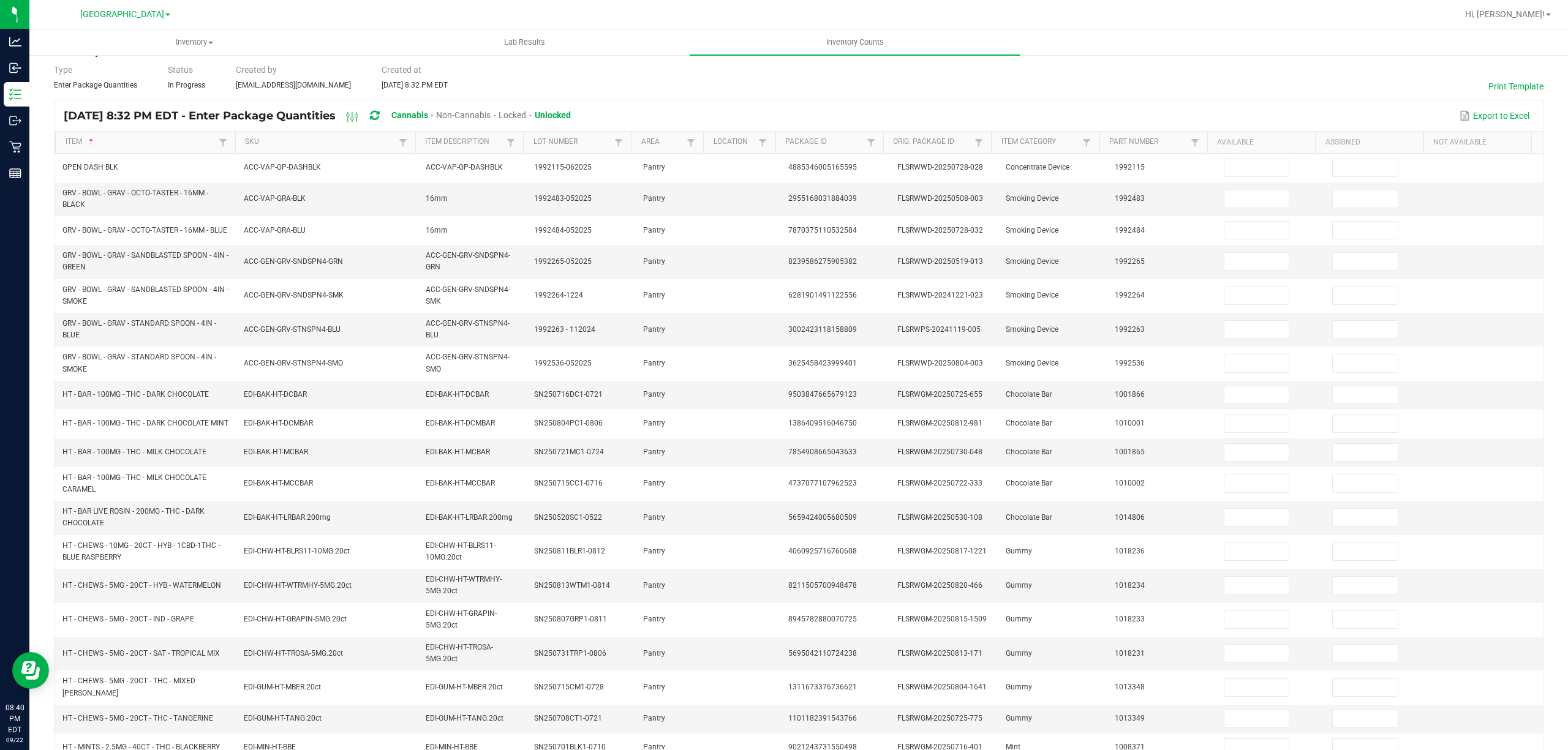
scroll to position [0, 0]
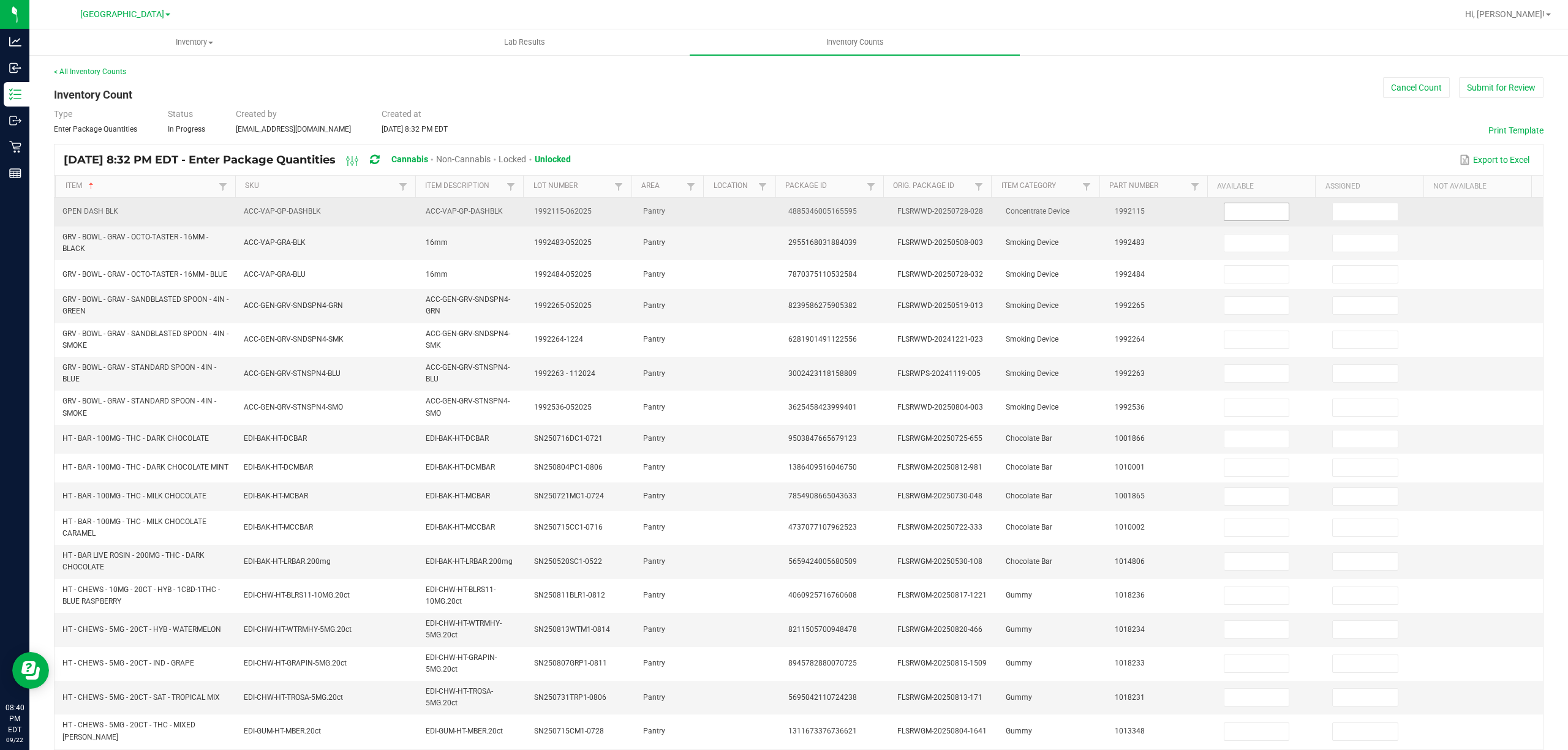
click at [1243, 211] on input at bounding box center [1256, 212] width 65 height 17
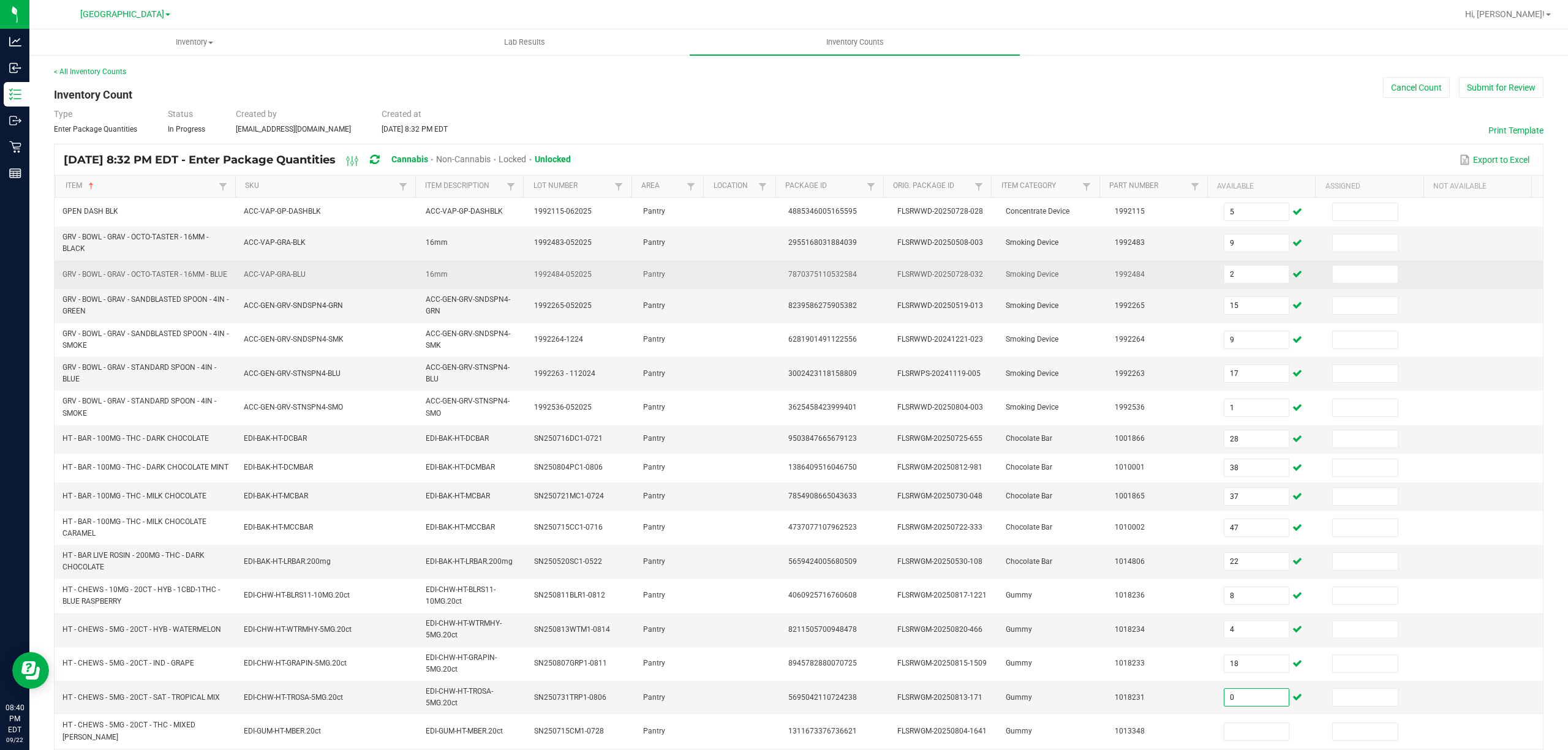
scroll to position [147, 0]
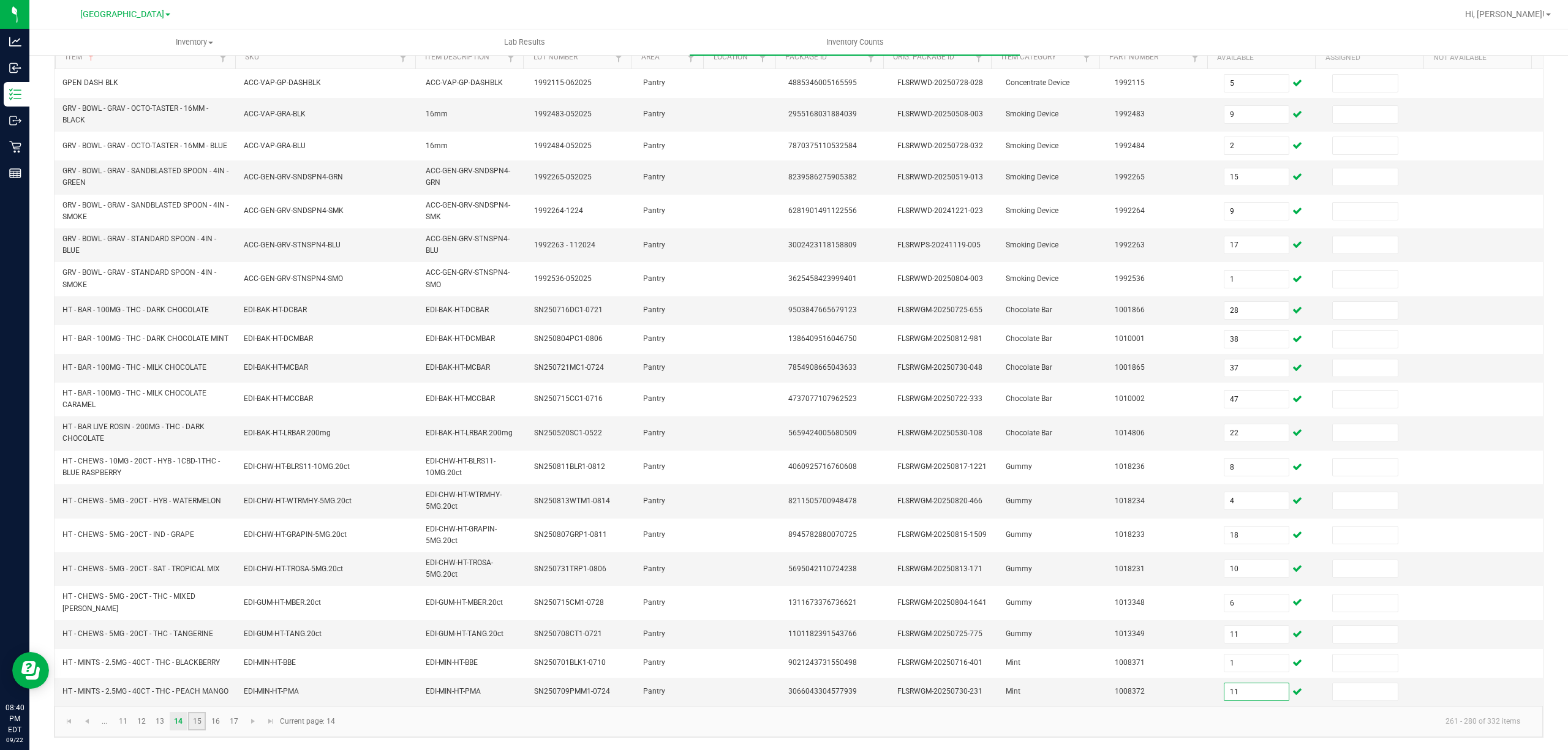
click at [202, 722] on link "15" at bounding box center [197, 720] width 17 height 18
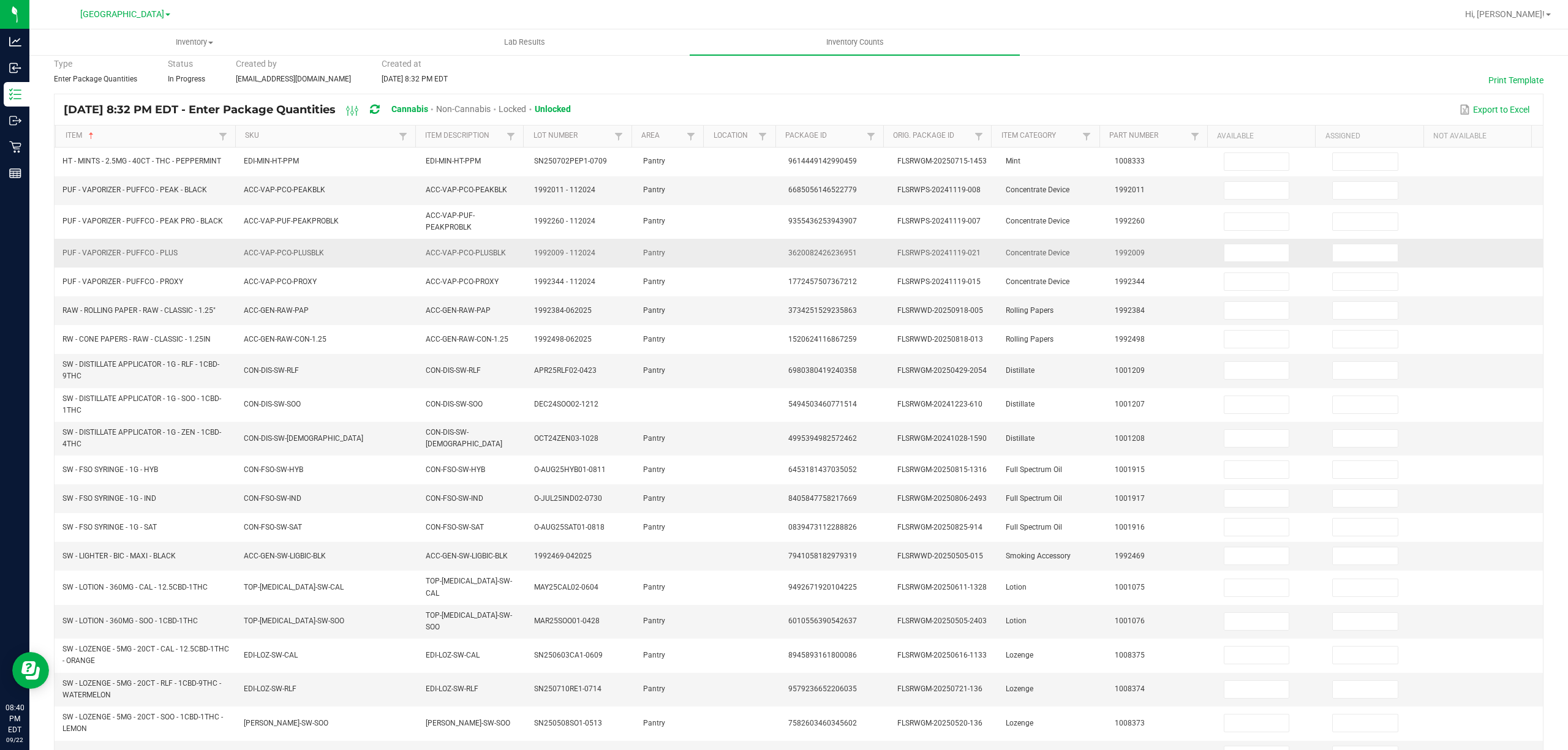
scroll to position [32, 0]
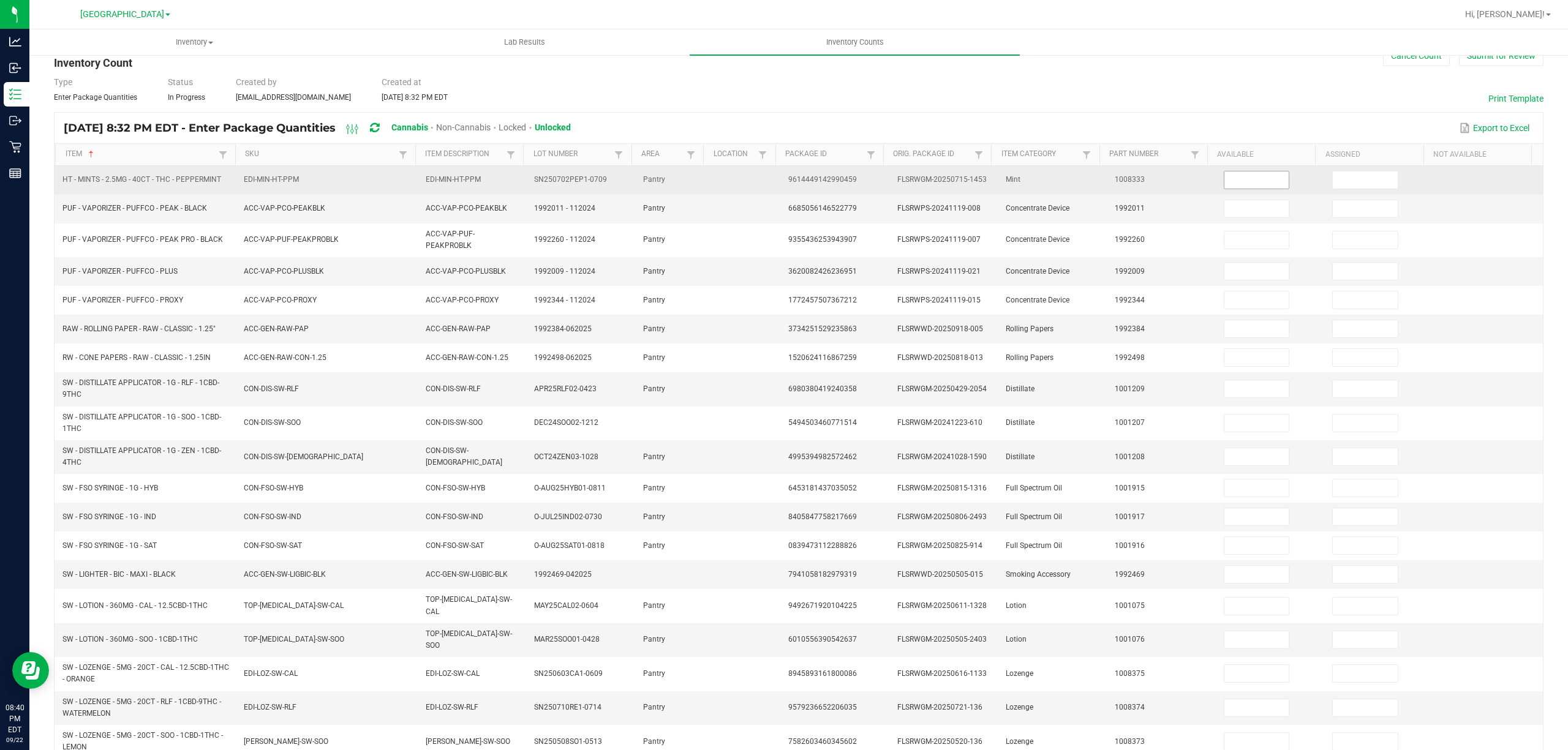
click at [1252, 178] on input at bounding box center [1256, 180] width 65 height 17
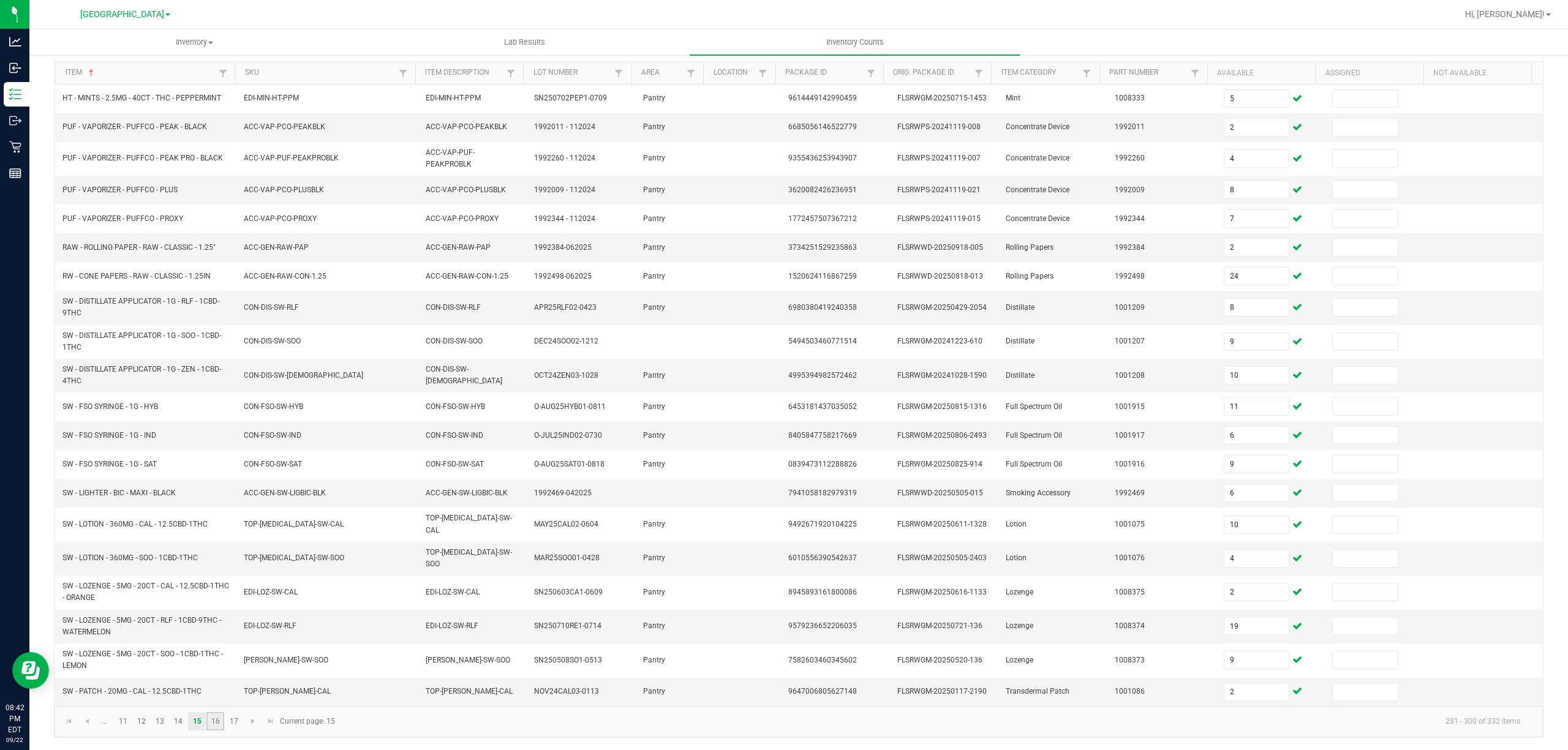
click at [216, 724] on link "16" at bounding box center [215, 720] width 17 height 18
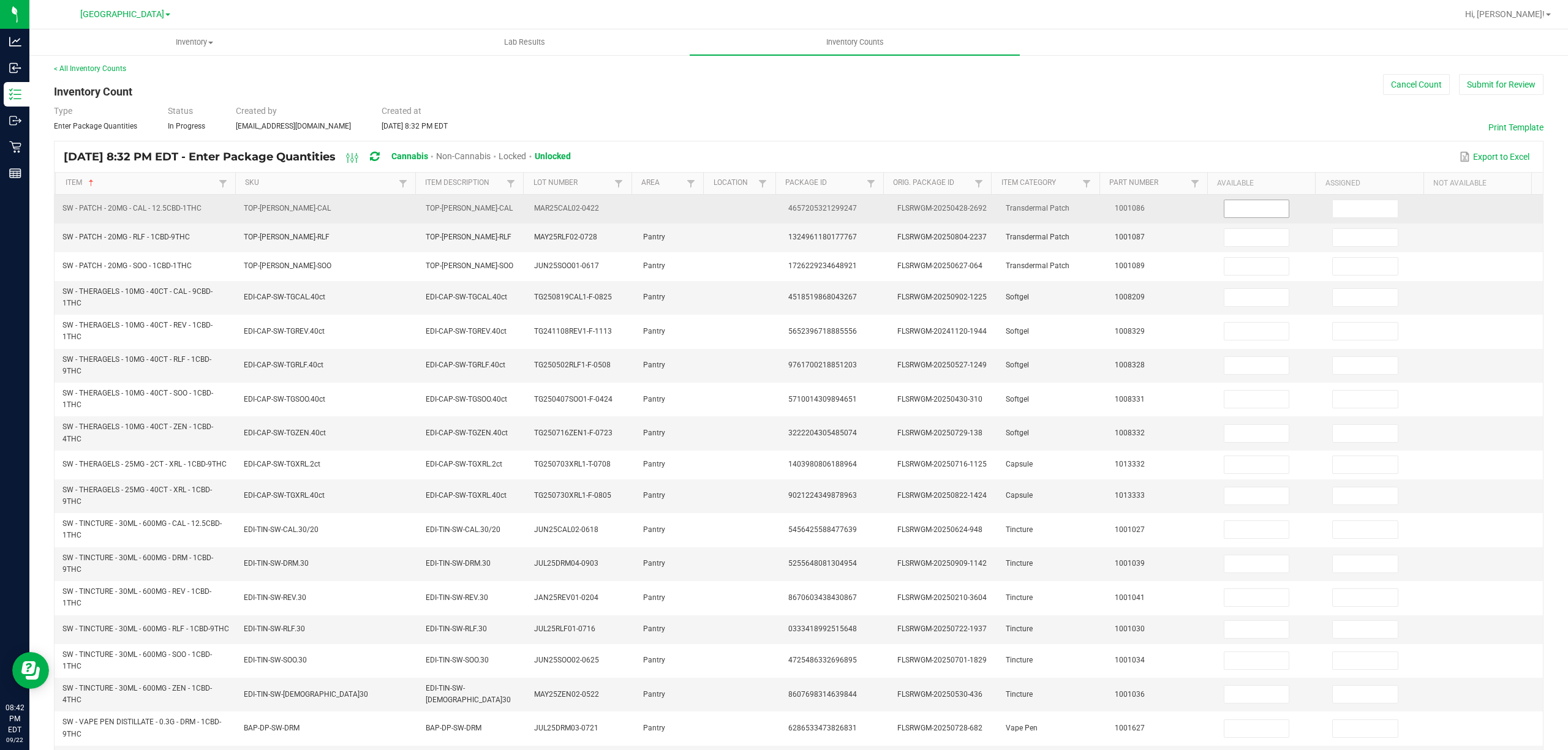
scroll to position [0, 0]
click at [1240, 216] on input at bounding box center [1256, 212] width 65 height 17
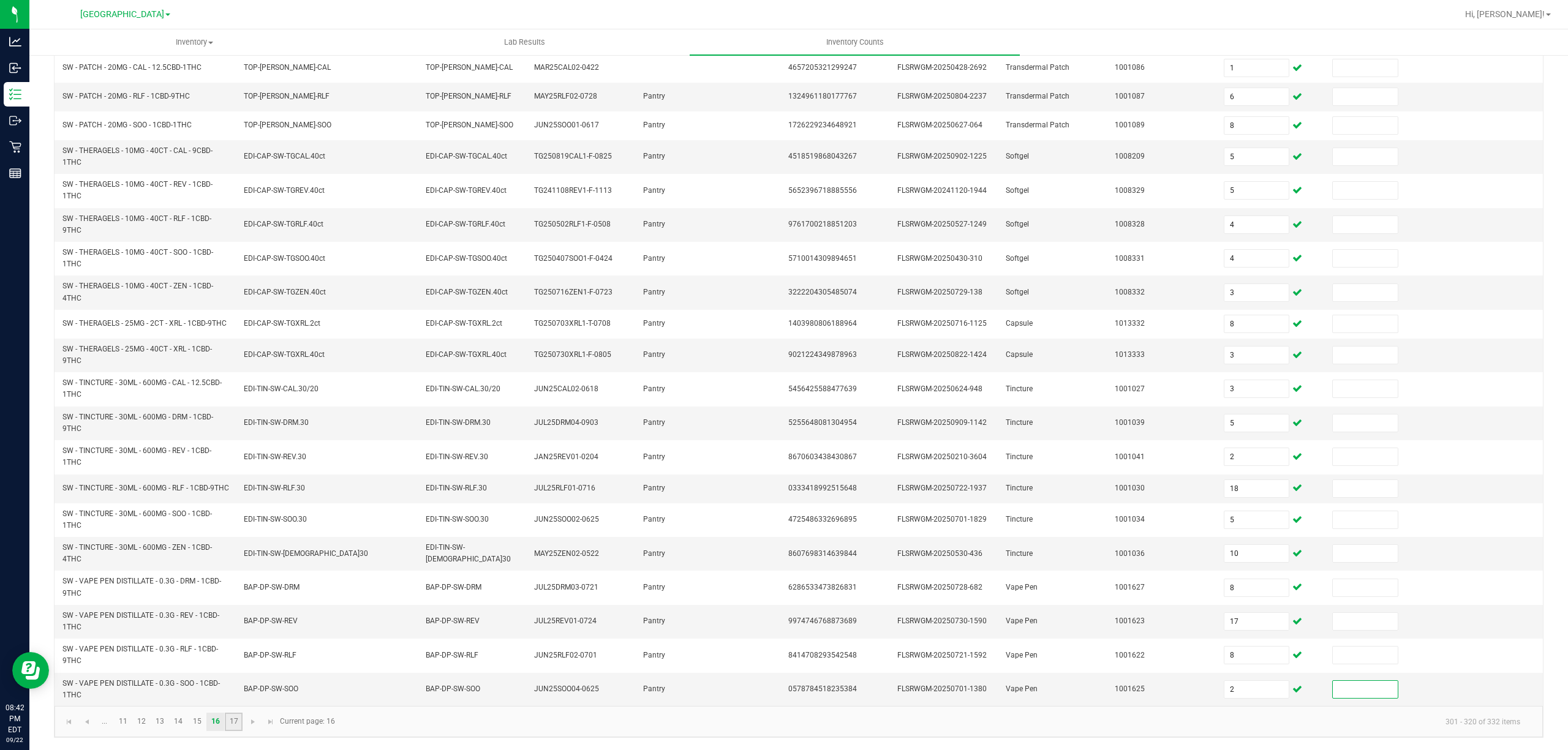
click at [235, 728] on link "17" at bounding box center [233, 721] width 17 height 18
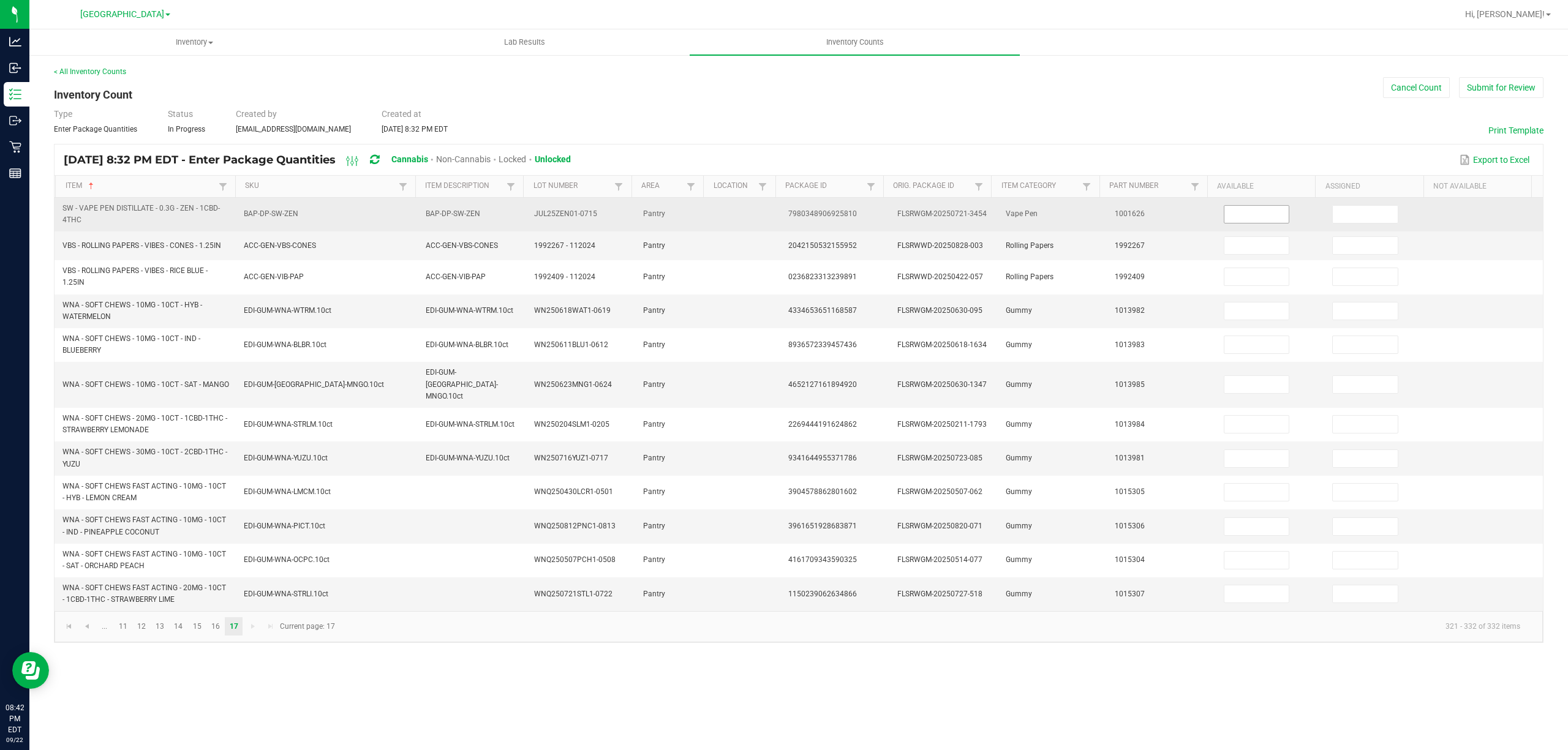
click at [1264, 219] on input at bounding box center [1256, 214] width 65 height 17
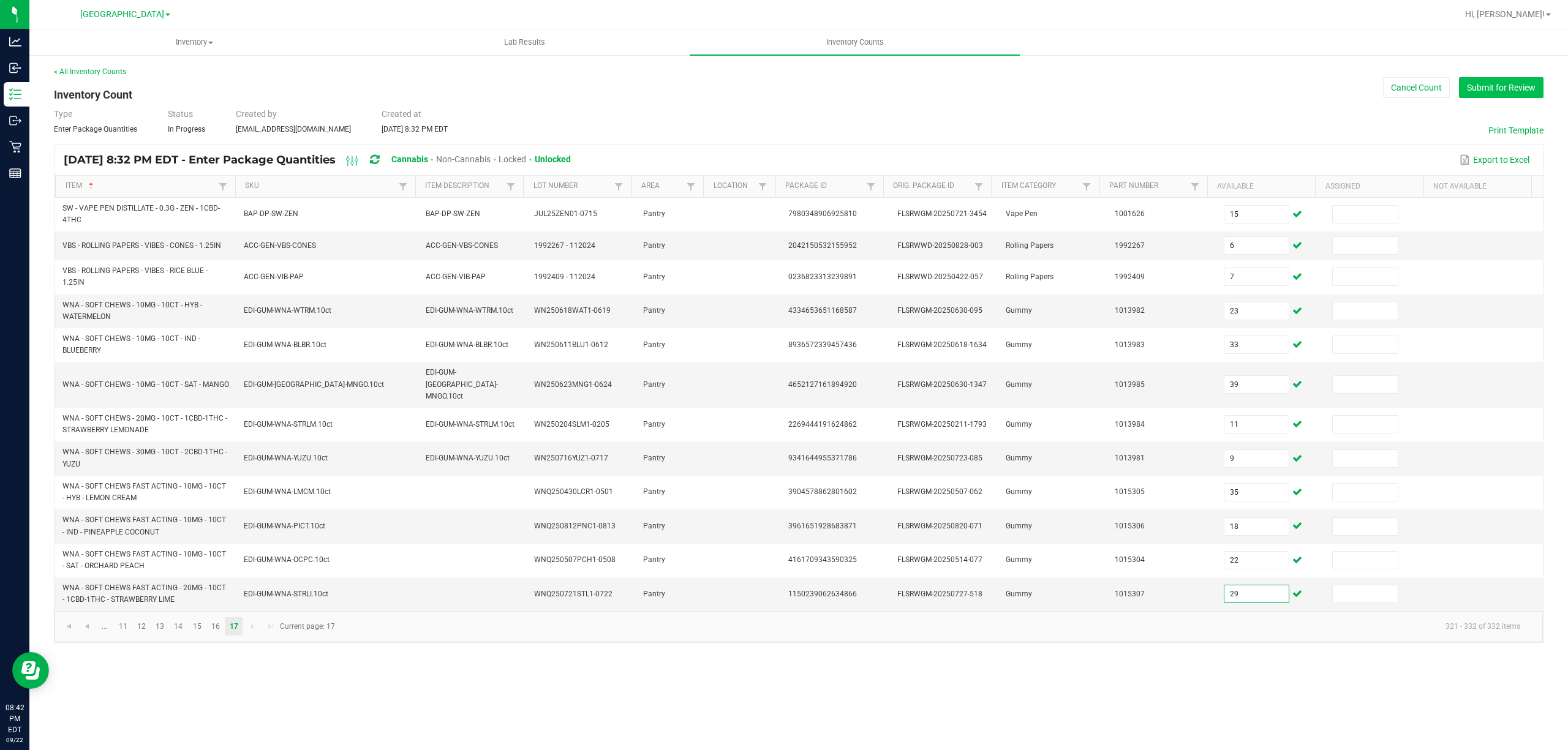
click at [1485, 93] on button "Submit for Review" at bounding box center [1501, 88] width 84 height 21
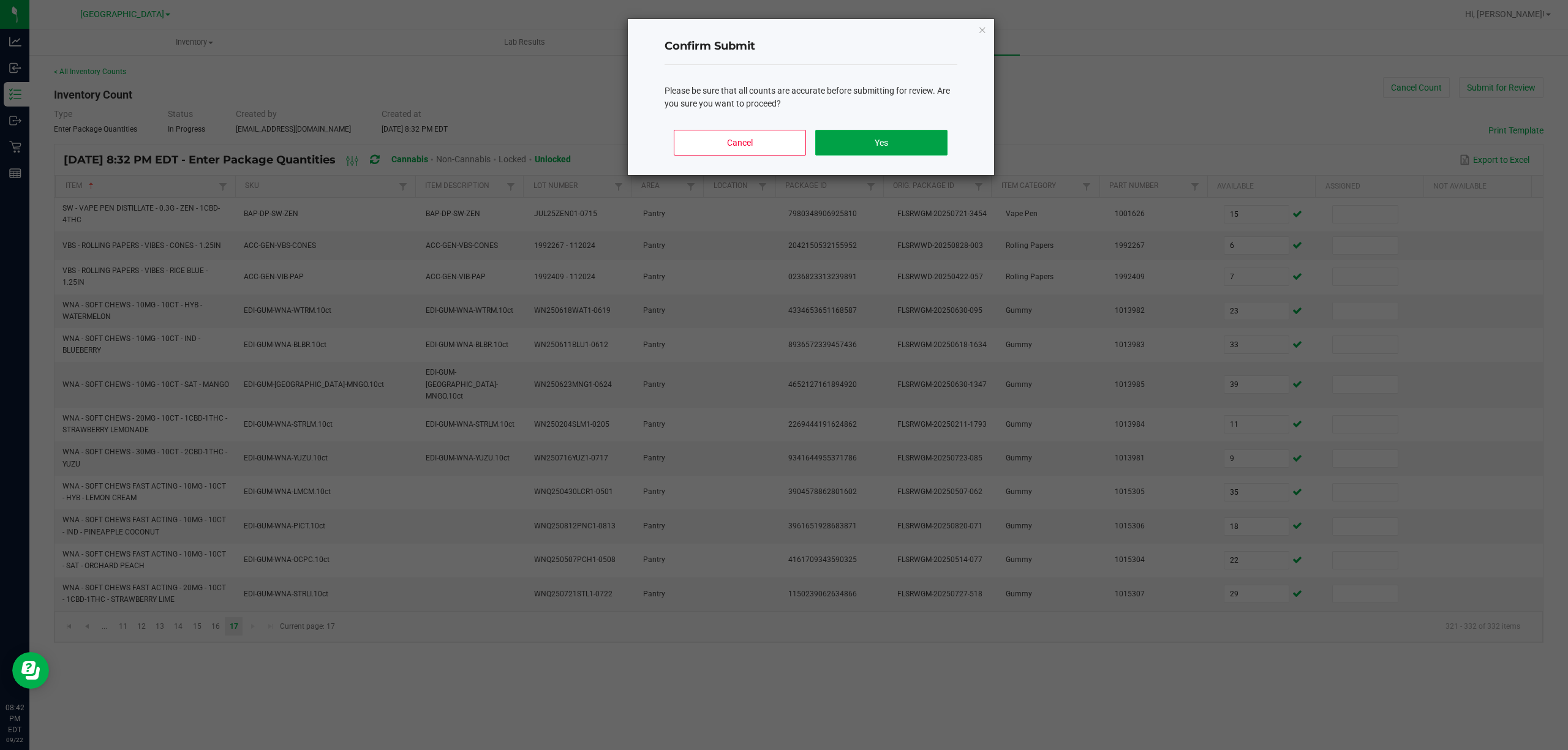
click at [932, 143] on button "Yes" at bounding box center [880, 143] width 131 height 26
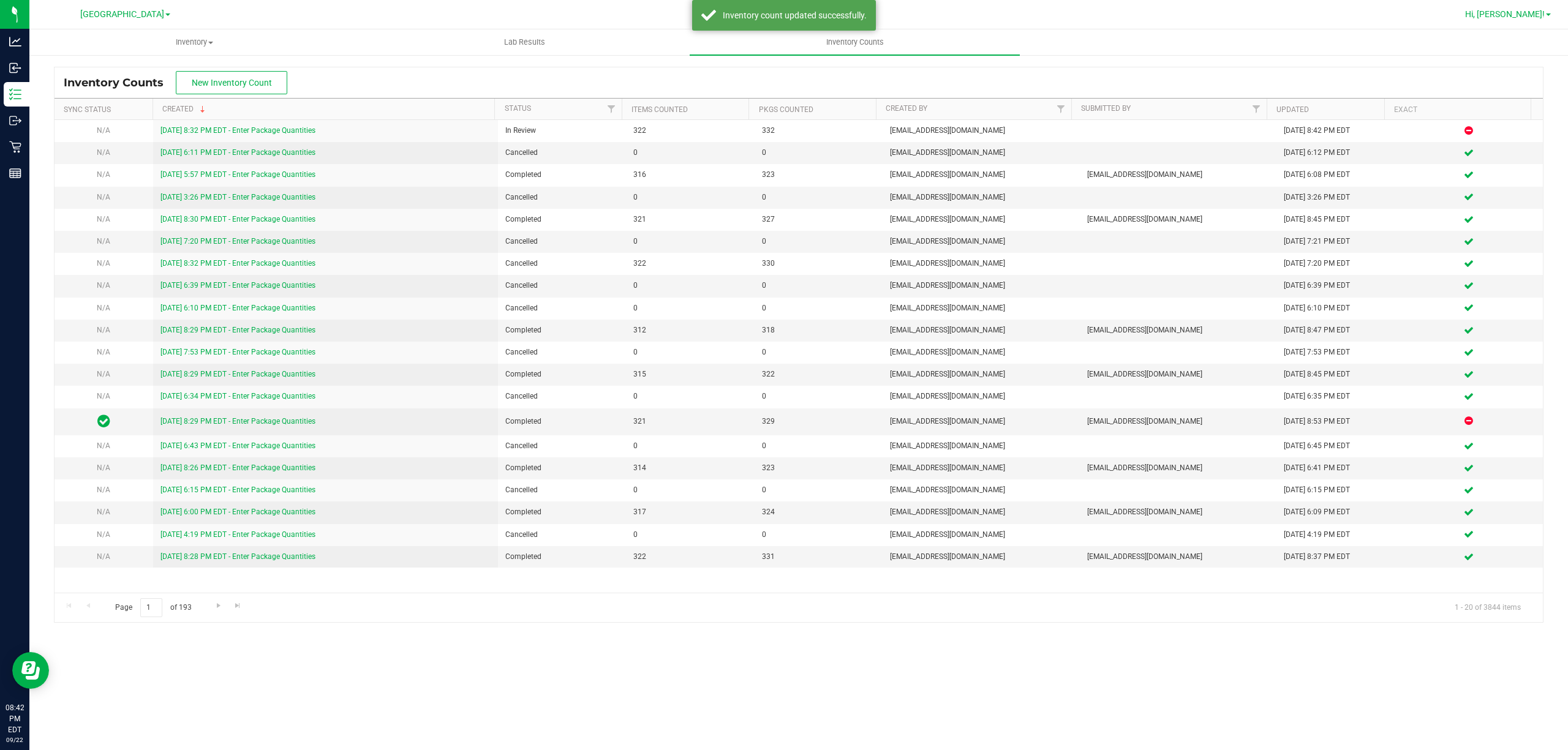
click at [1522, 16] on span "Hi, [PERSON_NAME]!" at bounding box center [1504, 14] width 79 height 10
click at [1512, 108] on span "Sign Out" at bounding box center [1504, 108] width 36 height 12
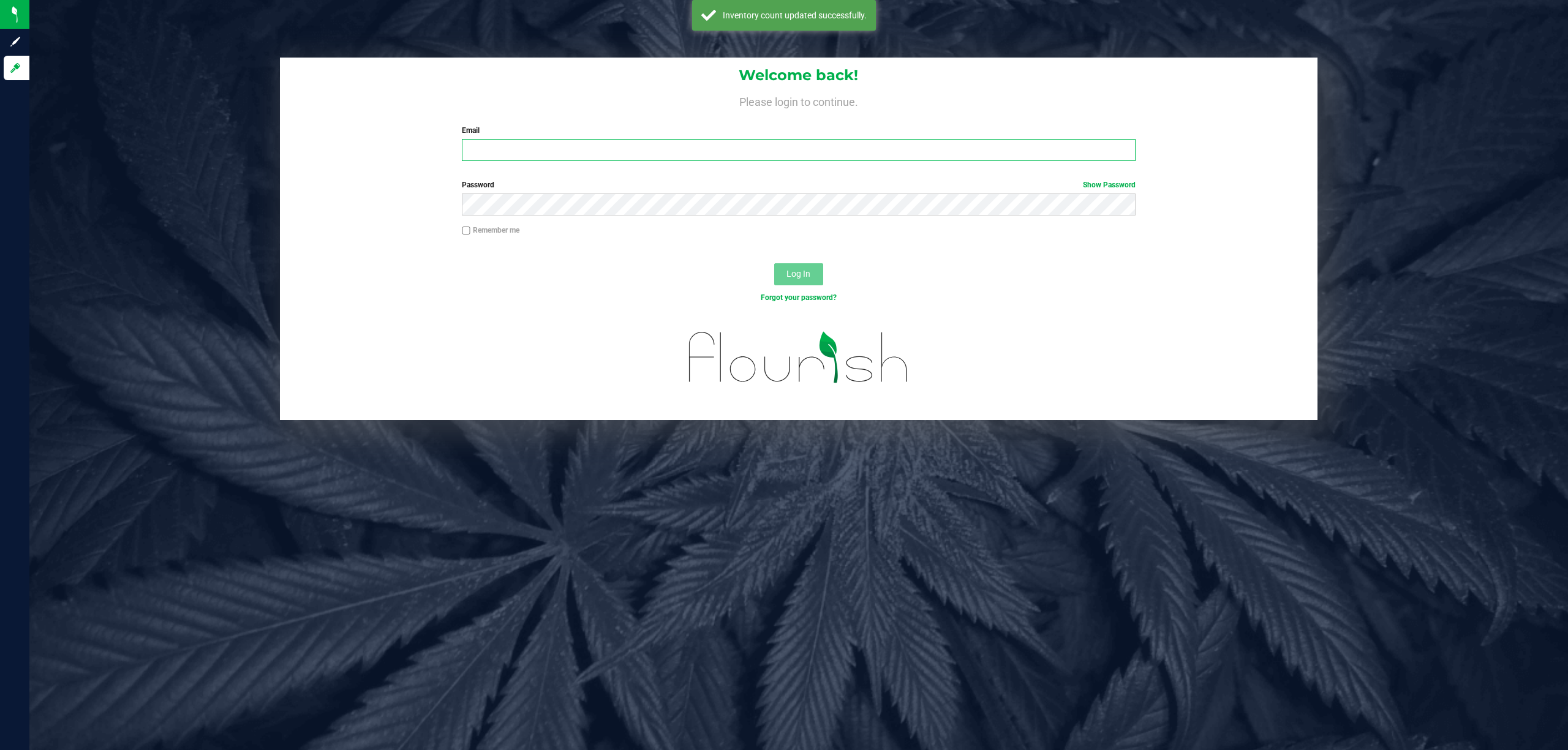
click at [870, 155] on input "Email" at bounding box center [798, 150] width 674 height 22
click at [774, 264] on button "Log In" at bounding box center [798, 274] width 49 height 22
